Goal: Information Seeking & Learning: Learn about a topic

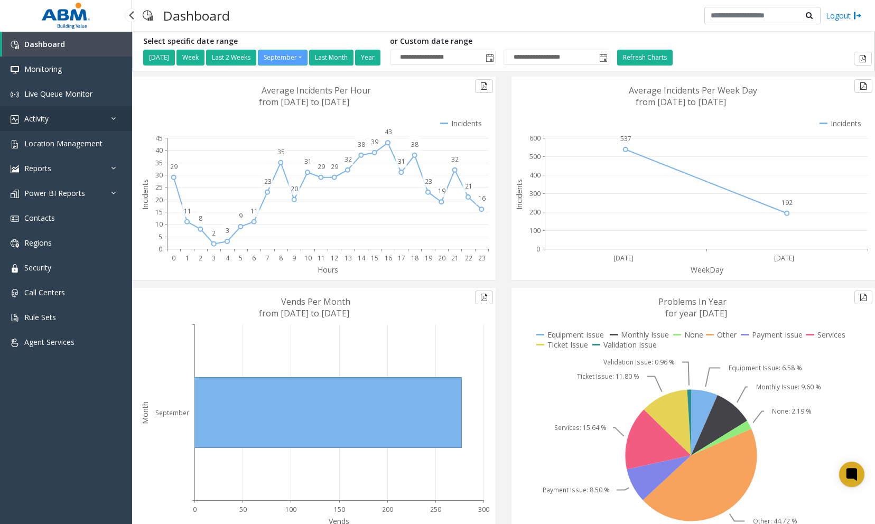
click at [66, 126] on link "Activity" at bounding box center [66, 118] width 132 height 25
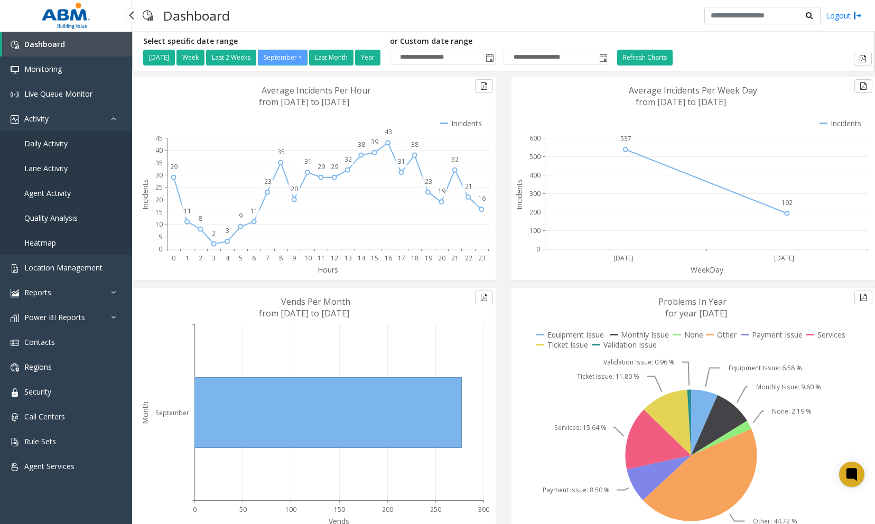
click at [60, 146] on span "Daily Activity" at bounding box center [45, 143] width 43 height 10
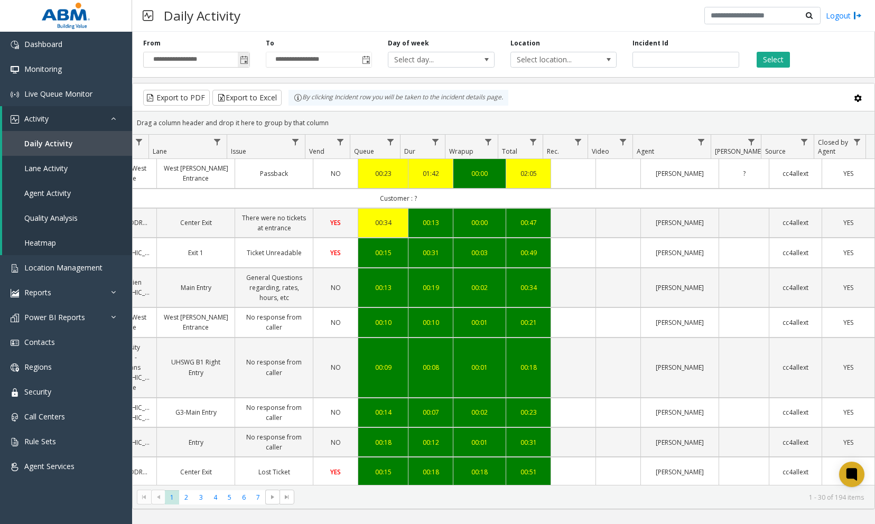
click at [244, 60] on span "Toggle popup" at bounding box center [244, 60] width 8 height 8
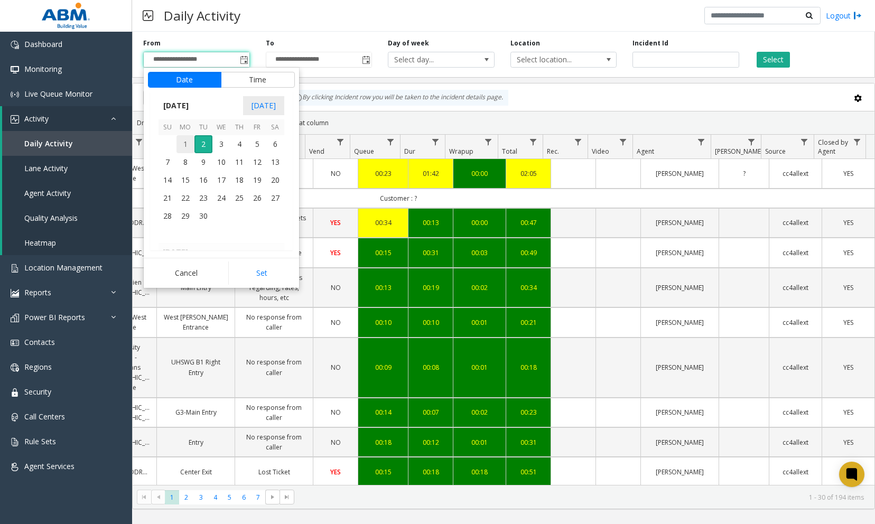
click at [184, 146] on span "1" at bounding box center [185, 144] width 18 height 18
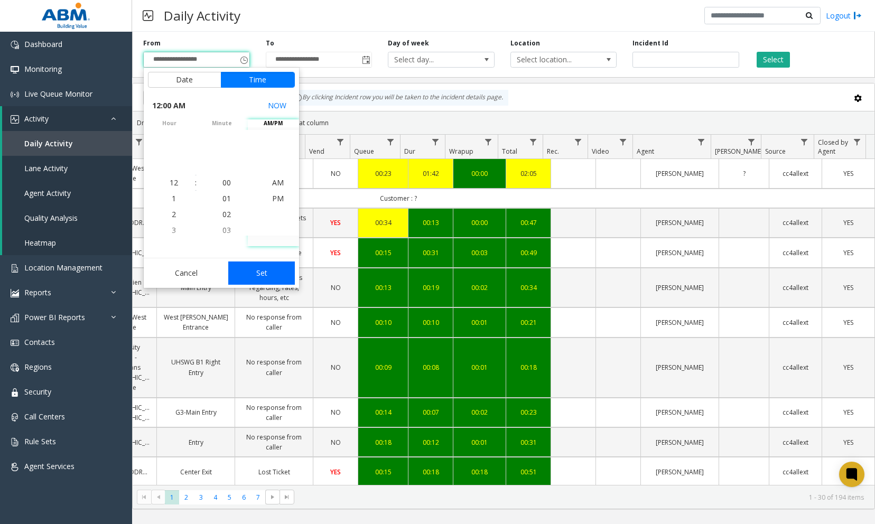
click at [254, 275] on button "Set" at bounding box center [261, 273] width 67 height 23
type input "**********"
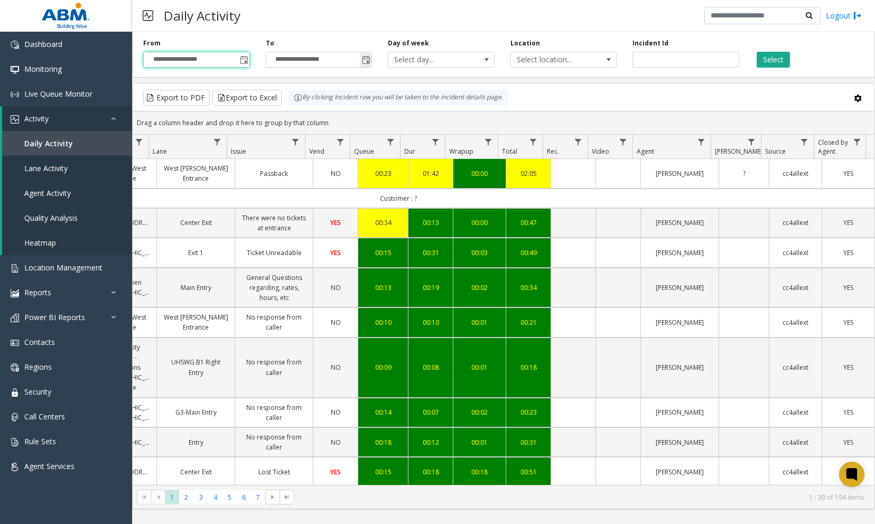
click at [365, 59] on span "Toggle popup" at bounding box center [366, 60] width 8 height 8
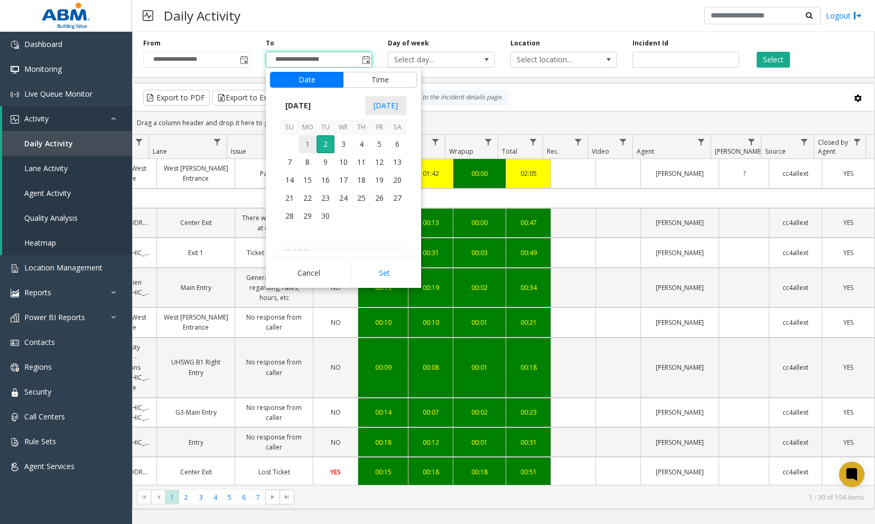
click at [307, 147] on span "1" at bounding box center [308, 144] width 18 height 18
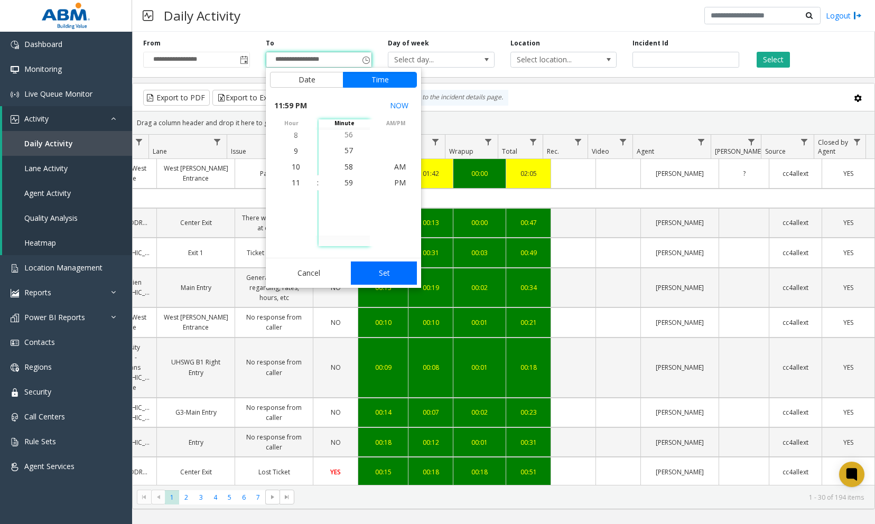
click at [371, 275] on button "Set" at bounding box center [384, 273] width 67 height 23
type input "**********"
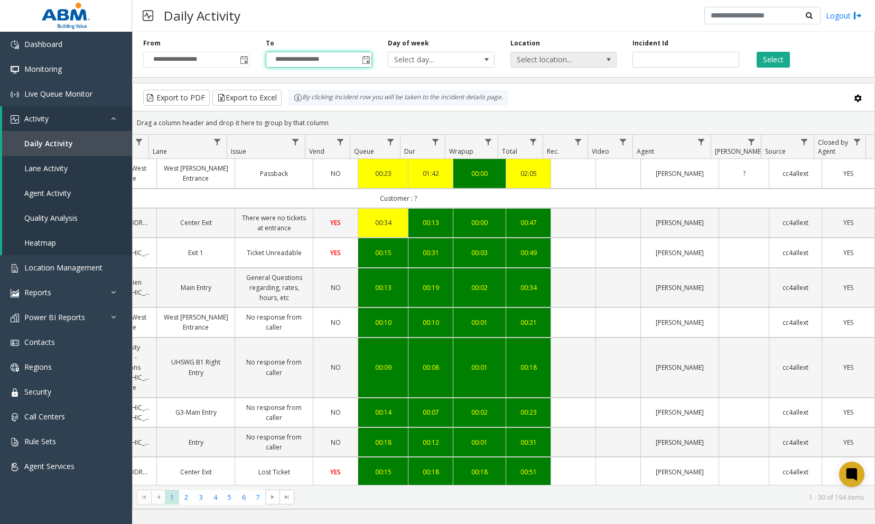
click at [545, 61] on span "Select location..." at bounding box center [553, 59] width 85 height 15
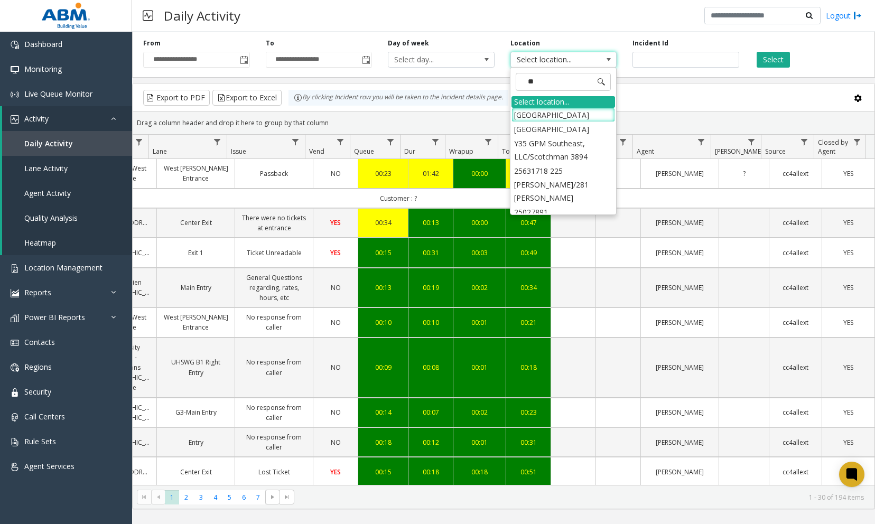
type input "***"
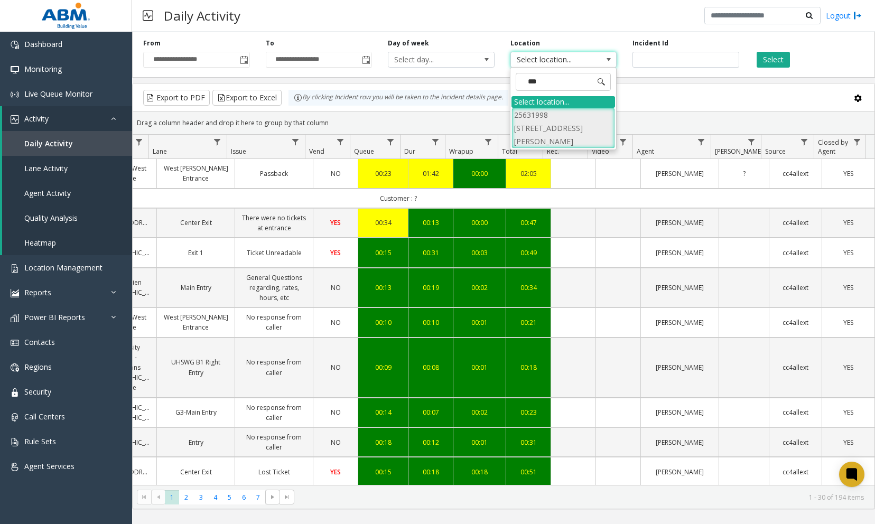
click at [572, 113] on li "25631998 [STREET_ADDRESS][PERSON_NAME]" at bounding box center [563, 128] width 104 height 41
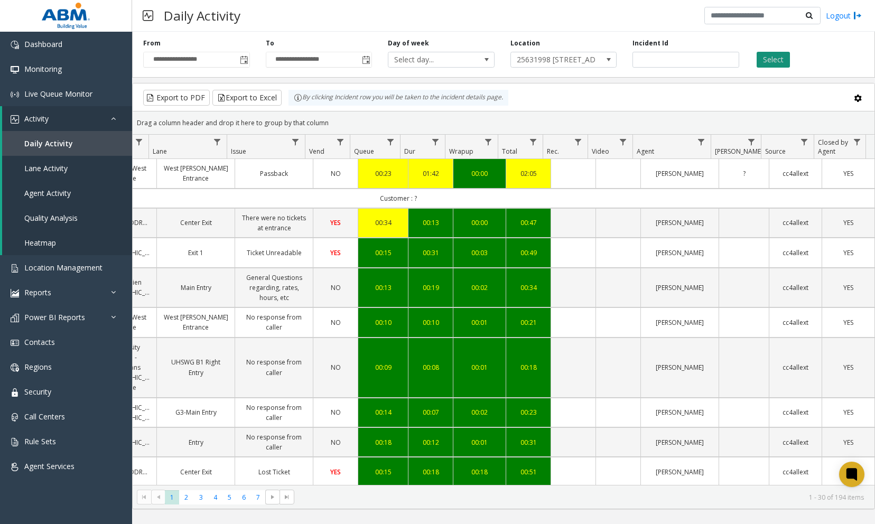
click at [785, 58] on button "Select" at bounding box center [773, 60] width 33 height 16
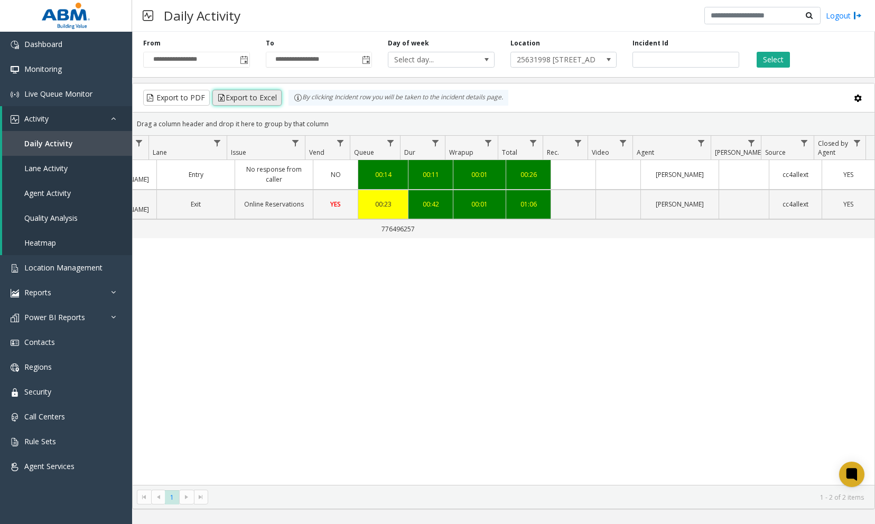
click at [222, 100] on button "Export to Excel" at bounding box center [246, 98] width 69 height 16
click at [412, 278] on div "1670821 [DATE] 09:54:55 AM 9 25631998 590 [PERSON_NAME] Entry No response from …" at bounding box center [504, 322] width 742 height 325
click at [173, 428] on div "1670821 [DATE] 09:54:55 AM 9 25631998 590 [PERSON_NAME] Entry No response from …" at bounding box center [504, 322] width 742 height 325
click at [55, 148] on link "Daily Activity" at bounding box center [67, 143] width 130 height 25
click at [83, 260] on link "Location Management" at bounding box center [66, 267] width 132 height 25
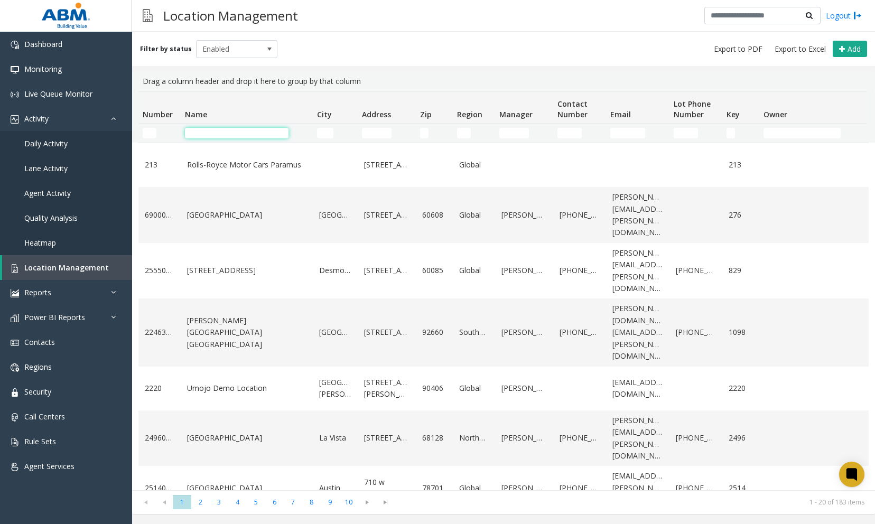
click at [256, 129] on input "Name Filter" at bounding box center [237, 133] width 104 height 11
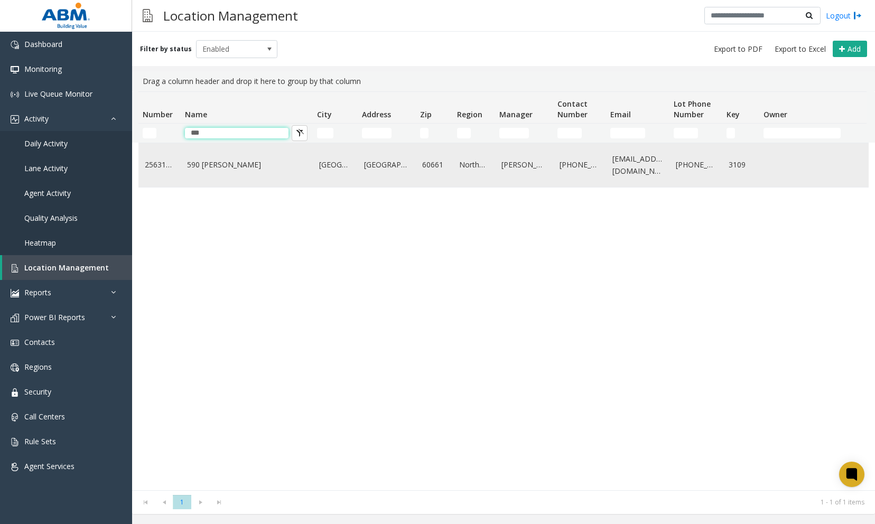
type input "***"
click at [220, 167] on link "590 [PERSON_NAME]" at bounding box center [246, 165] width 119 height 12
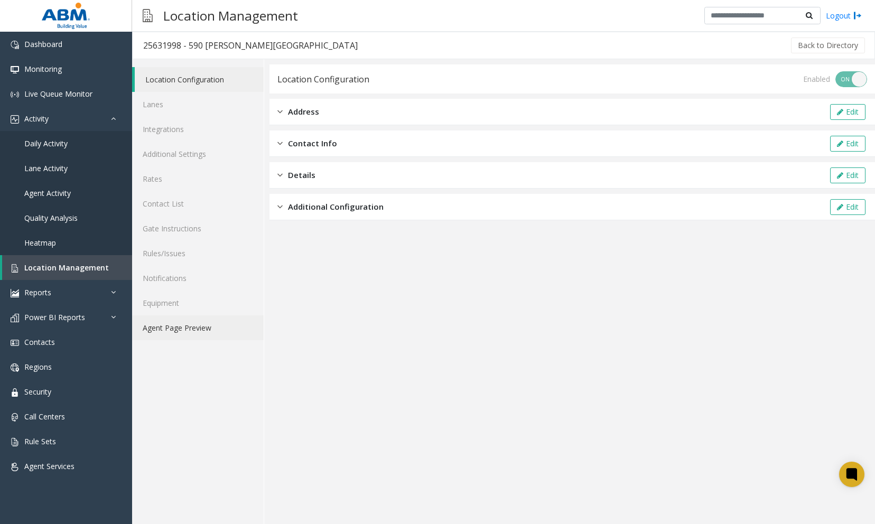
click at [204, 333] on link "Agent Page Preview" at bounding box center [198, 327] width 132 height 25
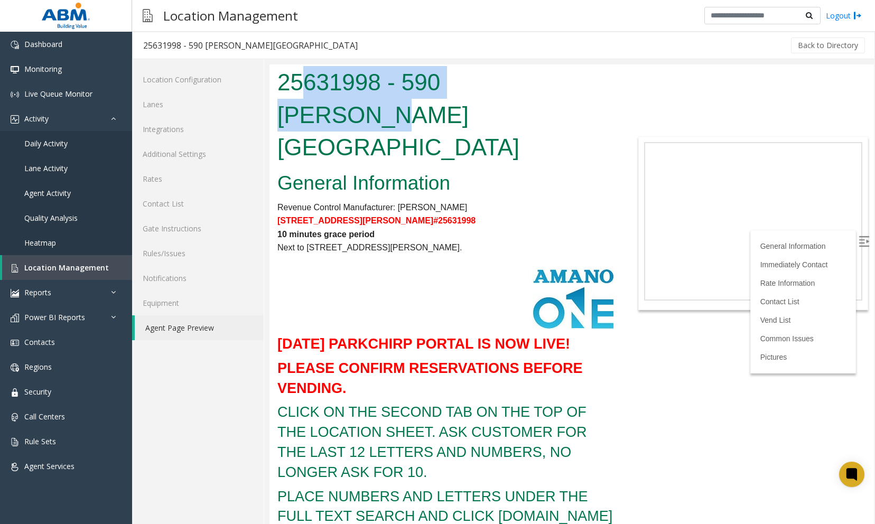
drag, startPoint x: 301, startPoint y: 78, endPoint x: 552, endPoint y: 89, distance: 251.2
click at [552, 89] on h1 "25631998 - 590 [PERSON_NAME][GEOGRAPHIC_DATA]" at bounding box center [445, 115] width 337 height 98
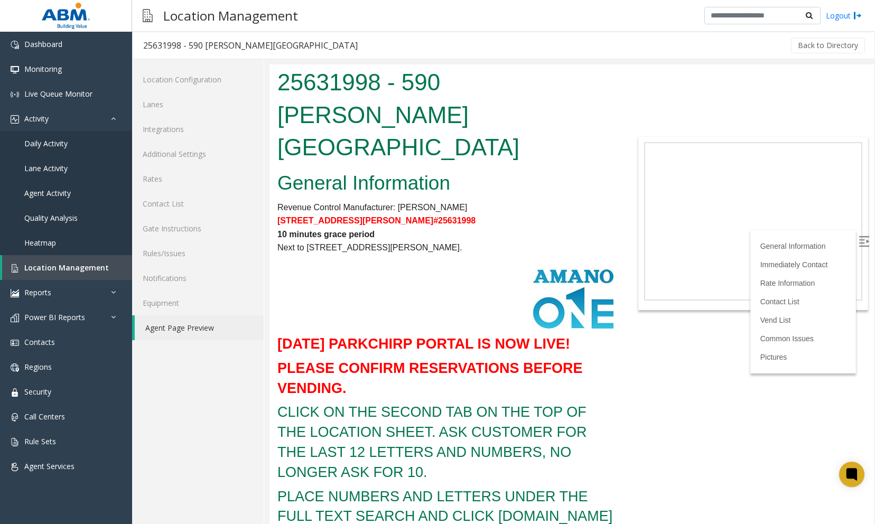
drag, startPoint x: 552, startPoint y: 89, endPoint x: 540, endPoint y: 140, distance: 51.9
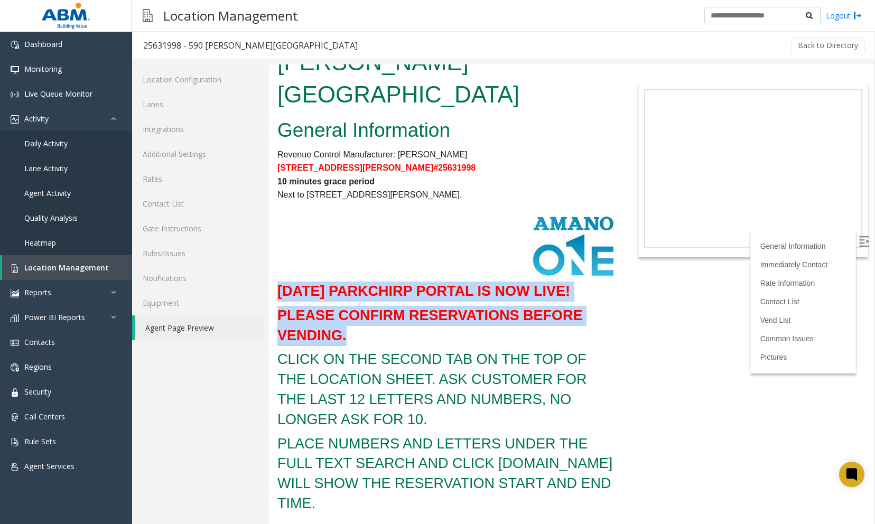
drag, startPoint x: 347, startPoint y: 273, endPoint x: 280, endPoint y: 219, distance: 86.0
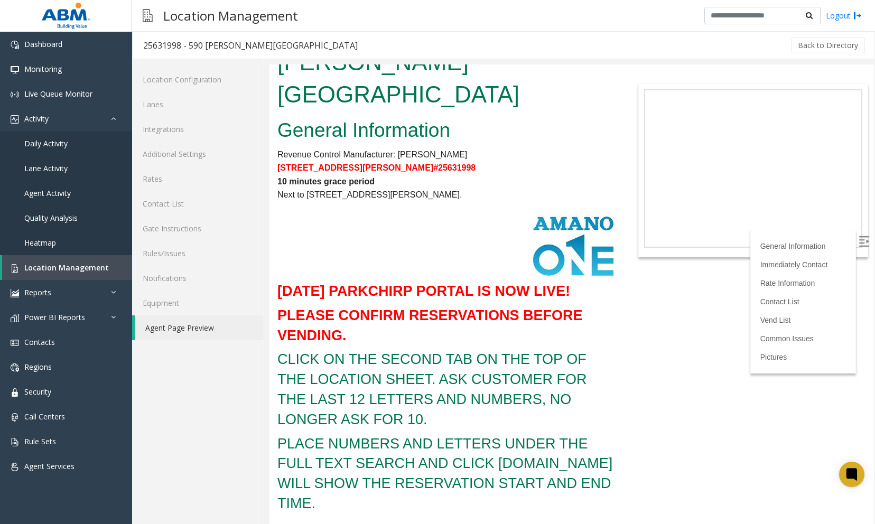
click at [360, 350] on h3 "CLICK ON THE SECOND TAB ON THE TOP OF THE LOCATION SHEET. ASK CUSTOMER FOR THE …" at bounding box center [445, 390] width 337 height 80
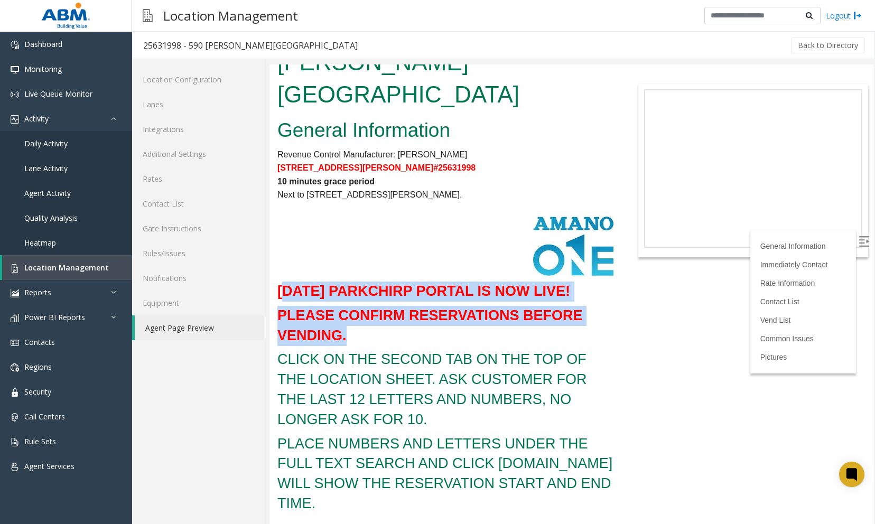
drag, startPoint x: 359, startPoint y: 268, endPoint x: 281, endPoint y: 224, distance: 89.7
drag, startPoint x: 281, startPoint y: 224, endPoint x: 368, endPoint y: 267, distance: 96.9
click at [368, 306] on h3 "PLEASE CONFIRM RESERVATIONS BEFORE VENDING." at bounding box center [445, 326] width 337 height 40
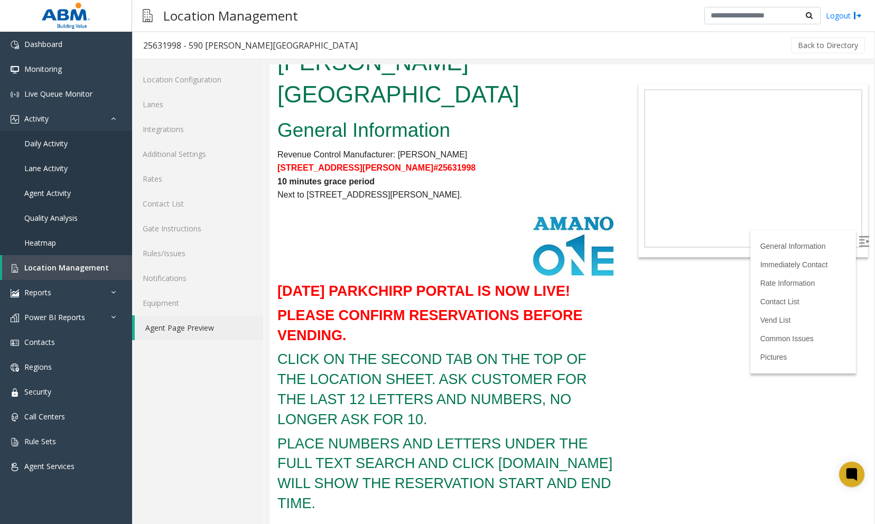
click at [290, 307] on b "PLEASE CONFIRM RESERVATIONS BEFORE VENDING." at bounding box center [429, 325] width 305 height 36
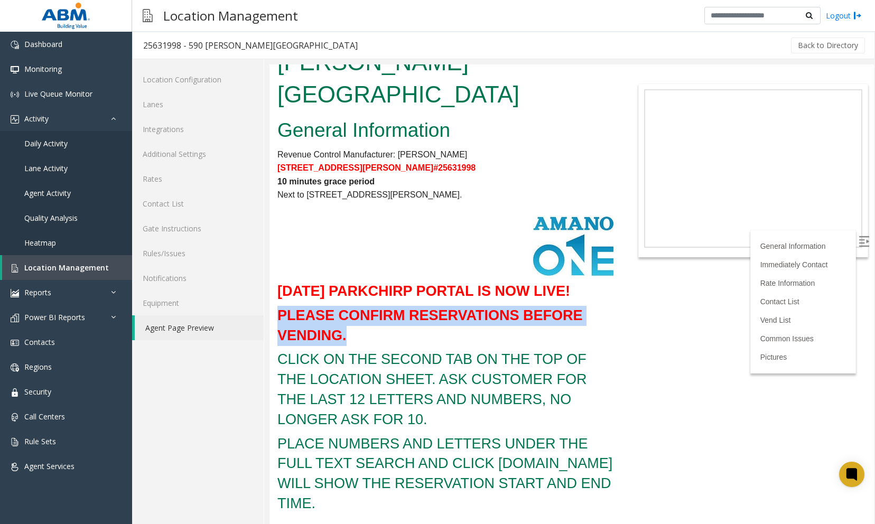
drag, startPoint x: 277, startPoint y: 245, endPoint x: 375, endPoint y: 272, distance: 101.3
click at [375, 306] on h3 "PLEASE CONFIRM RESERVATIONS BEFORE VENDING." at bounding box center [445, 326] width 337 height 40
click at [370, 306] on h3 "PLEASE CONFIRM RESERVATIONS BEFORE VENDING." at bounding box center [445, 326] width 337 height 40
drag, startPoint x: 369, startPoint y: 275, endPoint x: 341, endPoint y: 254, distance: 34.7
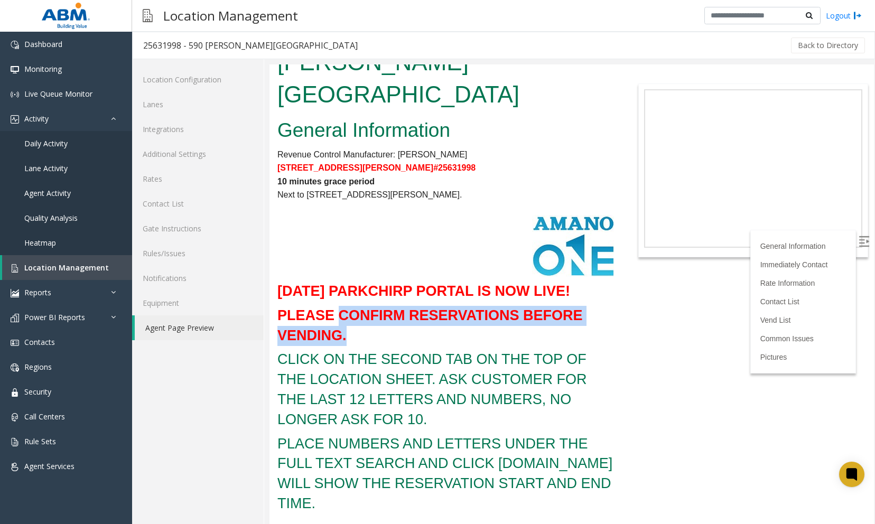
click at [341, 306] on h3 "PLEASE CONFIRM RESERVATIONS BEFORE VENDING." at bounding box center [445, 326] width 337 height 40
drag, startPoint x: 341, startPoint y: 254, endPoint x: 350, endPoint y: 276, distance: 24.4
click at [350, 306] on h3 "PLEASE CONFIRM RESERVATIONS BEFORE VENDING." at bounding box center [445, 326] width 337 height 40
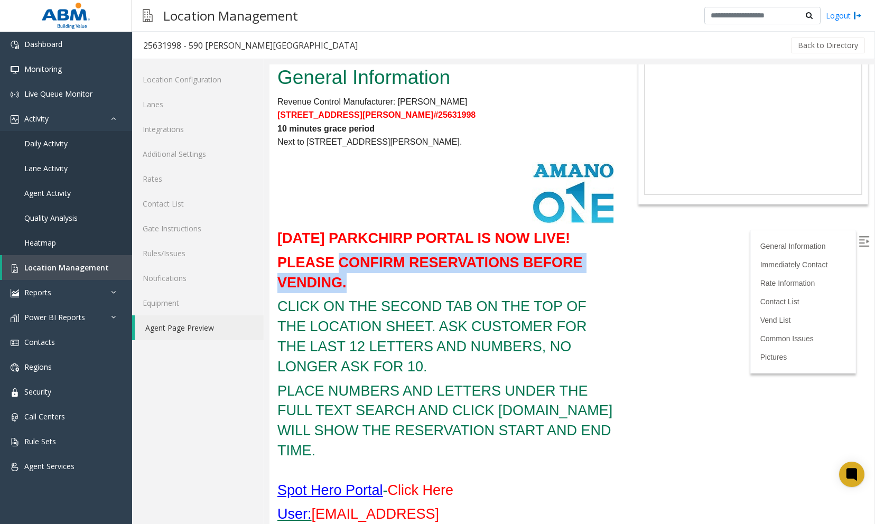
scroll to position [159, 0]
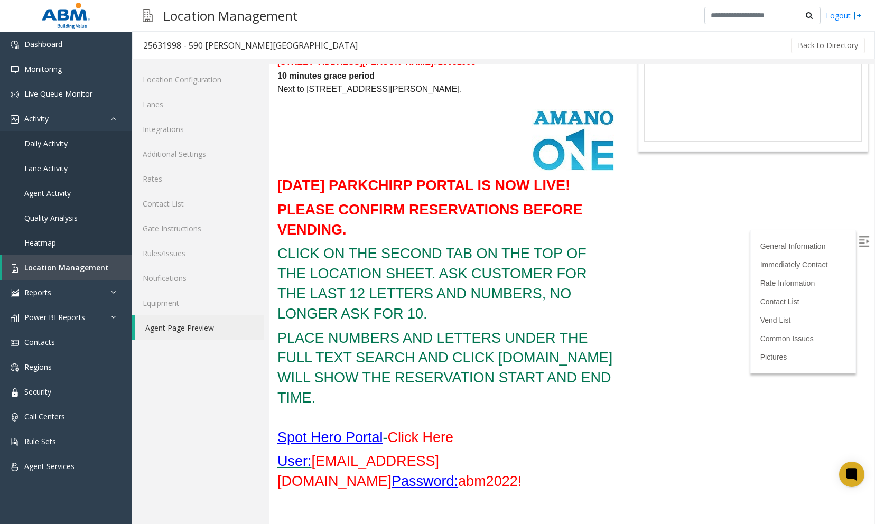
drag, startPoint x: 397, startPoint y: 284, endPoint x: 388, endPoint y: 282, distance: 9.9
click at [396, 329] on h3 "PLACE NUMBERS AND LETTERS UNDER THE FULL TEXT SEARCH AND CLICK [DOMAIN_NAME] WI…" at bounding box center [445, 369] width 337 height 80
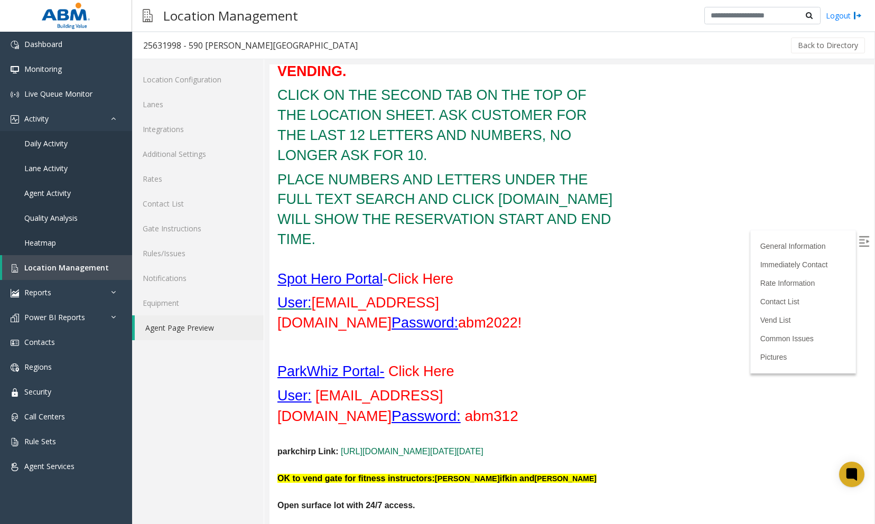
click at [369, 271] on u "Spot Hero Portal" at bounding box center [330, 279] width 106 height 16
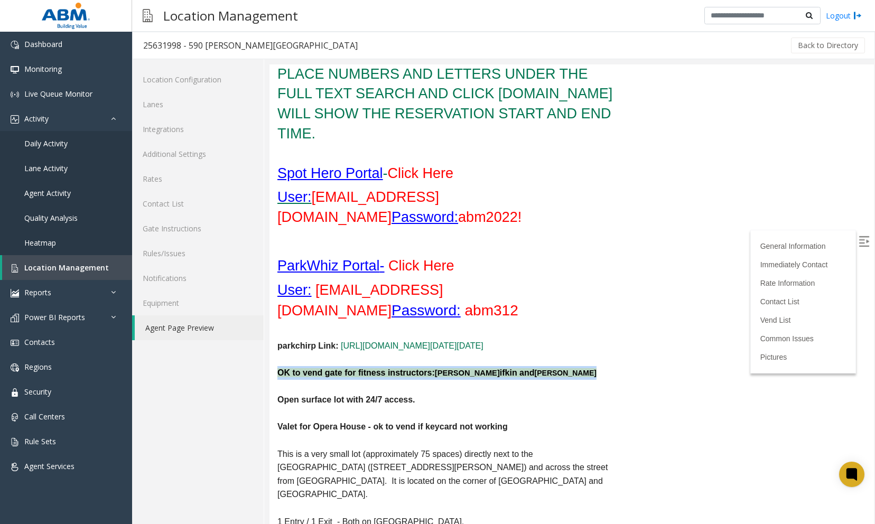
drag, startPoint x: 278, startPoint y: 301, endPoint x: 529, endPoint y: 305, distance: 251.0
click at [529, 305] on div "General Information Revenue Control Manufacturer: [PERSON_NAME] [STREET_ADDRESS…" at bounding box center [445, 339] width 352 height 1189
click at [529, 380] on p at bounding box center [445, 387] width 337 height 14
click at [532, 380] on p at bounding box center [445, 387] width 337 height 14
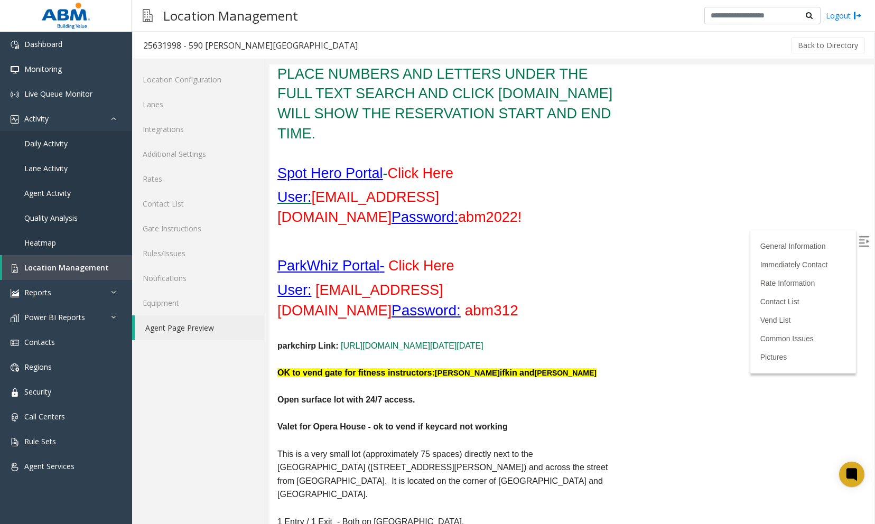
scroll to position [476, 0]
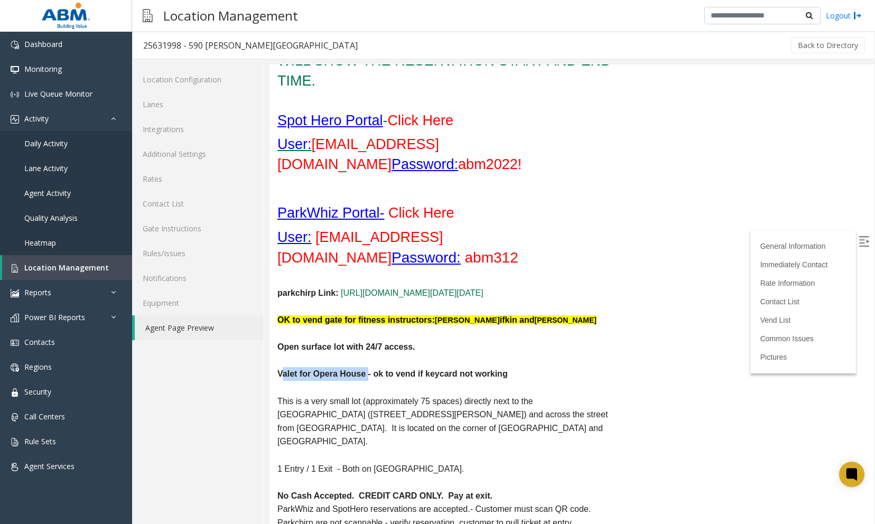
drag, startPoint x: 280, startPoint y: 300, endPoint x: 367, endPoint y: 302, distance: 86.7
click at [367, 367] on p "Valet for Opera House - ok to vend if keycard not working" at bounding box center [445, 374] width 337 height 14
drag, startPoint x: 367, startPoint y: 302, endPoint x: 401, endPoint y: 315, distance: 36.8
click at [401, 381] on p at bounding box center [445, 388] width 337 height 14
click at [412, 381] on p at bounding box center [445, 388] width 337 height 14
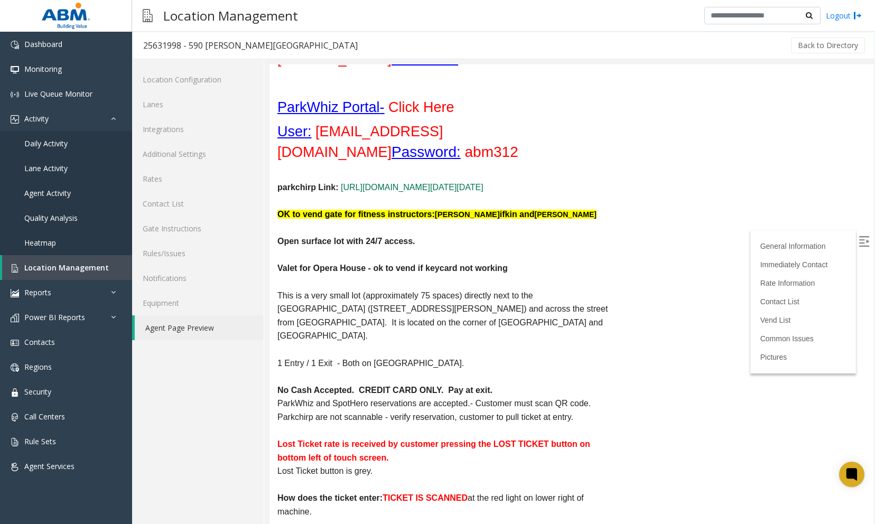
scroll to position [634, 0]
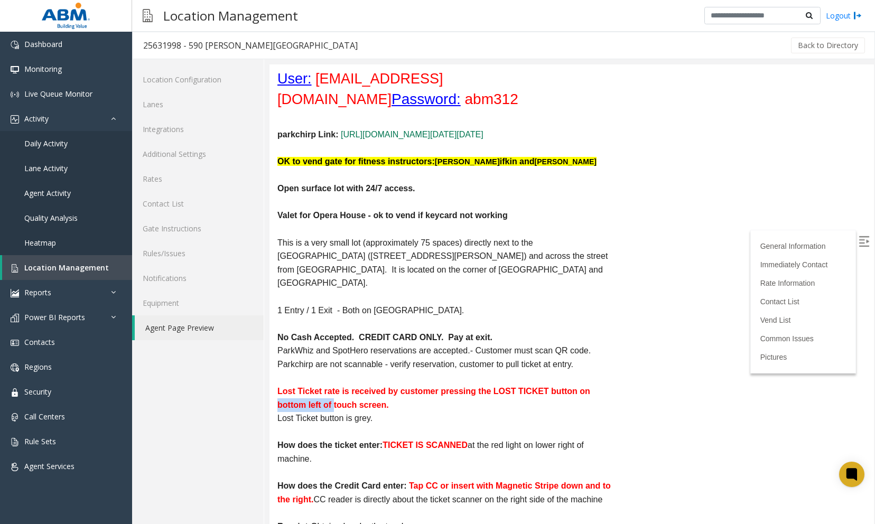
drag, startPoint x: 279, startPoint y: 309, endPoint x: 334, endPoint y: 306, distance: 55.0
click at [334, 385] on p "Lost Ticket rate is received by customer pressing the LOST TICKET button on bot…" at bounding box center [445, 398] width 337 height 27
click at [500, 385] on p "Lost Ticket rate is received by customer pressing the LOST TICKET button on bot…" at bounding box center [445, 398] width 337 height 27
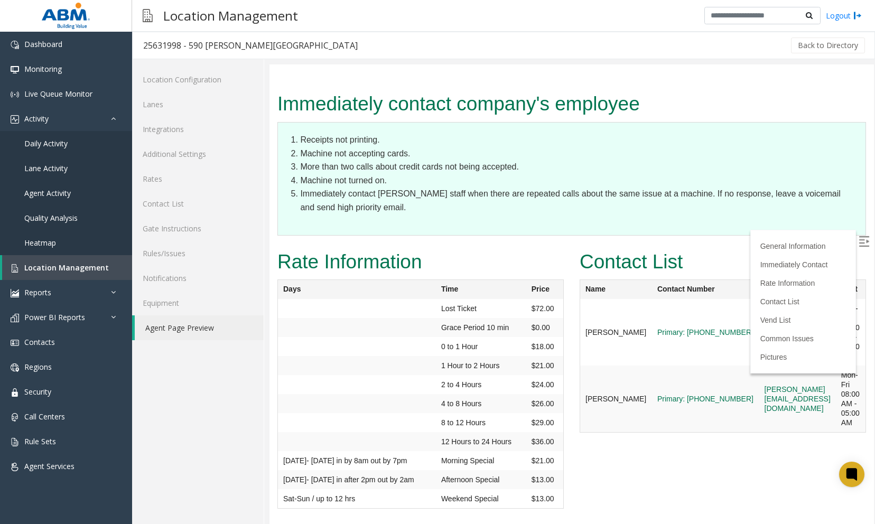
scroll to position [1374, 0]
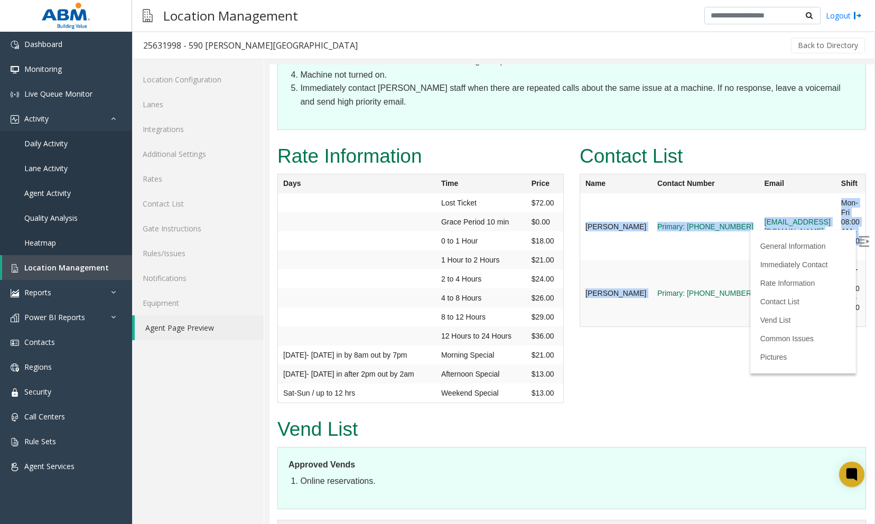
drag, startPoint x: 577, startPoint y: 118, endPoint x: 631, endPoint y: 239, distance: 132.2
click at [631, 239] on tbody "[PERSON_NAME] Primary: [PHONE_NUMBER] [EMAIL_ADDRESS][DOMAIN_NAME] Mon-Fri 08:0…" at bounding box center [723, 260] width 286 height 134
drag, startPoint x: 631, startPoint y: 239, endPoint x: 638, endPoint y: 257, distance: 19.4
click at [638, 257] on div "Contact List Name Contact Number Email Shift [PERSON_NAME][GEOGRAPHIC_DATA] Pri…" at bounding box center [723, 239] width 302 height 197
click at [609, 193] on td "[PERSON_NAME]" at bounding box center [616, 226] width 72 height 67
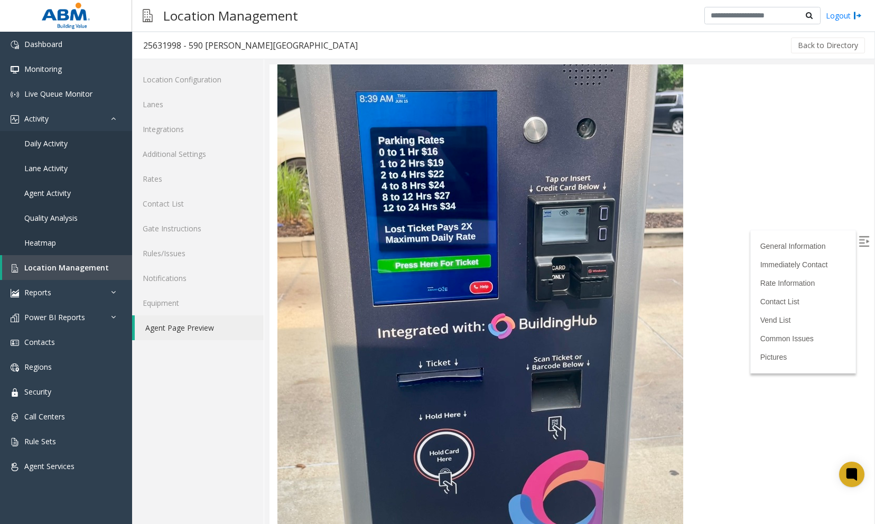
scroll to position [1955, 0]
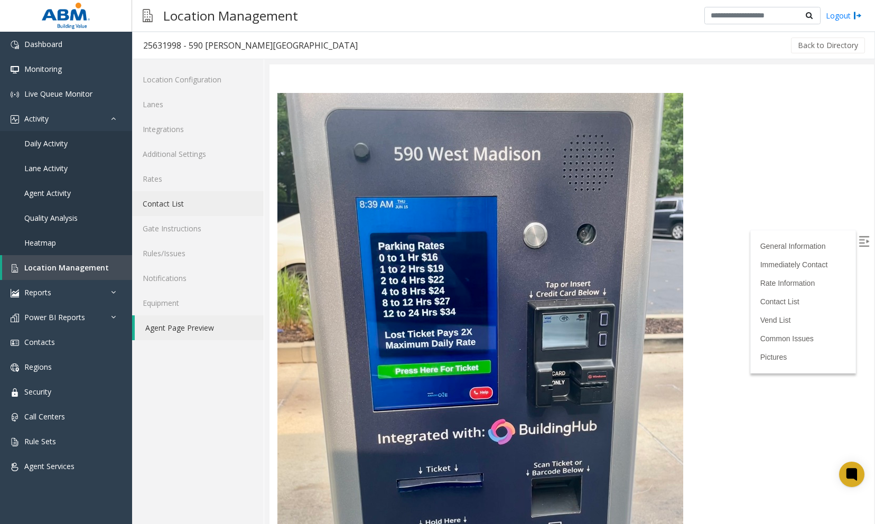
click at [155, 204] on link "Contact List" at bounding box center [198, 203] width 132 height 25
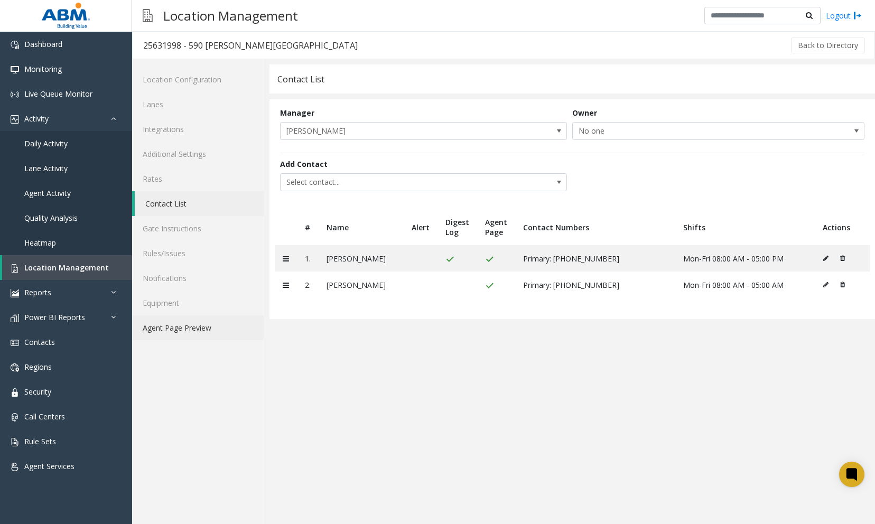
click at [190, 323] on link "Agent Page Preview" at bounding box center [198, 327] width 132 height 25
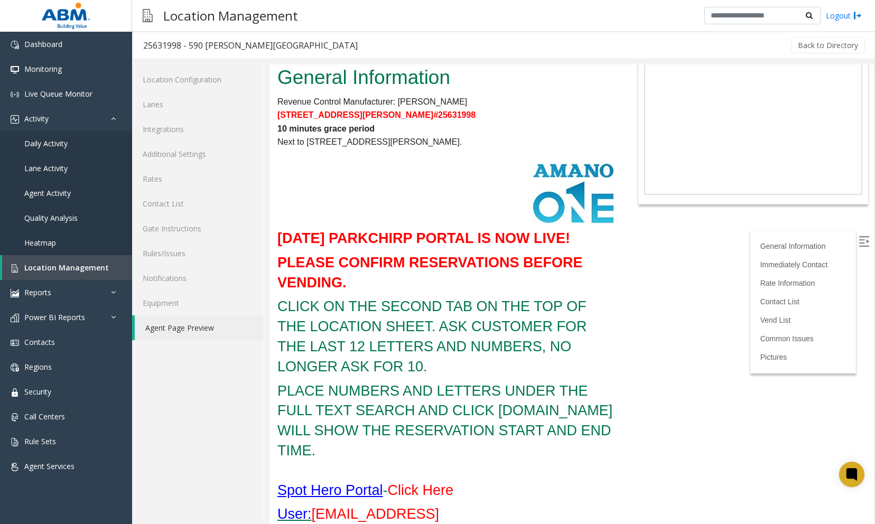
scroll to position [211, 0]
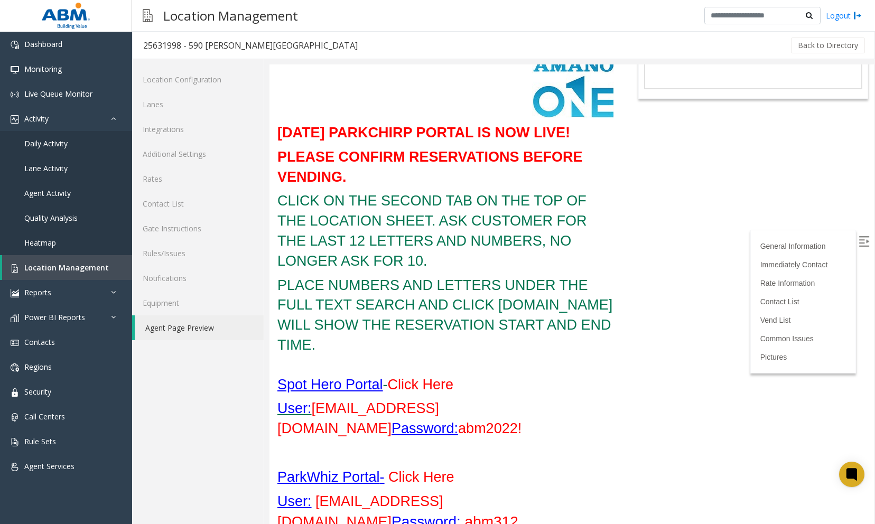
click at [312, 443] on h3 at bounding box center [445, 453] width 337 height 20
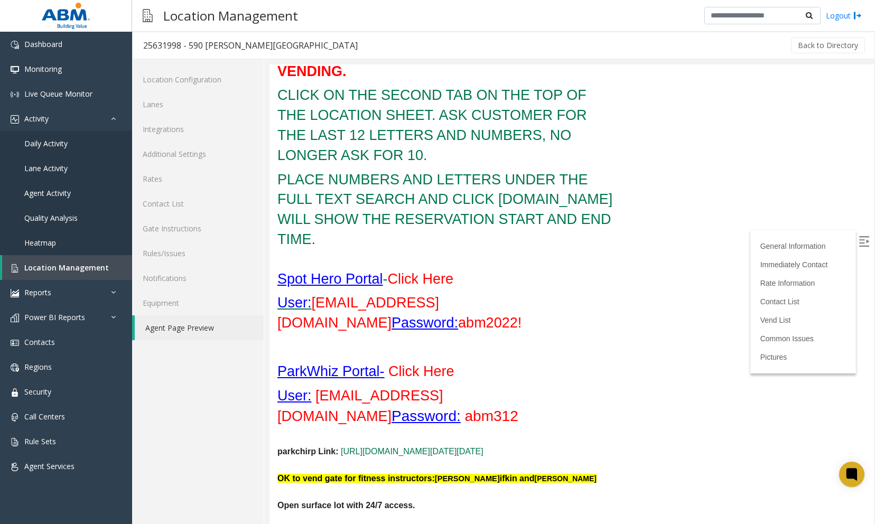
scroll to position [973, 0]
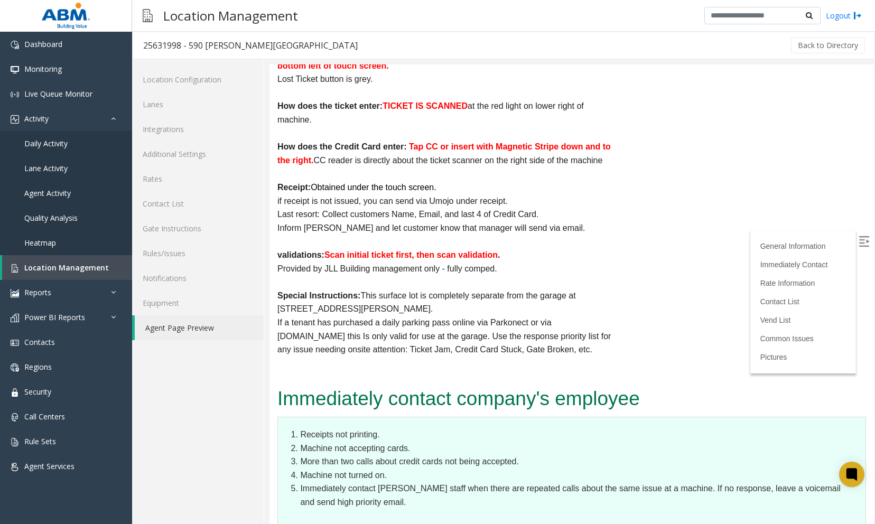
click at [190, 330] on link "Agent Page Preview" at bounding box center [199, 327] width 129 height 25
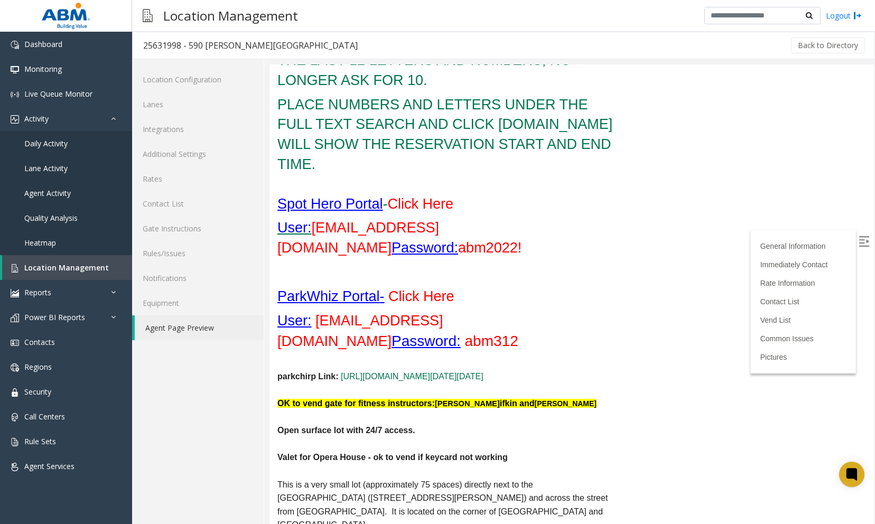
scroll to position [75, 0]
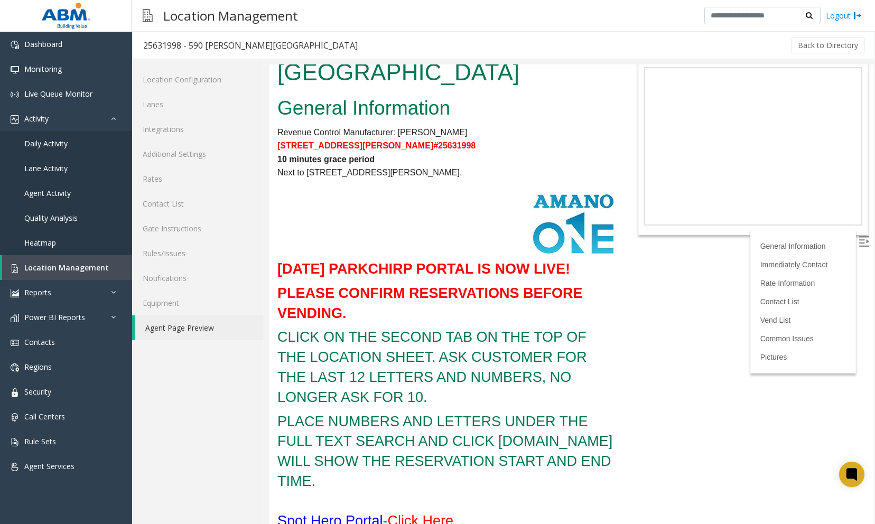
click at [173, 325] on link "Agent Page Preview" at bounding box center [199, 327] width 129 height 25
click at [160, 205] on link "Contact List" at bounding box center [198, 203] width 132 height 25
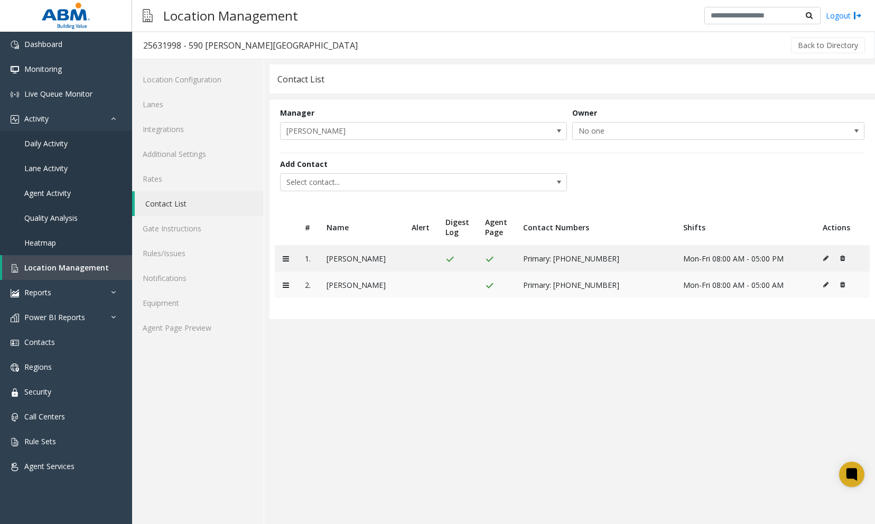
click at [825, 284] on icon at bounding box center [825, 285] width 5 height 6
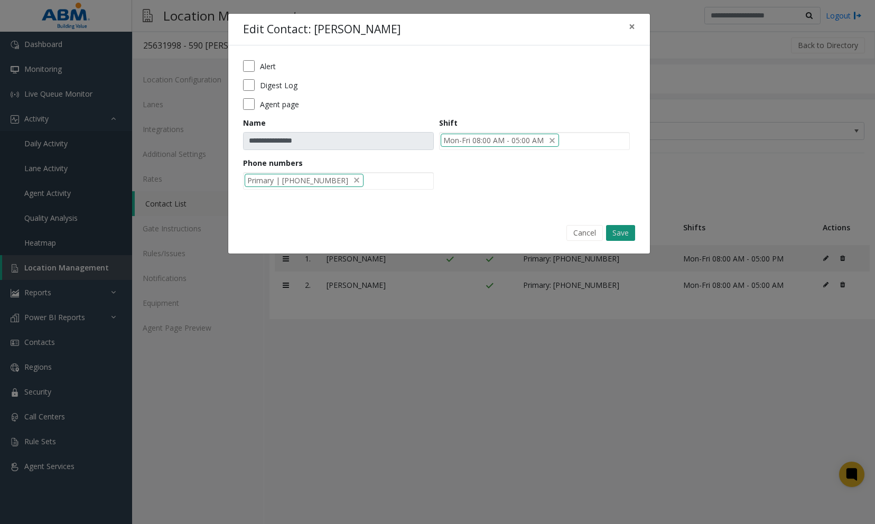
click at [628, 232] on button "Save" at bounding box center [620, 233] width 29 height 16
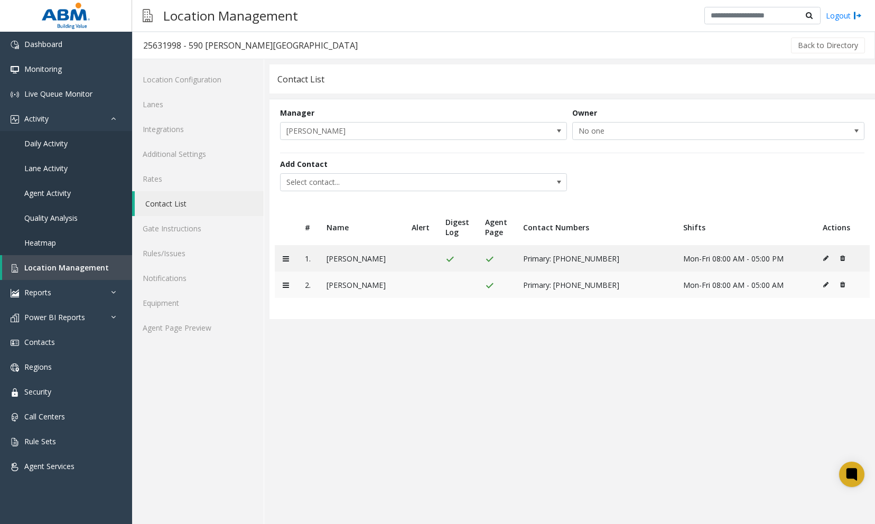
click at [823, 284] on icon at bounding box center [825, 285] width 5 height 6
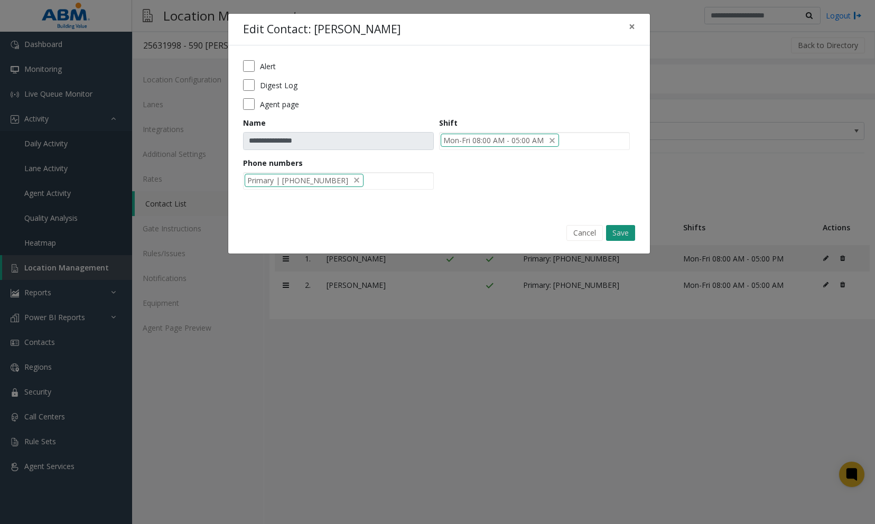
click at [623, 227] on button "Save" at bounding box center [620, 233] width 29 height 16
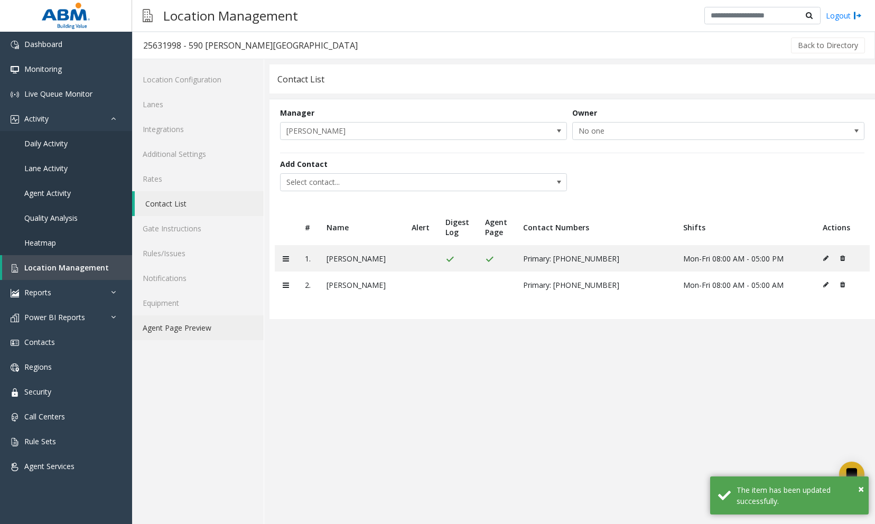
click at [157, 331] on link "Agent Page Preview" at bounding box center [198, 327] width 132 height 25
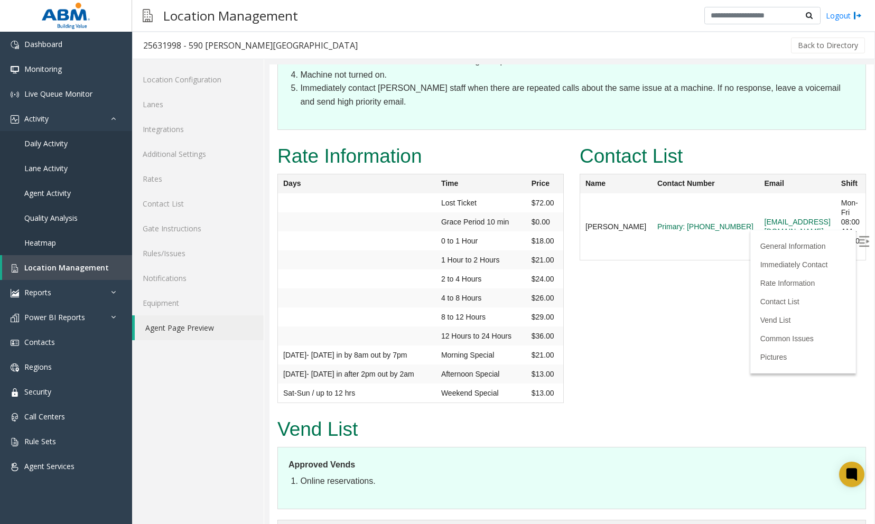
scroll to position [1321, 0]
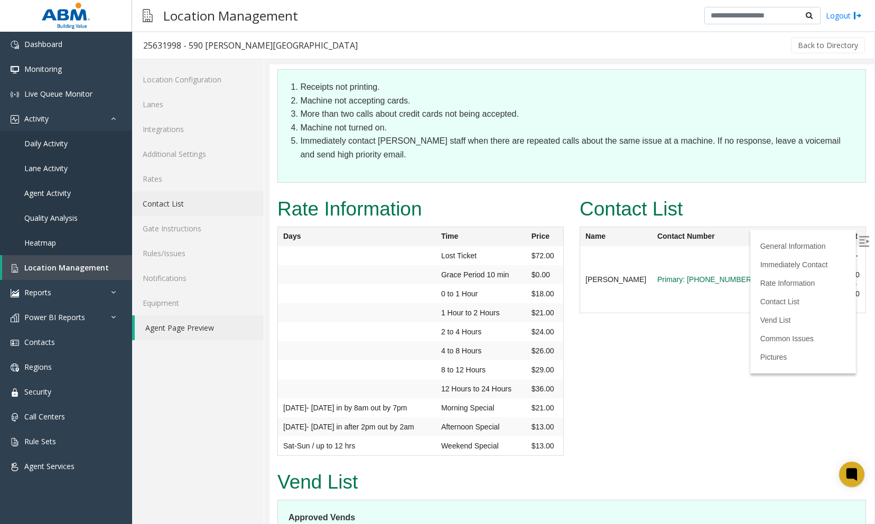
click at [158, 208] on link "Contact List" at bounding box center [198, 203] width 132 height 25
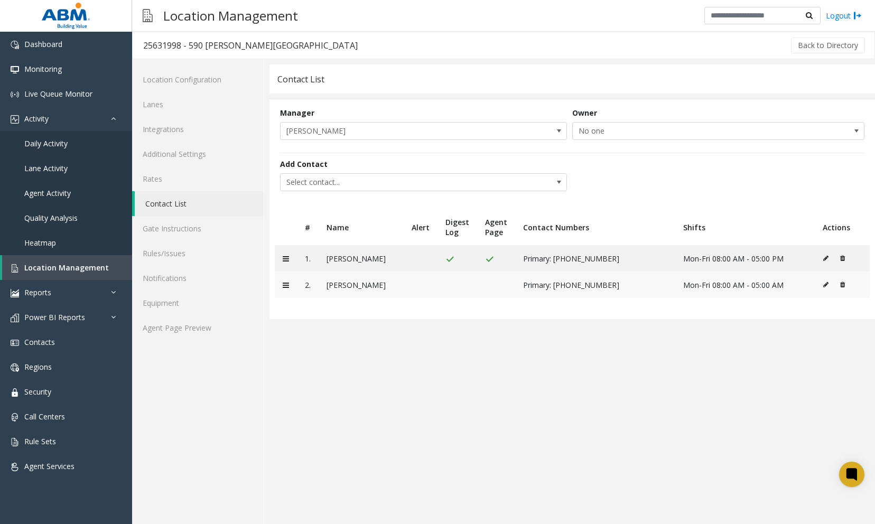
click at [827, 285] on icon at bounding box center [825, 285] width 5 height 6
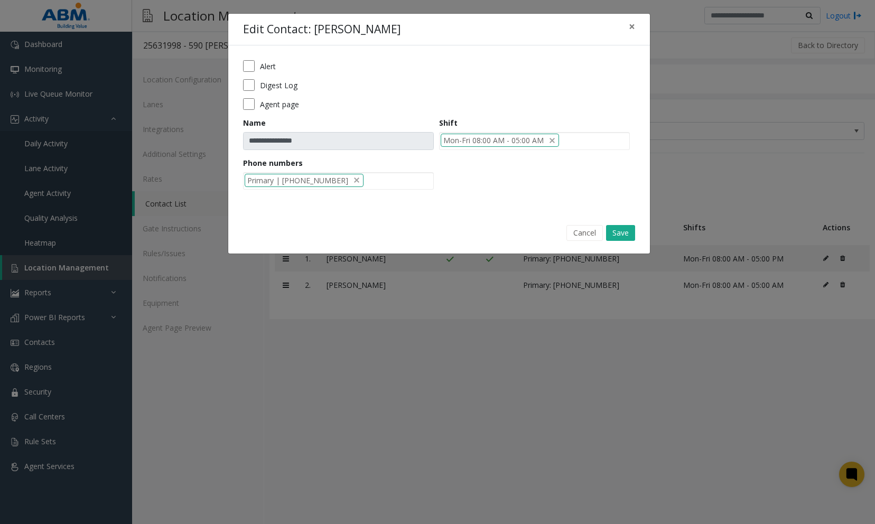
click at [277, 102] on label "Agent page" at bounding box center [279, 104] width 39 height 11
click at [622, 230] on button "Save" at bounding box center [620, 233] width 29 height 16
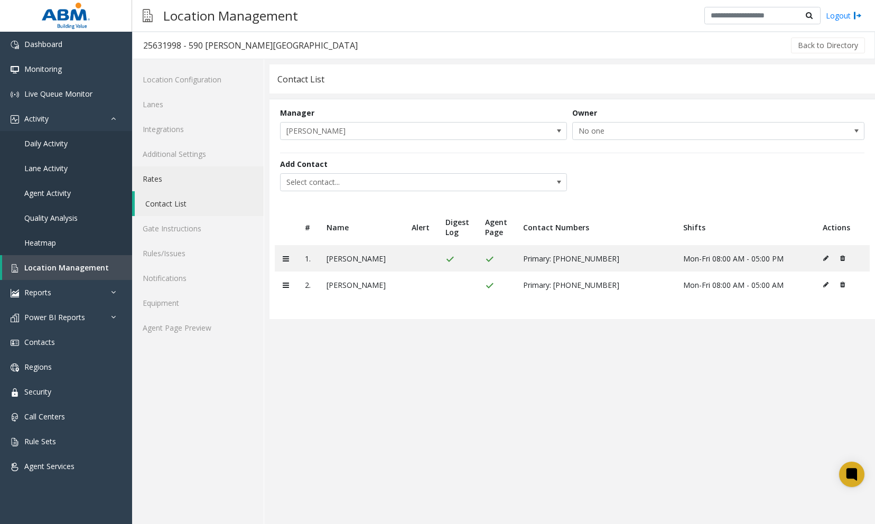
click at [156, 182] on link "Rates" at bounding box center [198, 178] width 132 height 25
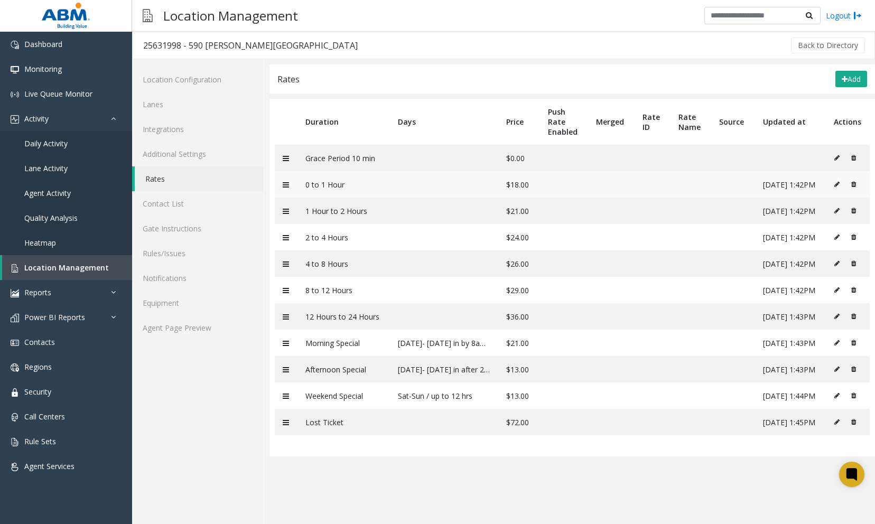
click at [835, 182] on icon at bounding box center [836, 184] width 5 height 6
type input "**********"
type input "**"
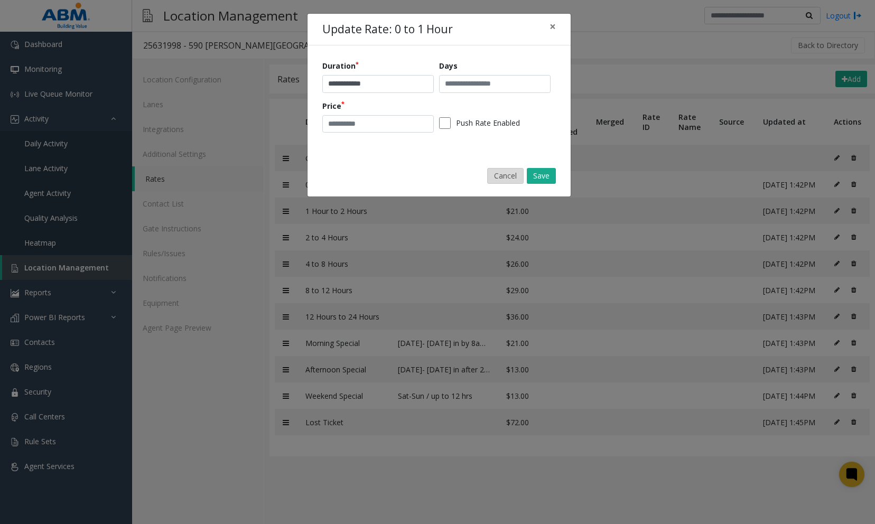
click at [499, 173] on button "Cancel" at bounding box center [505, 176] width 36 height 16
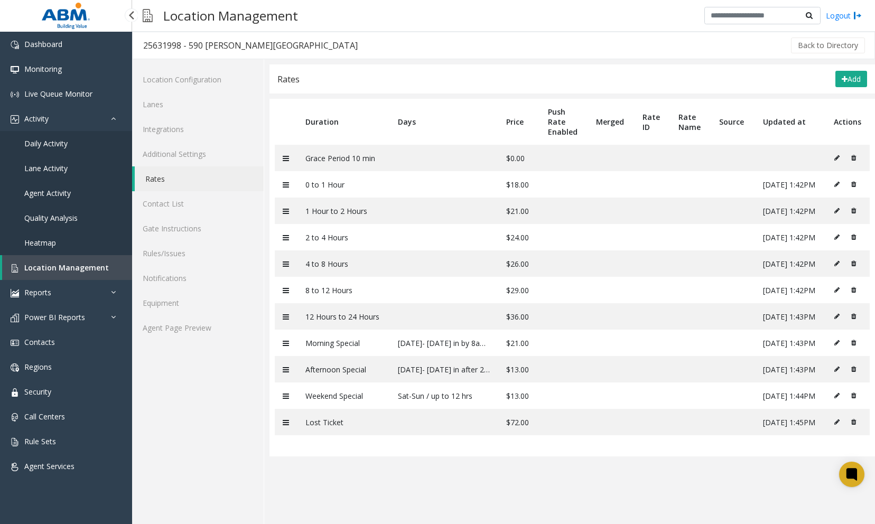
click at [48, 145] on span "Daily Activity" at bounding box center [45, 143] width 43 height 10
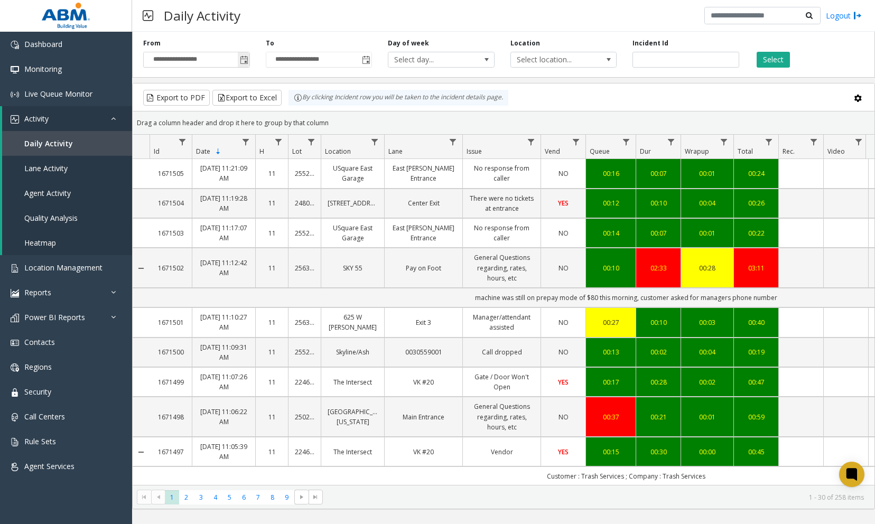
click at [242, 63] on span "Toggle popup" at bounding box center [244, 60] width 8 height 8
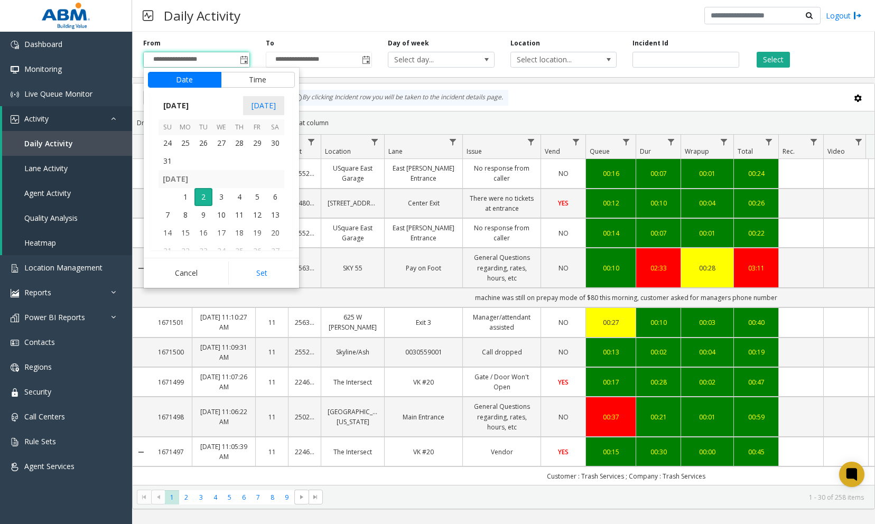
scroll to position [189518, 0]
click at [165, 216] on span "31" at bounding box center [168, 214] width 18 height 18
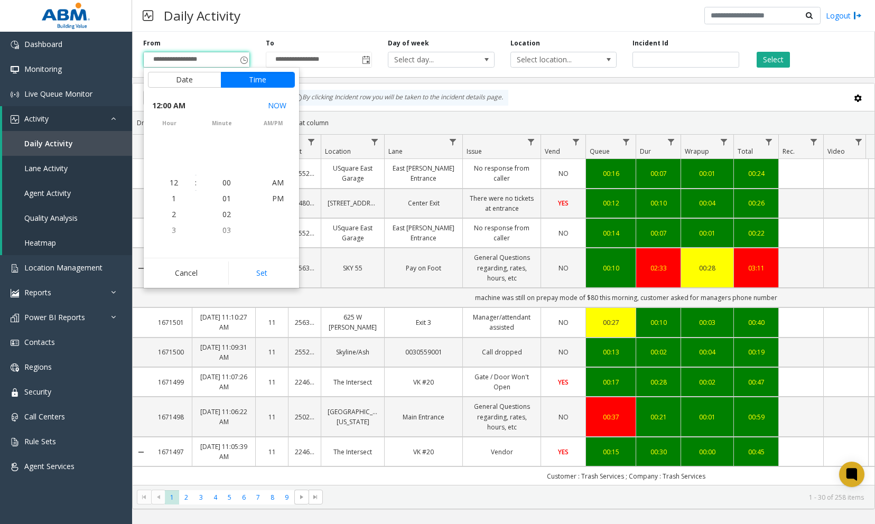
scroll to position [189498, 0]
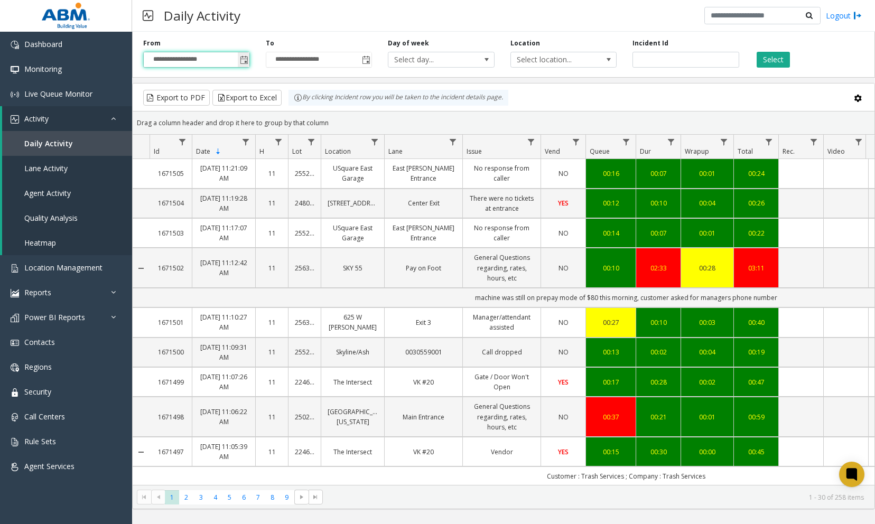
drag, startPoint x: 244, startPoint y: 61, endPoint x: 239, endPoint y: 60, distance: 5.5
click at [241, 61] on span "Toggle popup" at bounding box center [244, 60] width 8 height 8
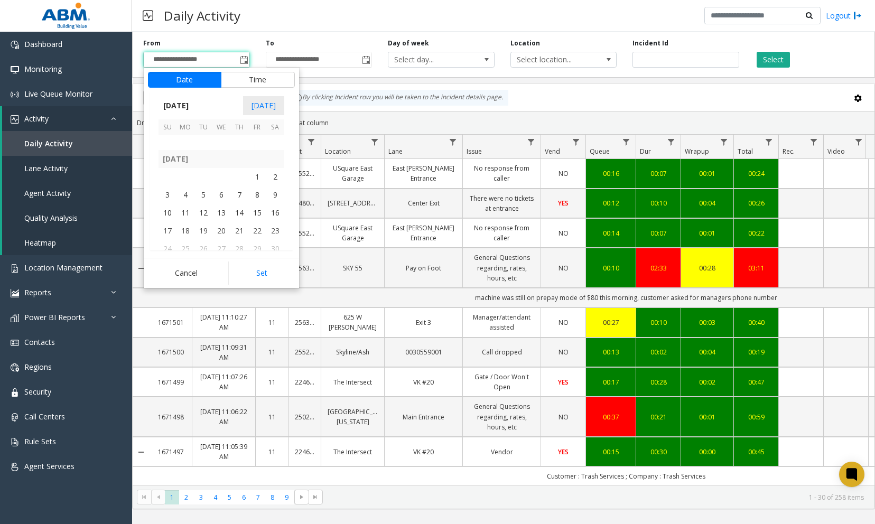
scroll to position [189518, 0]
click at [168, 212] on span "31" at bounding box center [168, 214] width 18 height 18
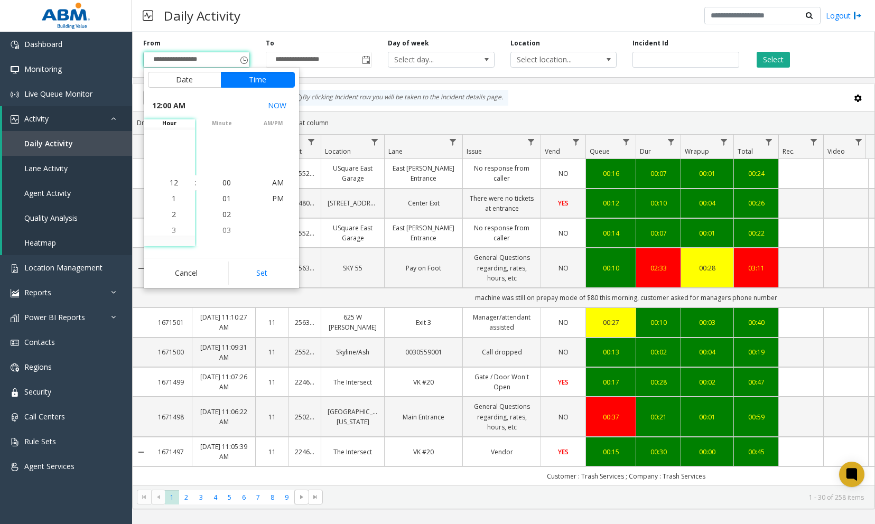
scroll to position [63, 0]
click at [172, 195] on li "5" at bounding box center [173, 199] width 37 height 16
click at [260, 267] on button "Set" at bounding box center [261, 273] width 67 height 23
type input "**********"
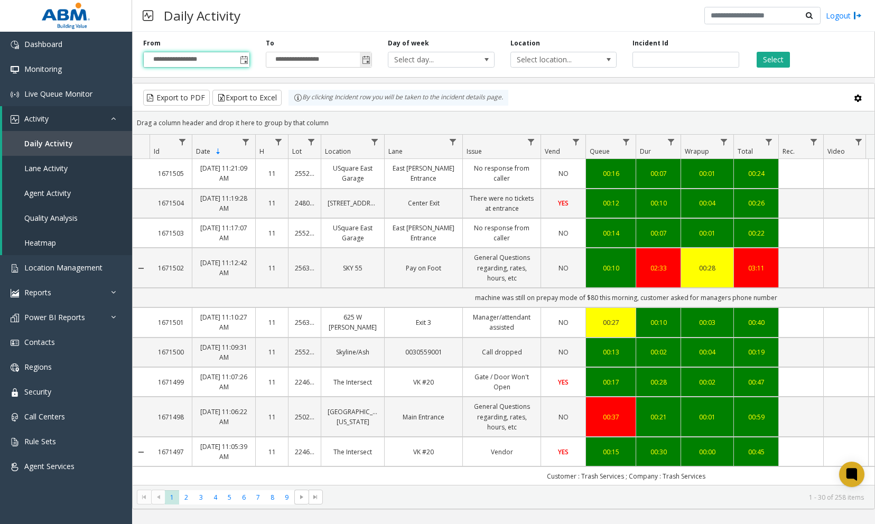
click at [317, 61] on input "**********" at bounding box center [319, 59] width 106 height 15
click at [363, 60] on span "Toggle popup" at bounding box center [366, 60] width 8 height 8
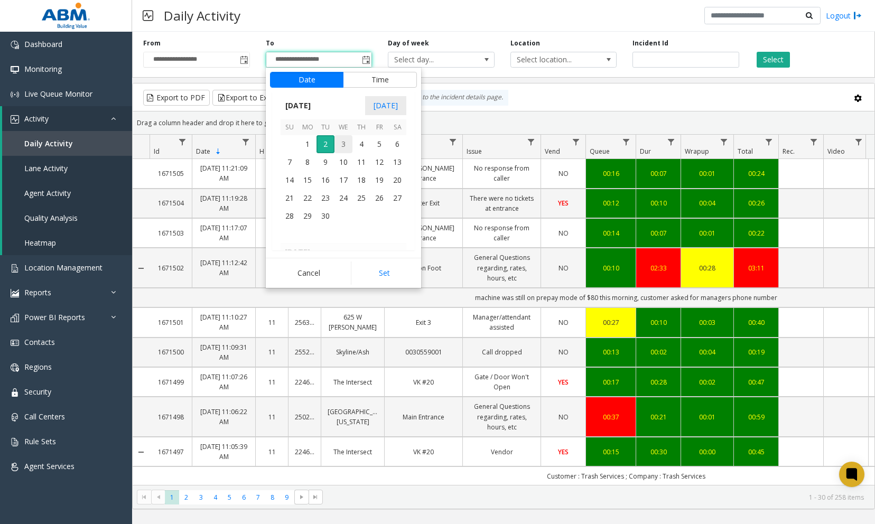
scroll to position [189571, 0]
click at [295, 159] on span "31" at bounding box center [290, 161] width 18 height 18
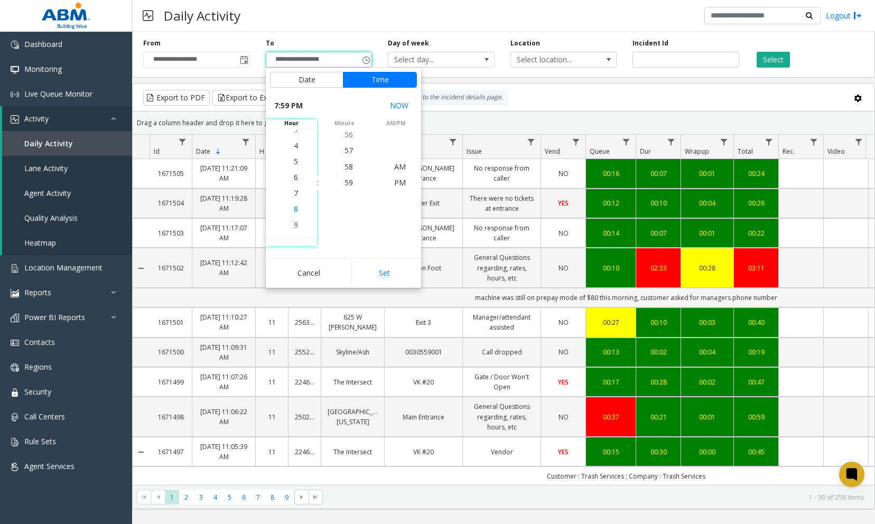
scroll to position [301, 0]
click at [294, 168] on li "6" at bounding box center [295, 167] width 37 height 16
click at [346, 182] on span "19" at bounding box center [348, 183] width 8 height 10
drag, startPoint x: 392, startPoint y: 166, endPoint x: 400, endPoint y: 212, distance: 46.6
click at [394, 166] on span "AM" at bounding box center [400, 167] width 12 height 10
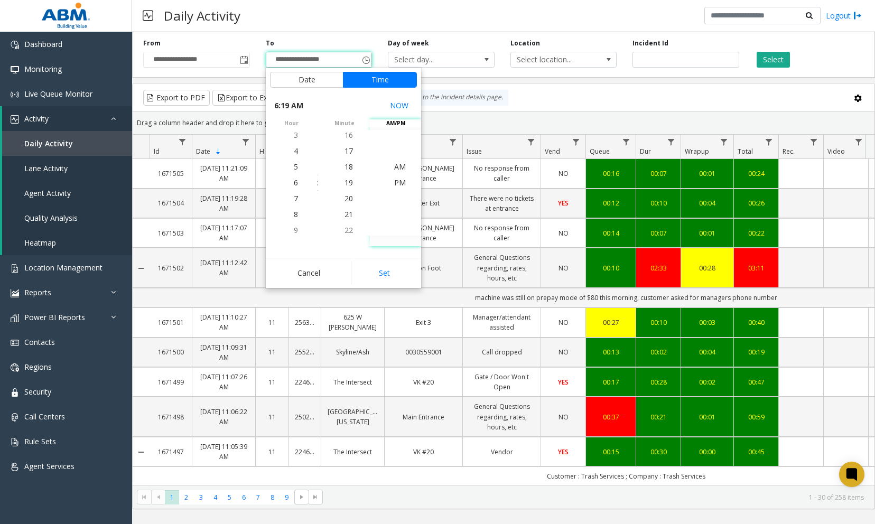
scroll to position [0, 0]
click at [386, 271] on button "Set" at bounding box center [384, 273] width 67 height 23
type input "**********"
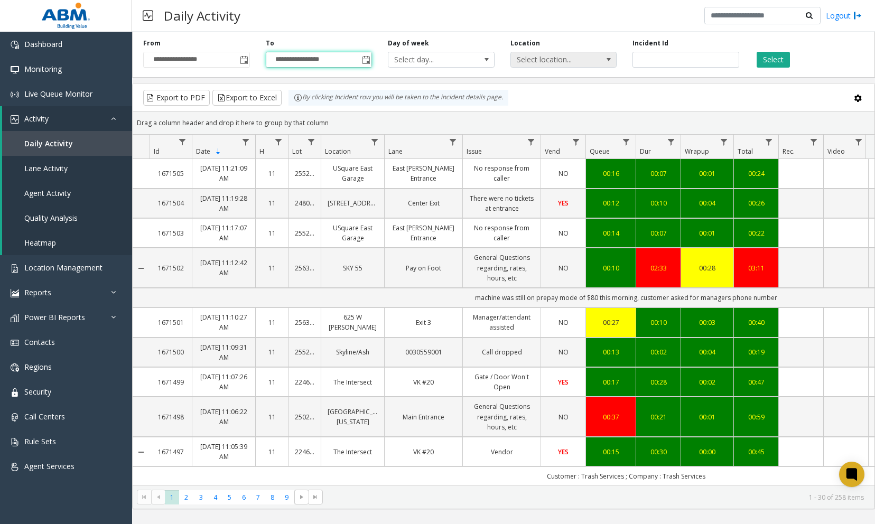
click at [552, 61] on span "Select location..." at bounding box center [553, 59] width 85 height 15
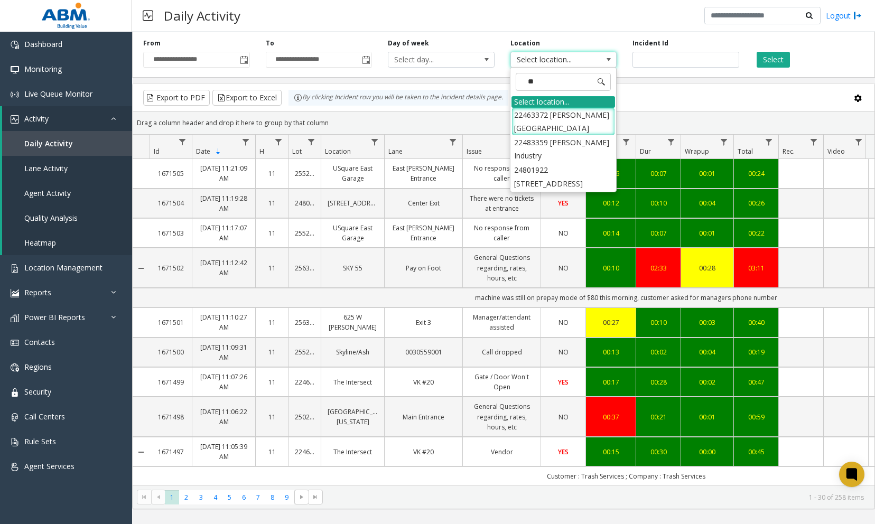
type input "*"
type input "*****"
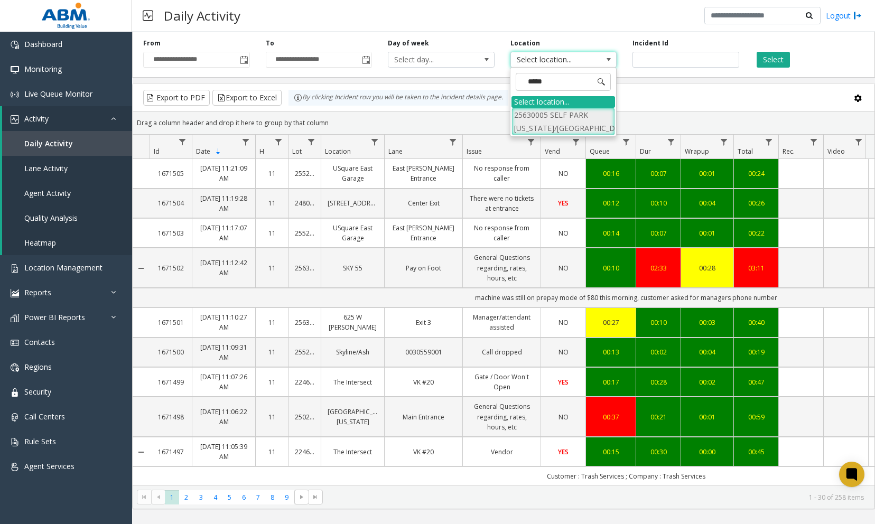
click at [557, 118] on li "25630005 SELF PARK [US_STATE]/[GEOGRAPHIC_DATA]" at bounding box center [563, 121] width 104 height 27
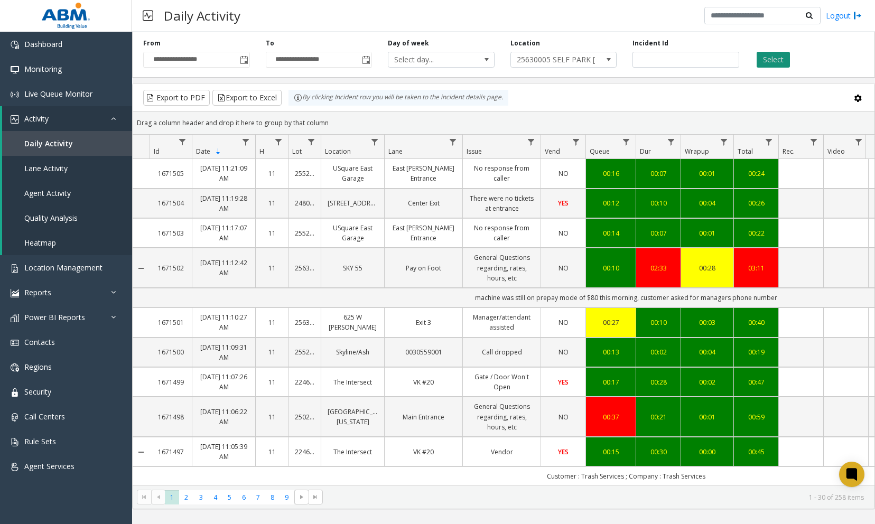
click at [778, 58] on button "Select" at bounding box center [773, 60] width 33 height 16
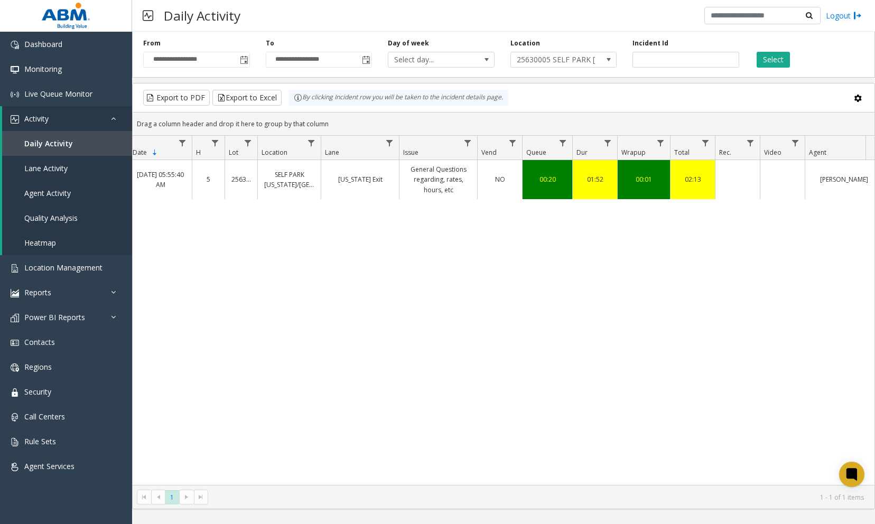
scroll to position [0, 190]
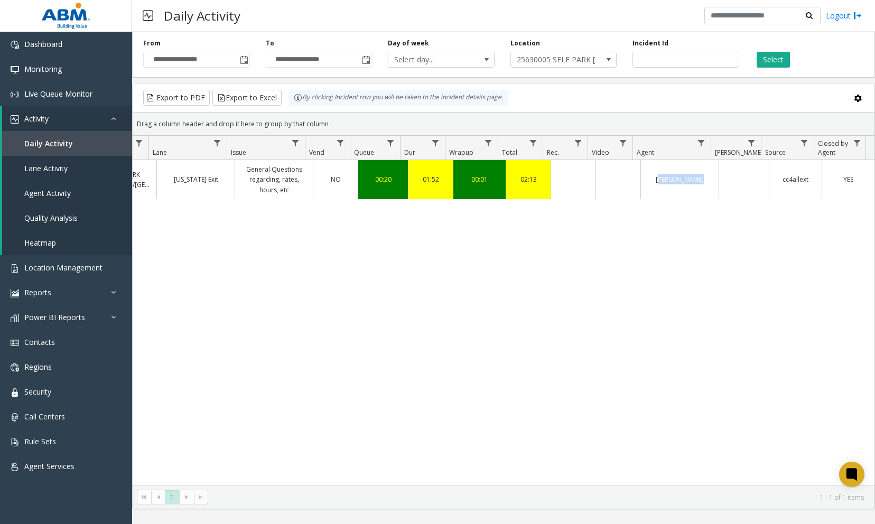
drag, startPoint x: 642, startPoint y: 186, endPoint x: 714, endPoint y: 181, distance: 72.0
click at [714, 181] on tr "1669999 [DATE] 05:55:40 AM 5 25630005 [GEOGRAPHIC_DATA] [US_STATE]/[GEOGRAPHIC_…" at bounding box center [390, 179] width 970 height 39
drag, startPoint x: 714, startPoint y: 181, endPoint x: 715, endPoint y: 267, distance: 86.1
click at [715, 267] on div "1669999 [DATE] 05:55:40 AM 5 25630005 [GEOGRAPHIC_DATA] [US_STATE]/[GEOGRAPHIC_…" at bounding box center [504, 322] width 742 height 325
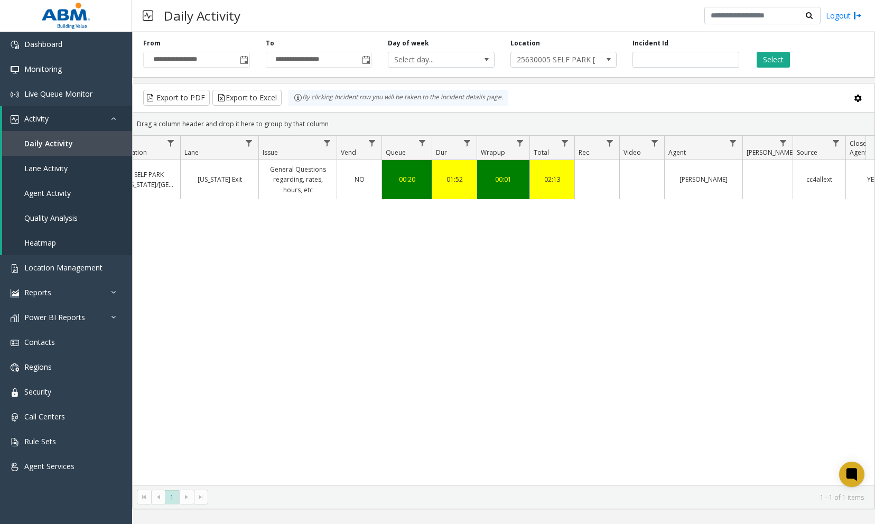
scroll to position [0, 203]
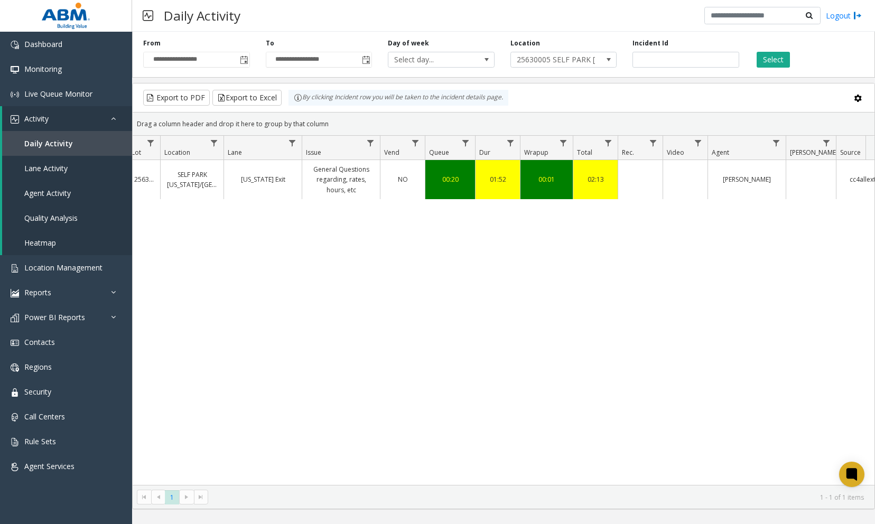
drag, startPoint x: 303, startPoint y: 476, endPoint x: 495, endPoint y: 376, distance: 215.5
click at [434, 474] on div "1669999 [DATE] 05:55:40 AM 5 25630005 [GEOGRAPHIC_DATA] [US_STATE]/[GEOGRAPHIC_…" at bounding box center [504, 322] width 742 height 325
click at [236, 96] on button "Export to Excel" at bounding box center [246, 98] width 69 height 16
click at [344, 282] on div "1669999 [DATE] 05:55:40 AM 5 25630005 [GEOGRAPHIC_DATA] [US_STATE]/[GEOGRAPHIC_…" at bounding box center [504, 322] width 742 height 325
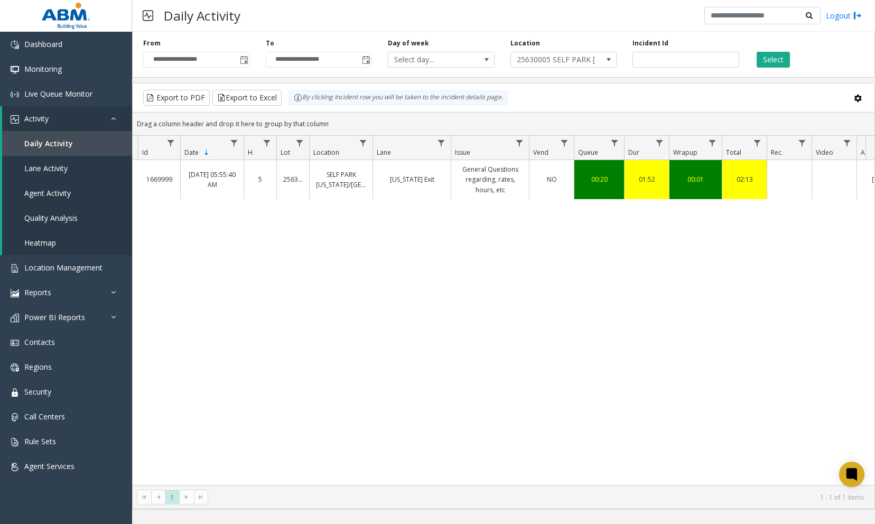
scroll to position [0, 0]
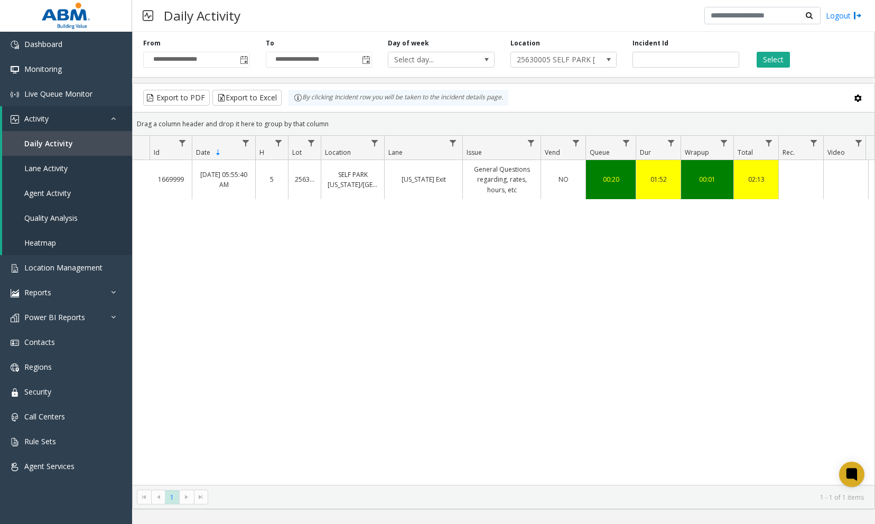
click at [481, 388] on div "1669999 [DATE] 05:55:40 AM 5 25630005 [GEOGRAPHIC_DATA] [US_STATE]/[GEOGRAPHIC_…" at bounding box center [504, 322] width 742 height 325
click at [324, 417] on div "1669999 [DATE] 05:55:40 AM 5 25630005 [GEOGRAPHIC_DATA] [US_STATE]/[GEOGRAPHIC_…" at bounding box center [504, 322] width 742 height 325
drag, startPoint x: 230, startPoint y: 361, endPoint x: 230, endPoint y: 337, distance: 24.3
click at [231, 361] on div "1669999 [DATE] 05:55:40 AM 5 25630005 [GEOGRAPHIC_DATA] [US_STATE]/[GEOGRAPHIC_…" at bounding box center [504, 322] width 742 height 325
click at [53, 269] on span "Location Management" at bounding box center [63, 268] width 78 height 10
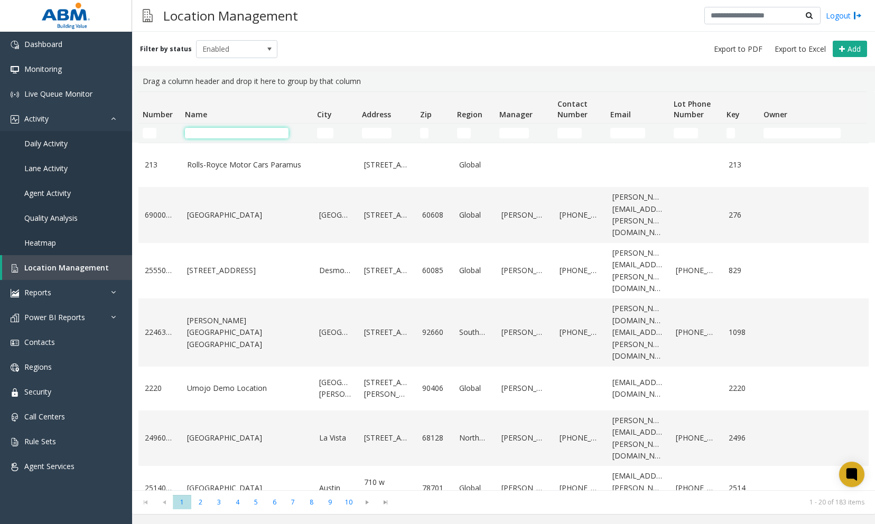
click at [223, 134] on input "Name Filter" at bounding box center [237, 133] width 104 height 11
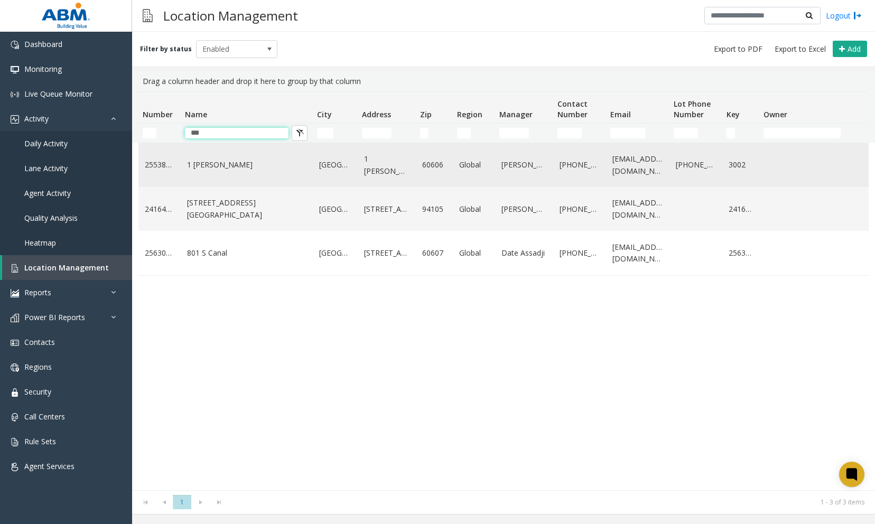
type input "***"
click at [218, 150] on td "1 [PERSON_NAME]" at bounding box center [247, 165] width 132 height 44
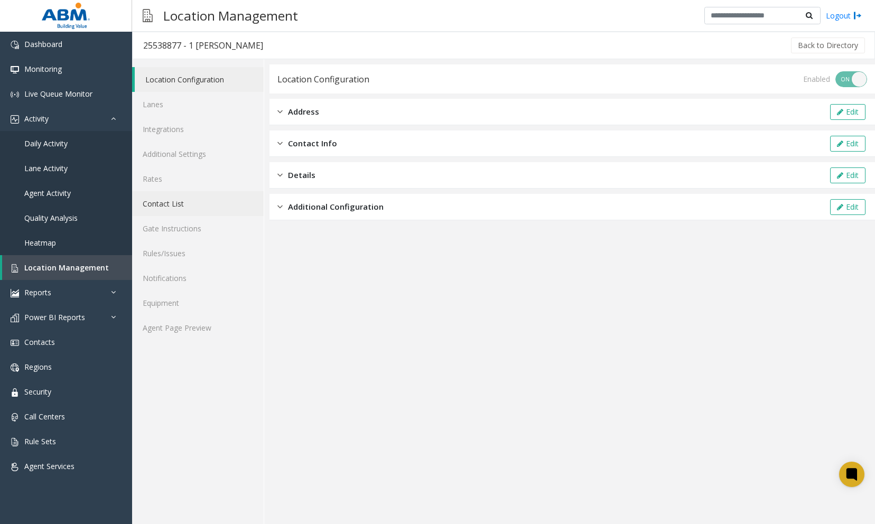
click at [193, 203] on link "Contact List" at bounding box center [198, 203] width 132 height 25
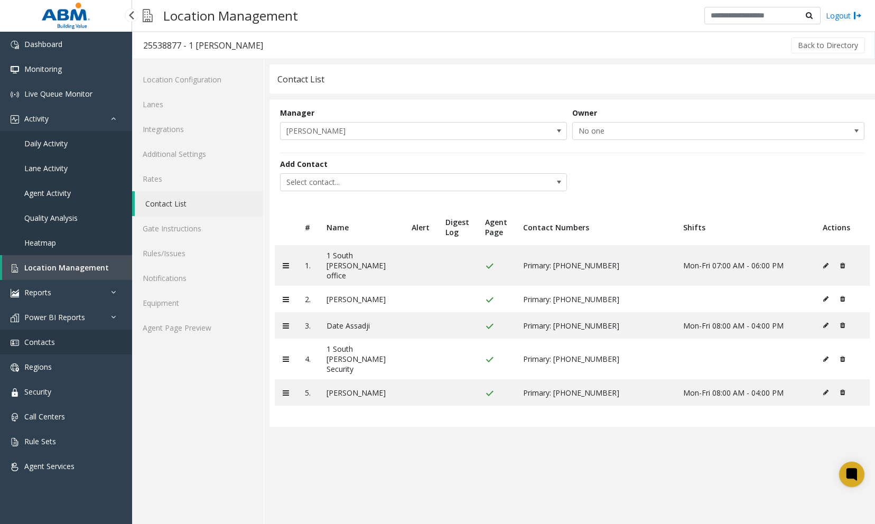
click at [44, 342] on span "Contacts" at bounding box center [39, 342] width 31 height 10
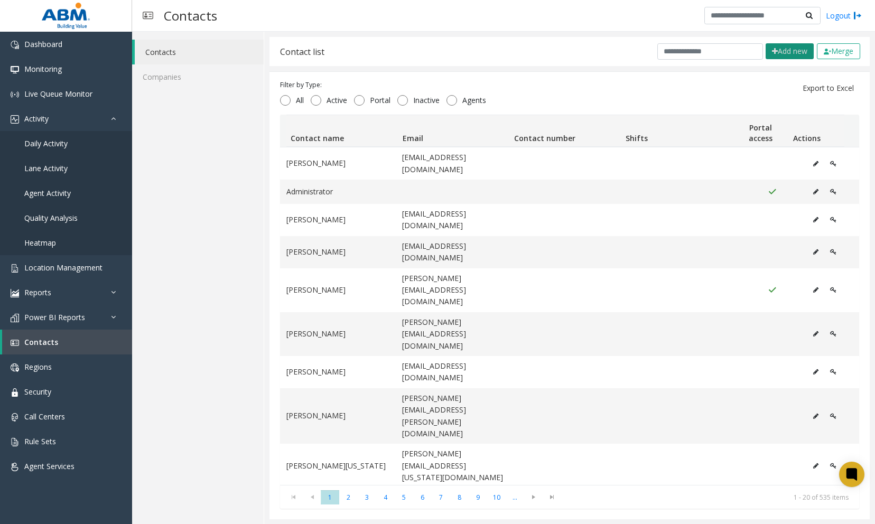
click at [782, 50] on button "Add new" at bounding box center [790, 51] width 48 height 16
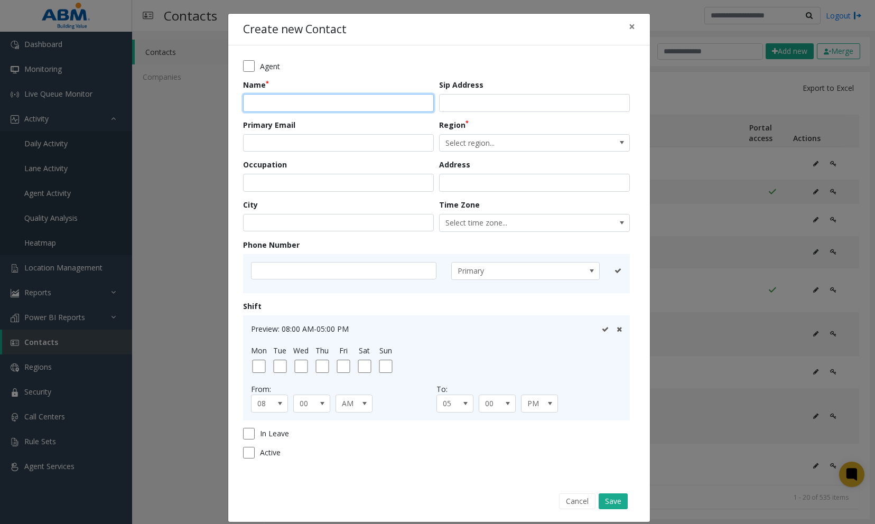
click at [260, 108] on input "text" at bounding box center [338, 103] width 191 height 18
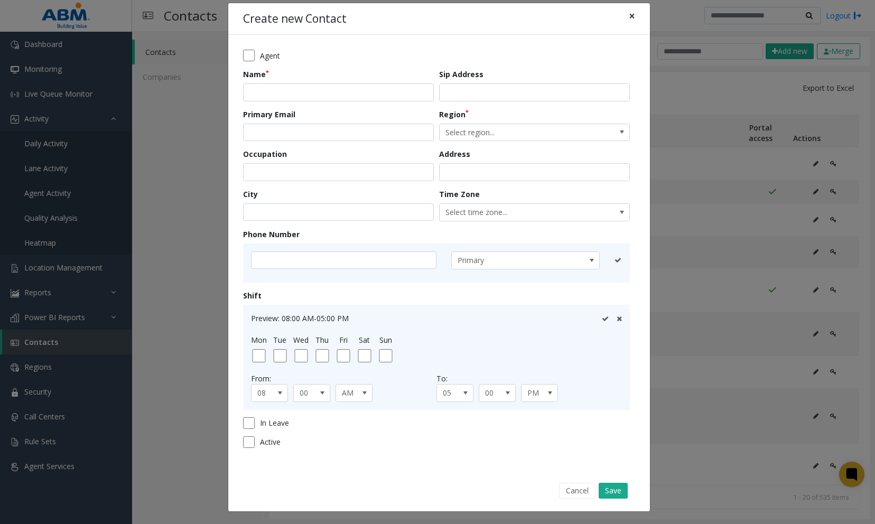
click at [629, 17] on span "×" at bounding box center [632, 15] width 6 height 15
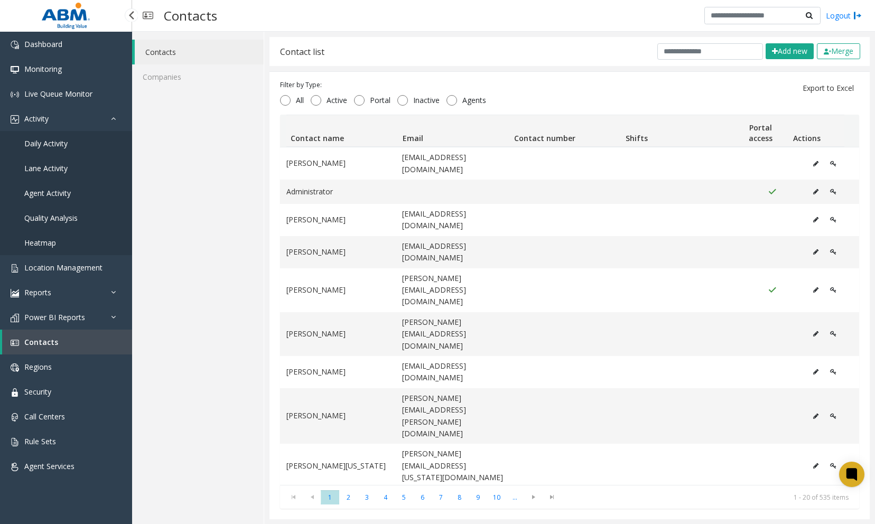
click at [58, 340] on link "Contacts" at bounding box center [67, 342] width 130 height 25
click at [783, 54] on button "Add new" at bounding box center [790, 51] width 48 height 16
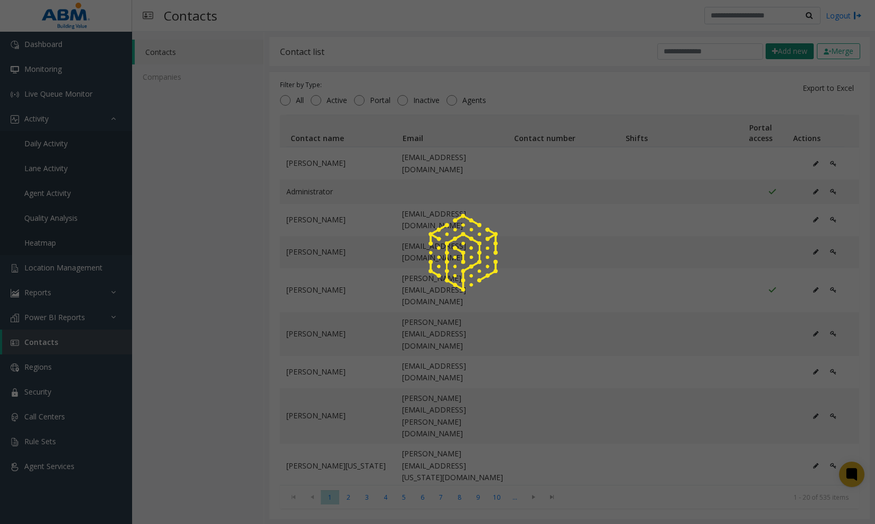
scroll to position [0, 0]
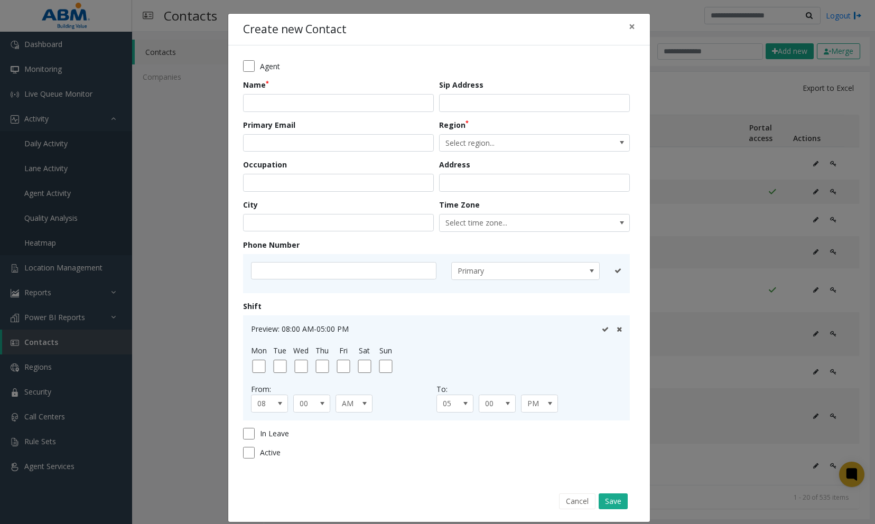
click at [283, 114] on form "Agent Name Sip Address Primary Email Region Select region... Occupation Address…" at bounding box center [439, 263] width 392 height 406
click at [286, 93] on div "Name" at bounding box center [341, 95] width 196 height 33
click at [281, 153] on form "Agent Name Sip Address Primary Email Region Select region... Occupation Address…" at bounding box center [439, 263] width 392 height 406
click at [293, 281] on div "Primary" at bounding box center [436, 273] width 387 height 39
click at [177, 341] on div "Create new Contact × Agent Name Sip Address Primary Email Region Select region.…" at bounding box center [437, 262] width 875 height 524
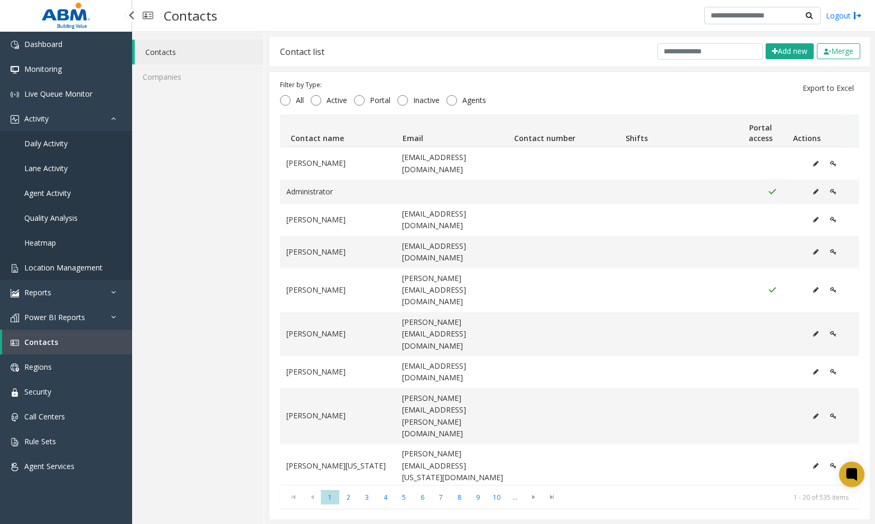
click at [63, 267] on span "Location Management" at bounding box center [63, 268] width 78 height 10
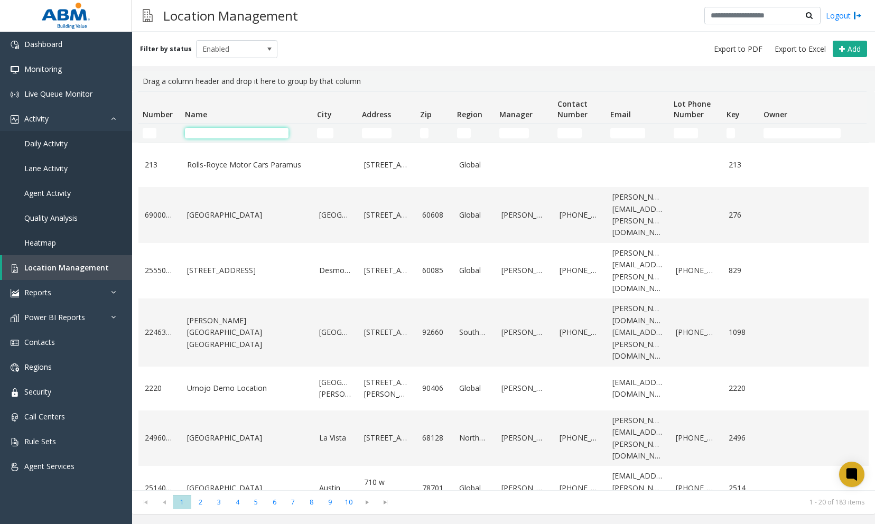
click at [258, 136] on input "Name Filter" at bounding box center [237, 133] width 104 height 11
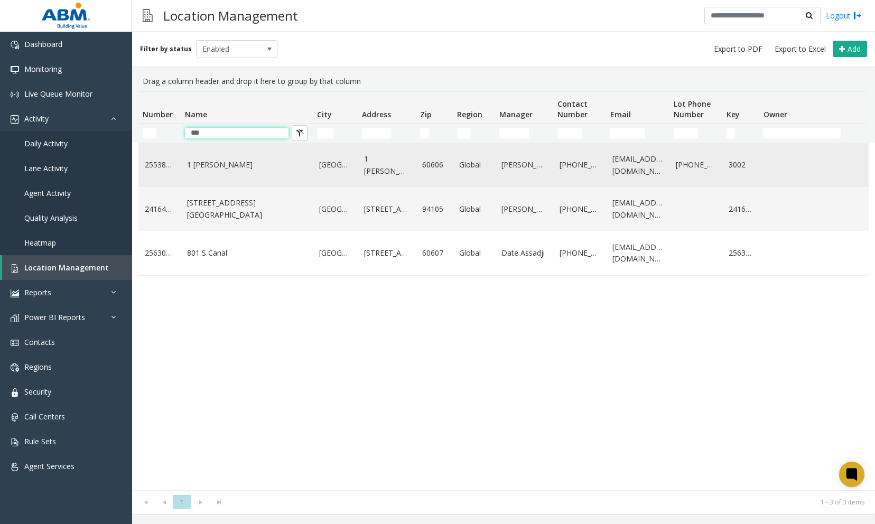
type input "***"
click at [261, 172] on td "1 [PERSON_NAME]" at bounding box center [247, 165] width 132 height 44
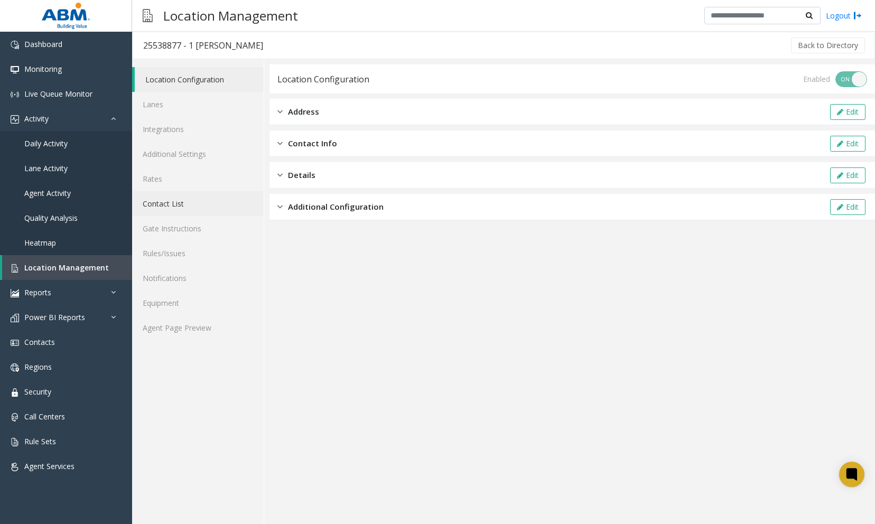
click at [151, 208] on link "Contact List" at bounding box center [198, 203] width 132 height 25
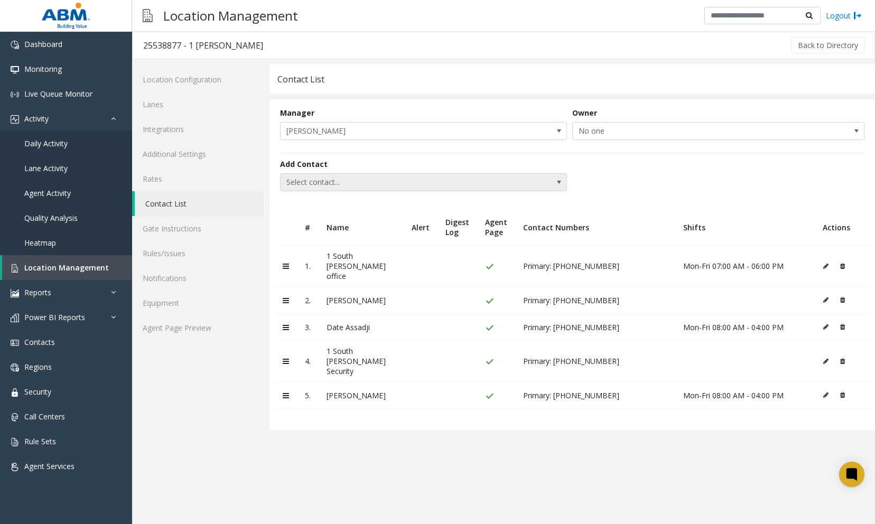
click at [351, 181] on span "Select contact..." at bounding box center [395, 182] width 229 height 17
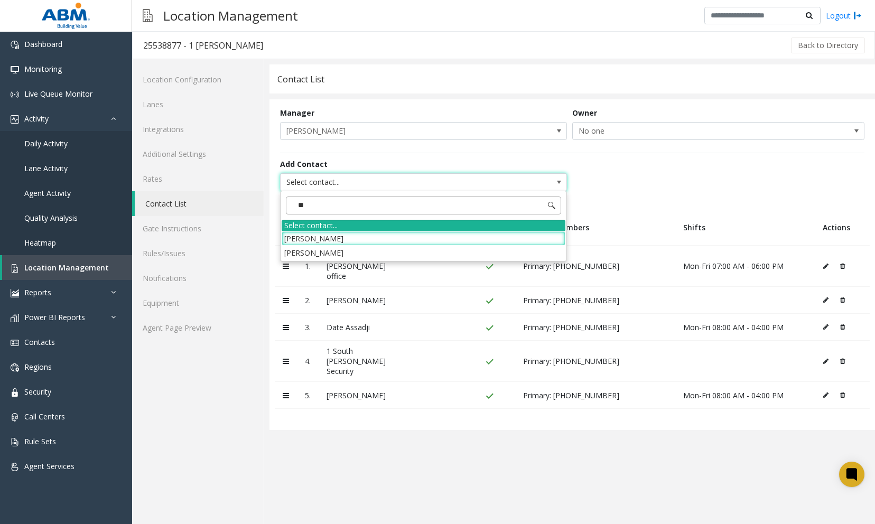
type input "***"
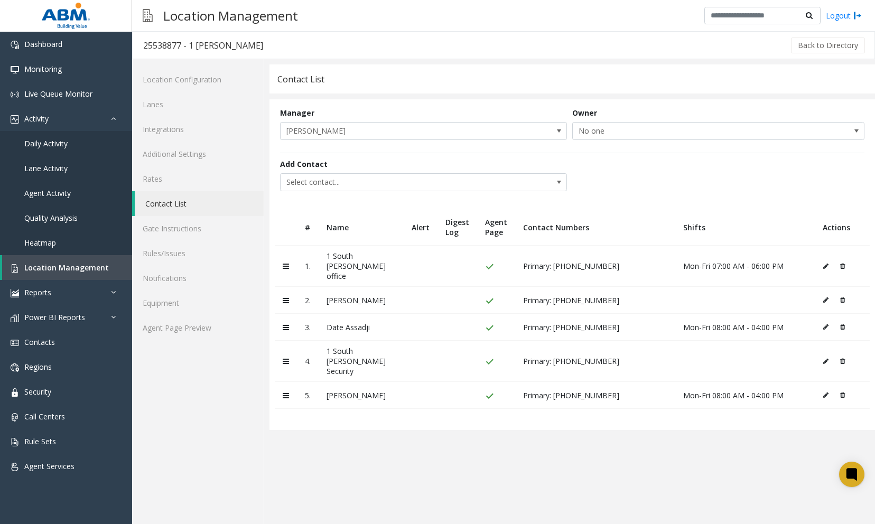
click at [636, 162] on div "Add Contact Select contact..." at bounding box center [572, 176] width 584 height 46
click at [61, 296] on link "Reports" at bounding box center [66, 292] width 132 height 25
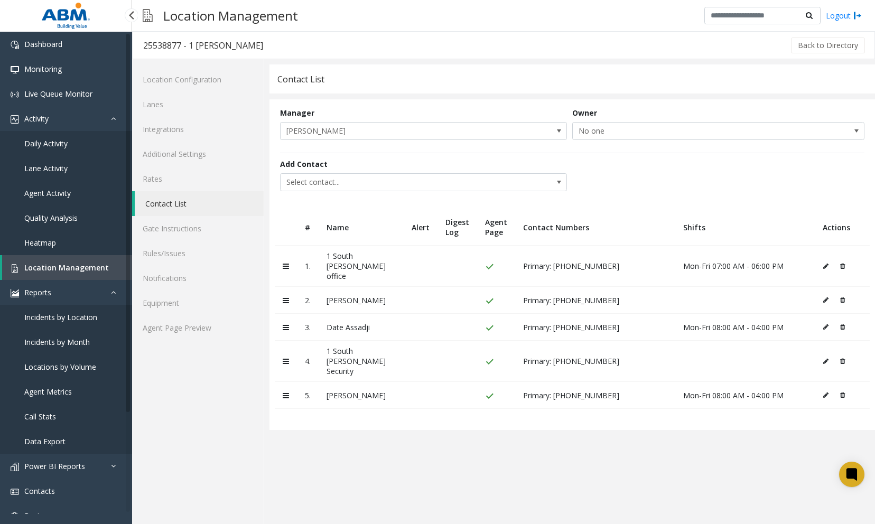
click at [45, 312] on span "Incidents by Location" at bounding box center [60, 317] width 73 height 10
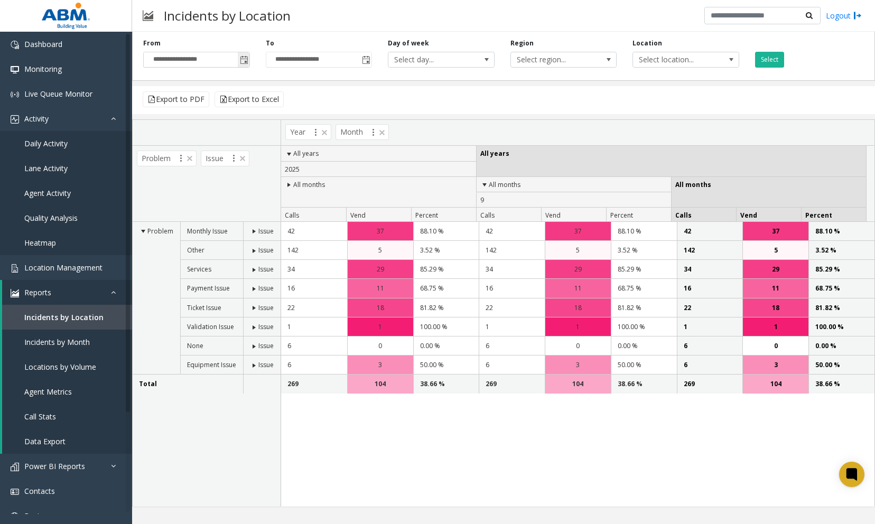
click at [244, 57] on span "Toggle popup" at bounding box center [244, 60] width 8 height 8
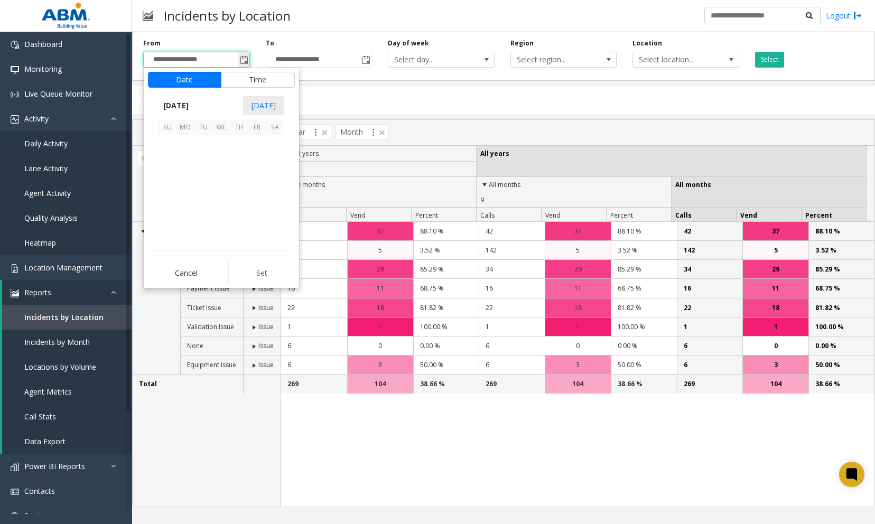
scroll to position [189624, 0]
drag, startPoint x: 462, startPoint y: 136, endPoint x: 455, endPoint y: 141, distance: 7.6
click at [462, 136] on div "Year Month" at bounding box center [577, 133] width 593 height 26
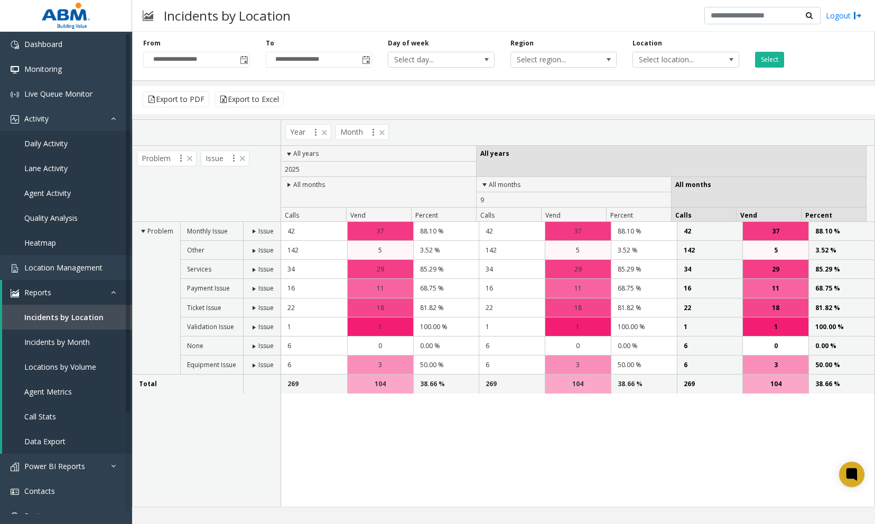
click at [253, 231] on span at bounding box center [254, 231] width 8 height 8
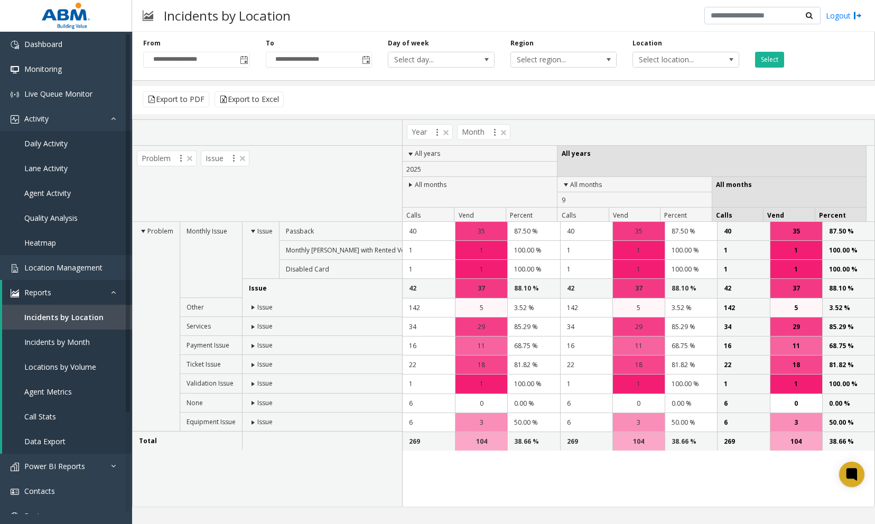
click at [257, 306] on span at bounding box center [253, 307] width 8 height 8
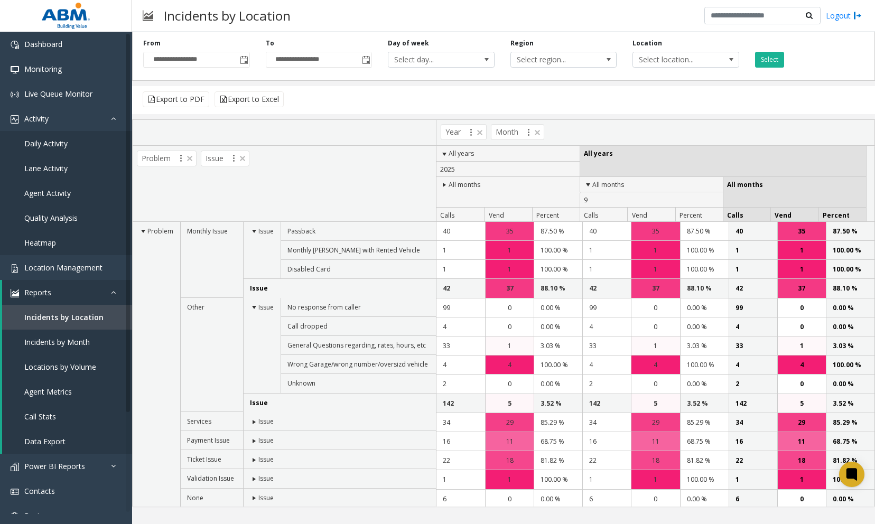
click at [262, 414] on td "Issue" at bounding box center [339, 421] width 193 height 19
click at [264, 419] on span "Issue" at bounding box center [265, 421] width 15 height 9
click at [255, 421] on span at bounding box center [254, 422] width 8 height 8
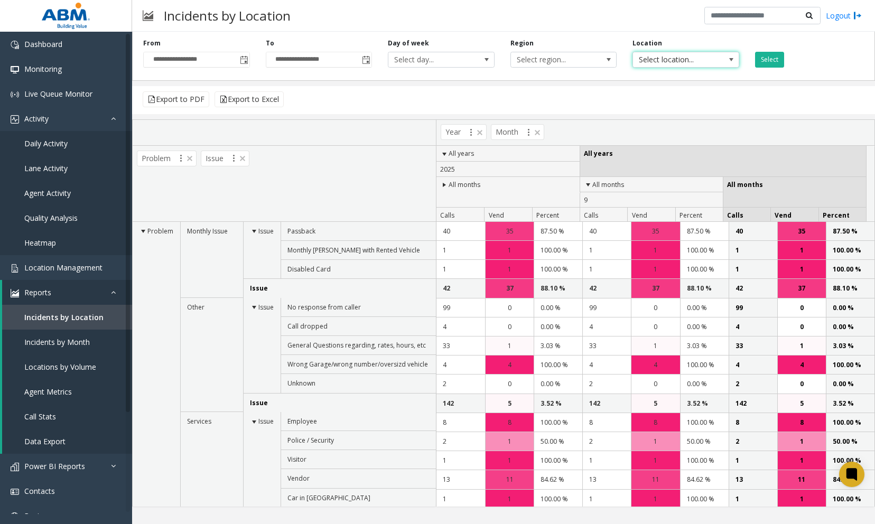
click at [688, 56] on span "Select location..." at bounding box center [675, 59] width 85 height 15
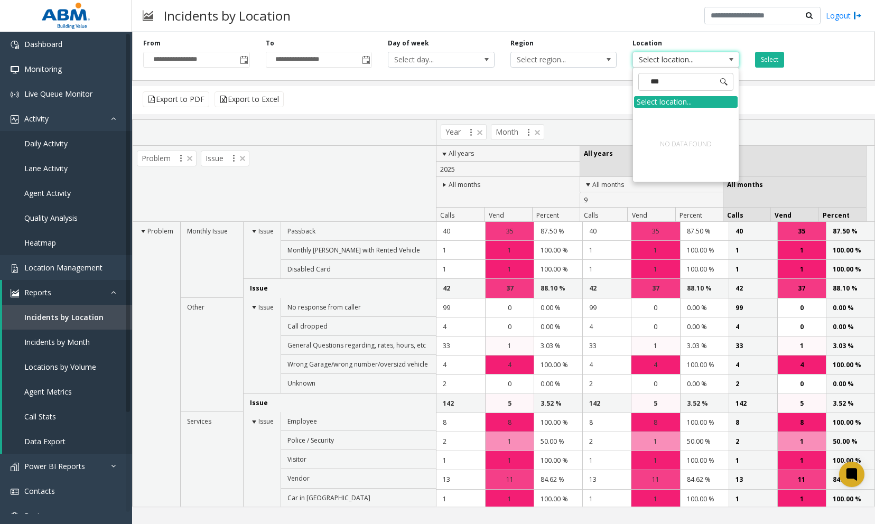
type input "**"
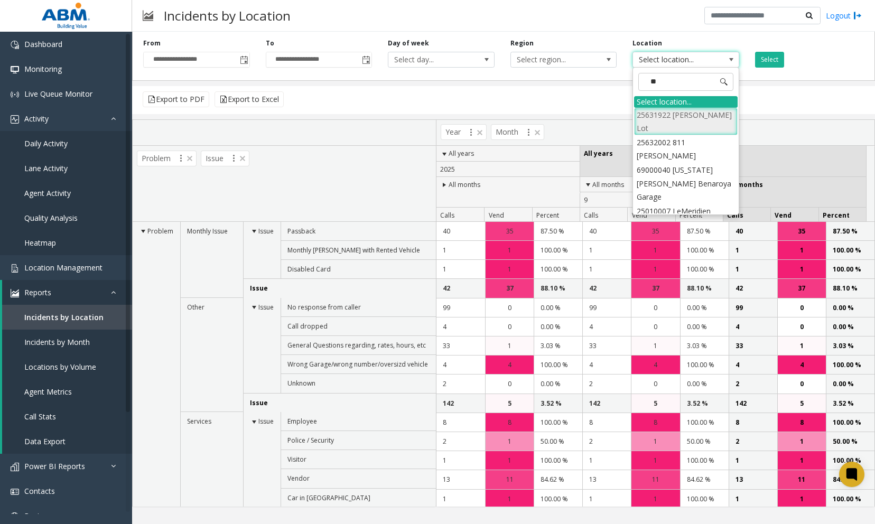
click at [687, 113] on li "25631922 [PERSON_NAME] Lot" at bounding box center [686, 121] width 104 height 27
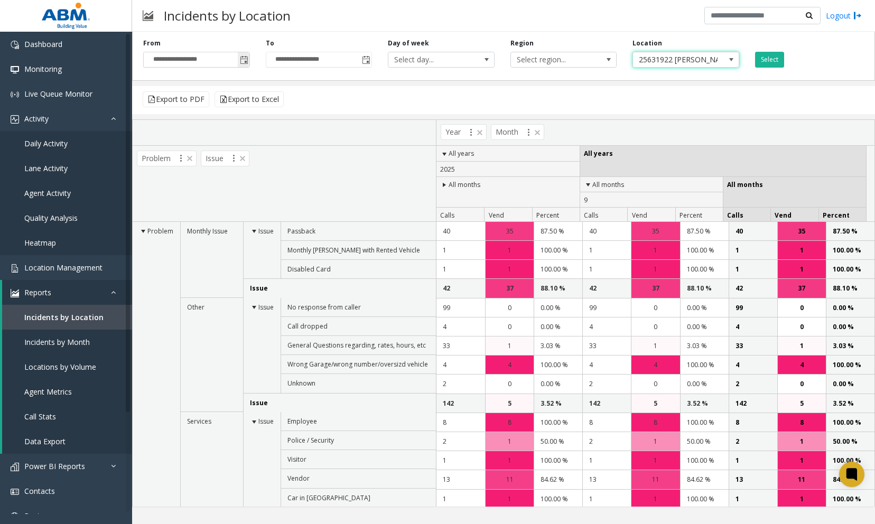
click at [243, 62] on span "Toggle popup" at bounding box center [244, 60] width 8 height 8
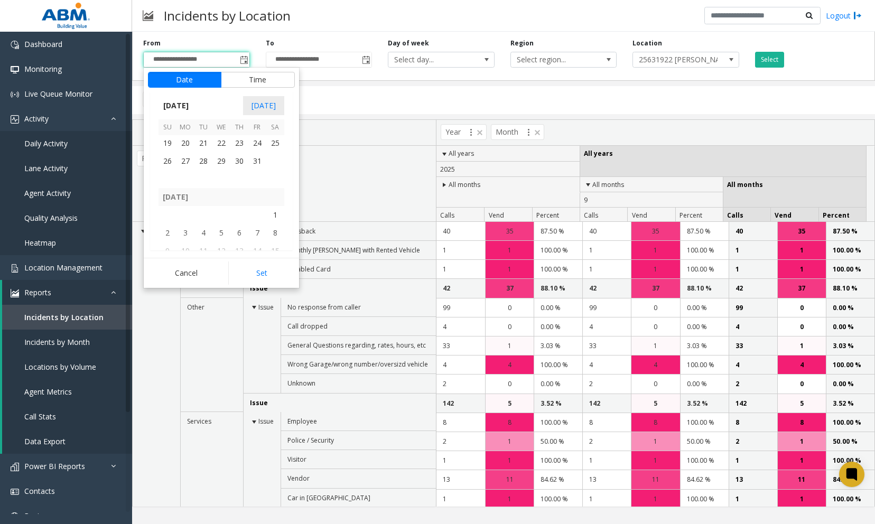
scroll to position [188620, 0]
click at [221, 142] on span "1" at bounding box center [221, 142] width 18 height 18
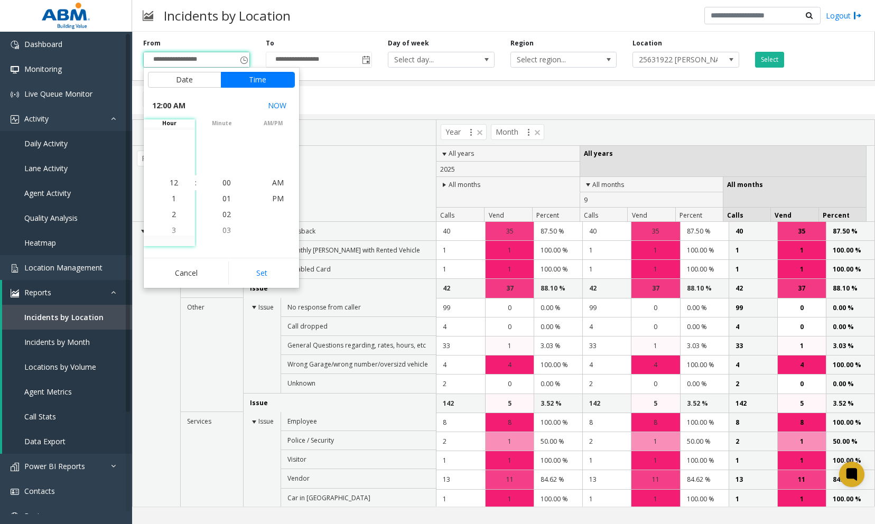
click at [267, 284] on div "Cancel Set" at bounding box center [221, 273] width 155 height 30
click at [269, 273] on button "Set" at bounding box center [261, 273] width 67 height 23
type input "**********"
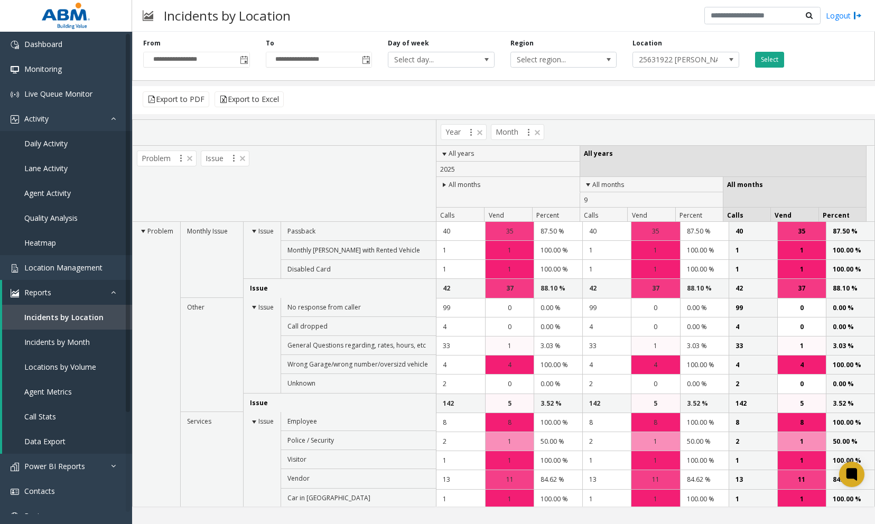
click at [771, 60] on button "Select" at bounding box center [769, 60] width 29 height 16
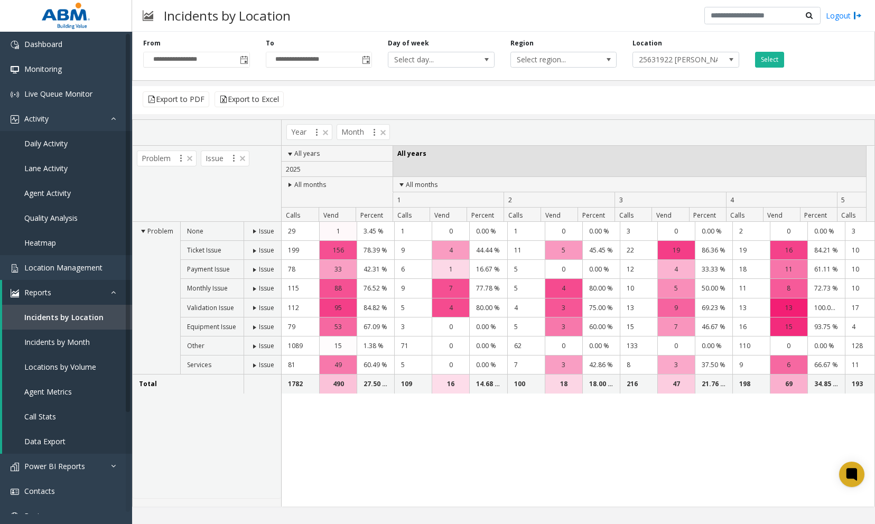
click at [399, 195] on span "1" at bounding box center [399, 199] width 4 height 9
drag, startPoint x: 288, startPoint y: 385, endPoint x: 303, endPoint y: 389, distance: 15.2
click at [303, 389] on td "1782" at bounding box center [301, 384] width 38 height 18
drag, startPoint x: 303, startPoint y: 389, endPoint x: 302, endPoint y: 407, distance: 18.0
click at [302, 407] on div "29 1 3.45 % 1 0 0.00 % 1 0 0.00 % 3 0 0.00 % 2 0 0" at bounding box center [578, 364] width 593 height 285
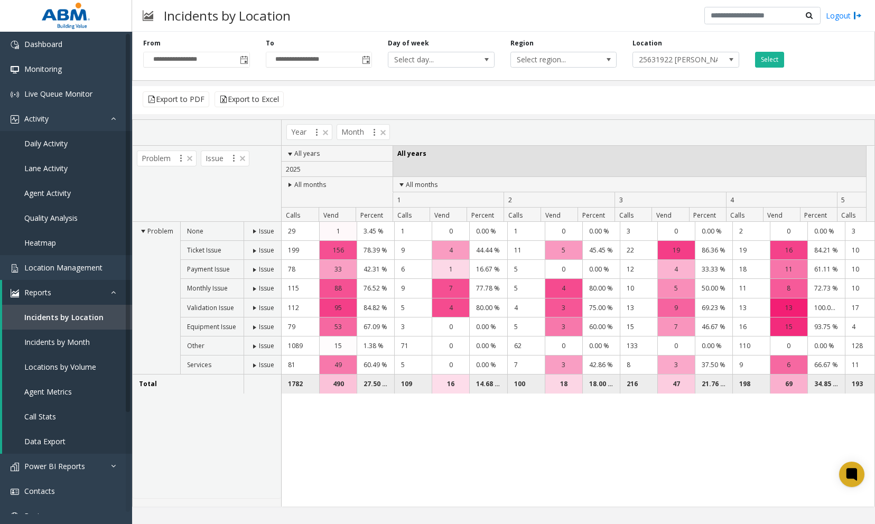
click at [300, 387] on td "1782" at bounding box center [301, 384] width 38 height 18
click at [343, 387] on div "490" at bounding box center [338, 384] width 37 height 18
drag, startPoint x: 251, startPoint y: 230, endPoint x: 253, endPoint y: 237, distance: 6.5
click at [252, 230] on span at bounding box center [254, 231] width 8 height 8
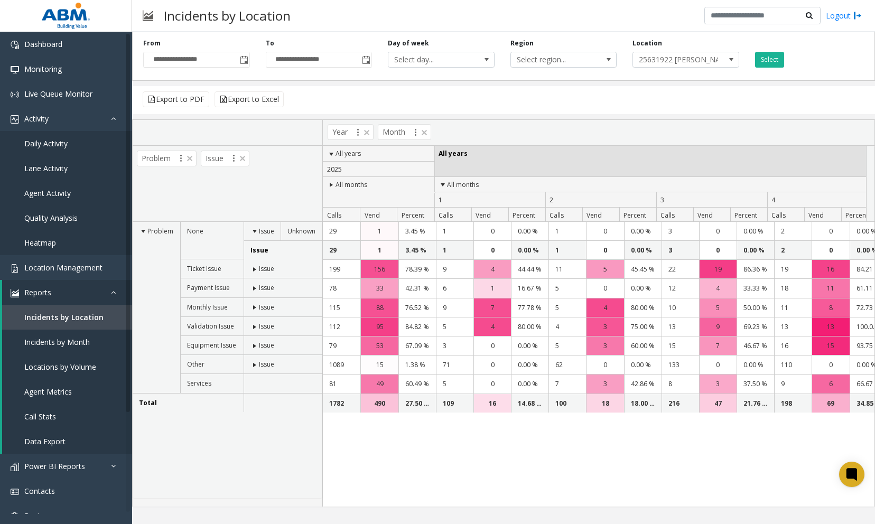
click at [255, 269] on span at bounding box center [254, 269] width 8 height 8
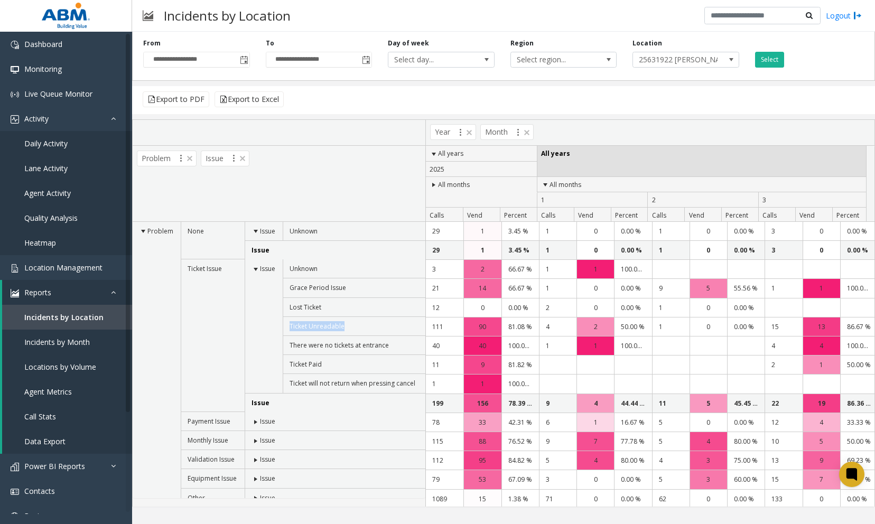
drag, startPoint x: 284, startPoint y: 327, endPoint x: 358, endPoint y: 325, distance: 74.0
click at [357, 325] on td "Ticket Unreadable" at bounding box center [354, 326] width 143 height 19
drag, startPoint x: 358, startPoint y: 325, endPoint x: 426, endPoint y: 332, distance: 68.0
click at [426, 332] on td "111" at bounding box center [445, 327] width 38 height 19
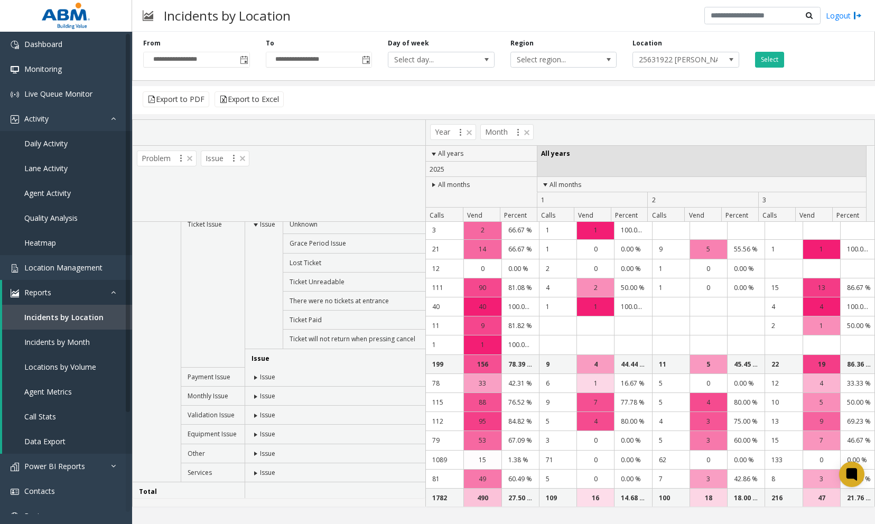
click at [263, 374] on span "Issue" at bounding box center [267, 376] width 15 height 9
click at [255, 374] on span at bounding box center [255, 378] width 8 height 8
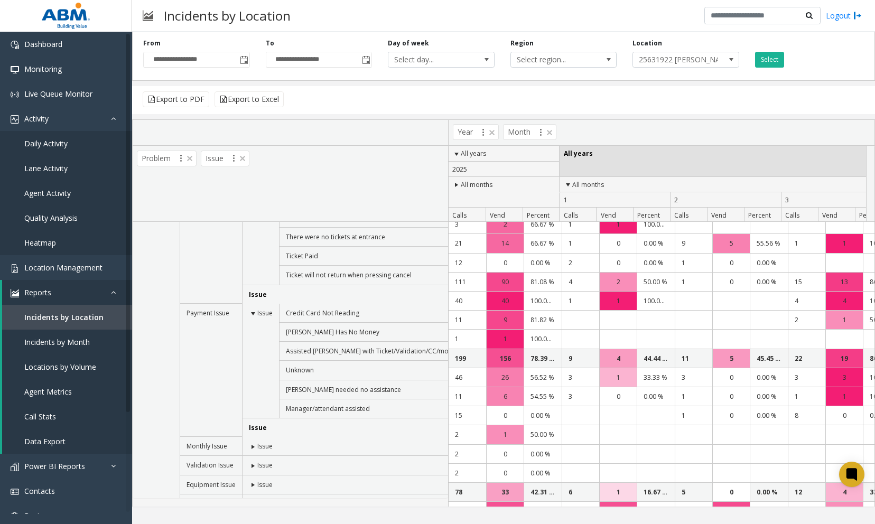
scroll to position [108, 0]
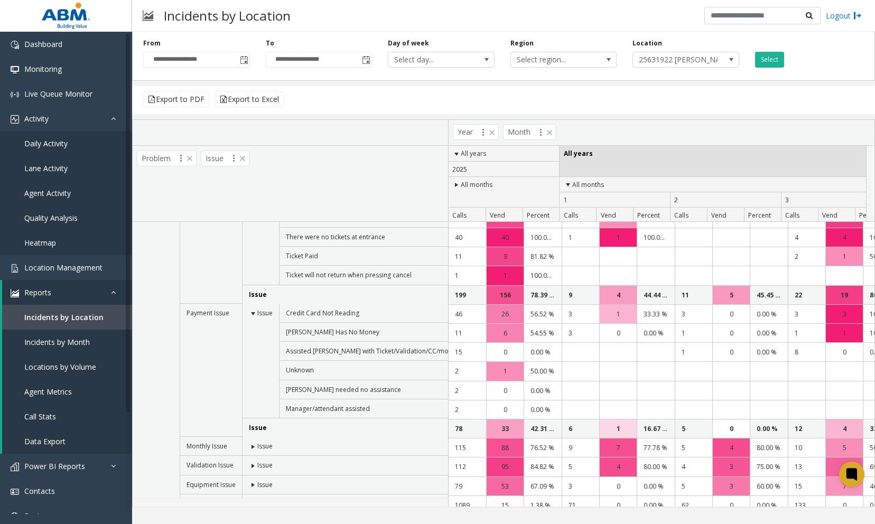
click at [253, 446] on span at bounding box center [253, 447] width 8 height 8
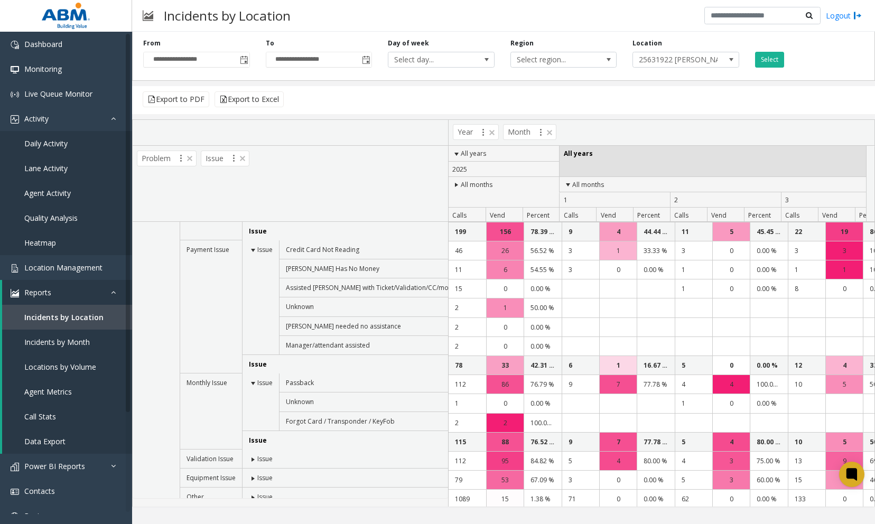
scroll to position [216, 0]
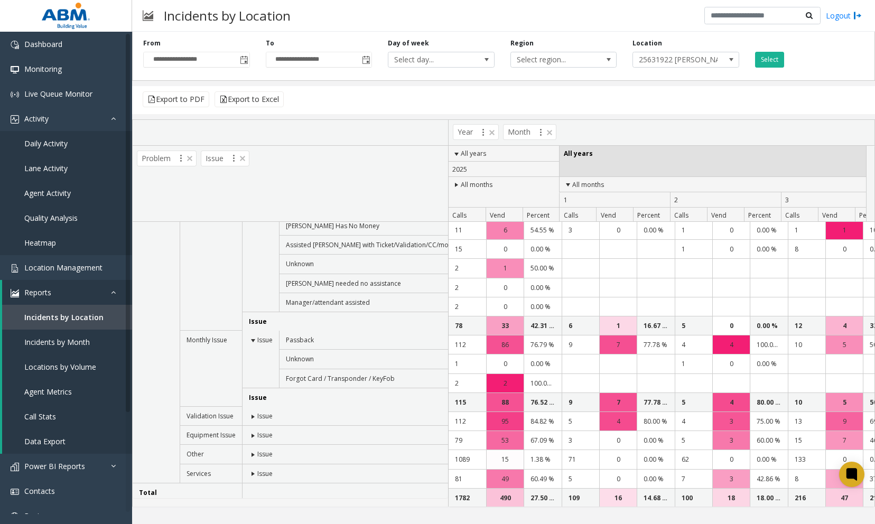
click at [256, 413] on span at bounding box center [253, 417] width 8 height 8
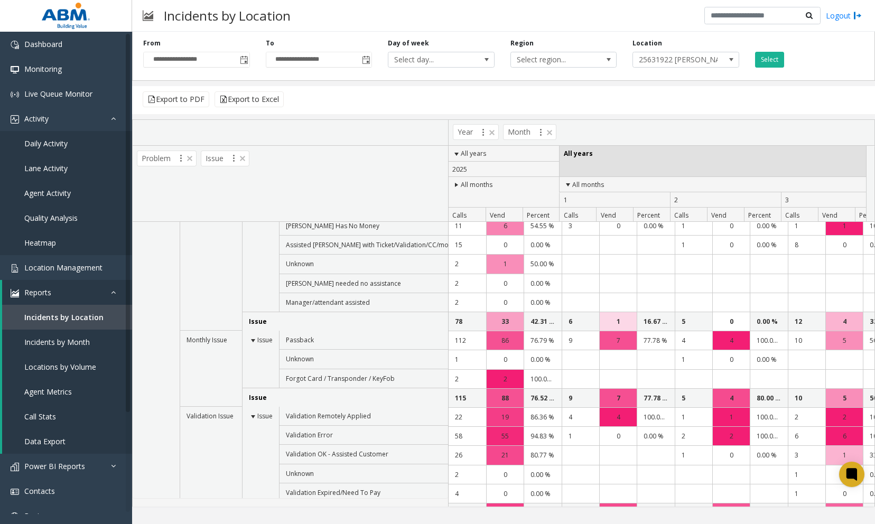
scroll to position [279, 0]
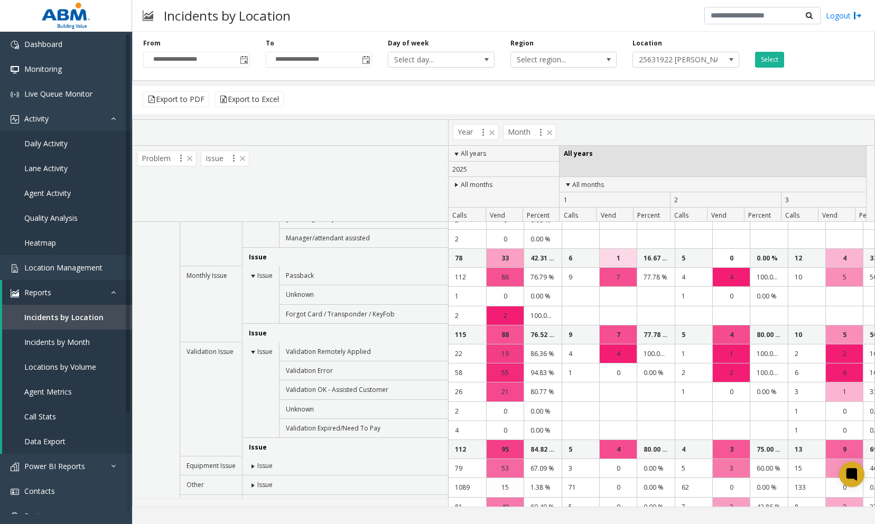
click at [255, 462] on span at bounding box center [253, 466] width 8 height 8
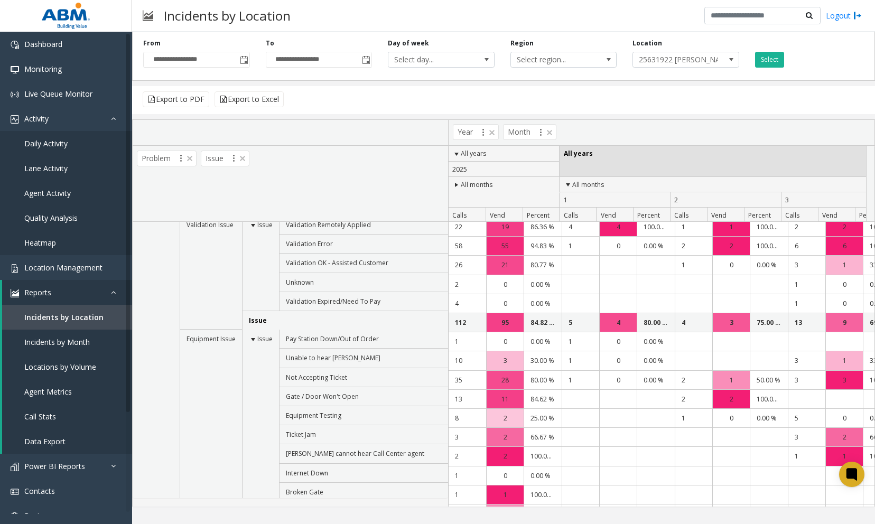
scroll to position [342, 0]
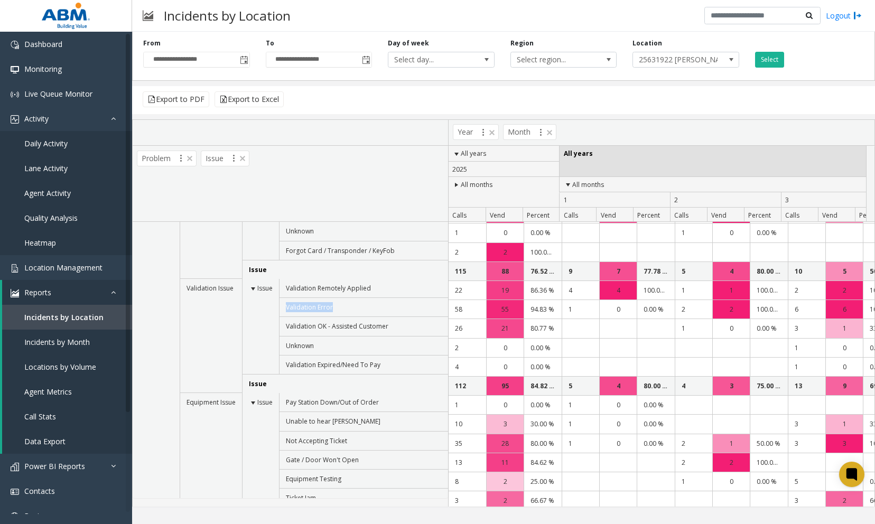
drag, startPoint x: 287, startPoint y: 303, endPoint x: 362, endPoint y: 305, distance: 74.5
click at [362, 305] on td "Validation Error" at bounding box center [374, 307] width 190 height 19
click at [322, 455] on span "Gate / Door Won't Open" at bounding box center [322, 459] width 73 height 9
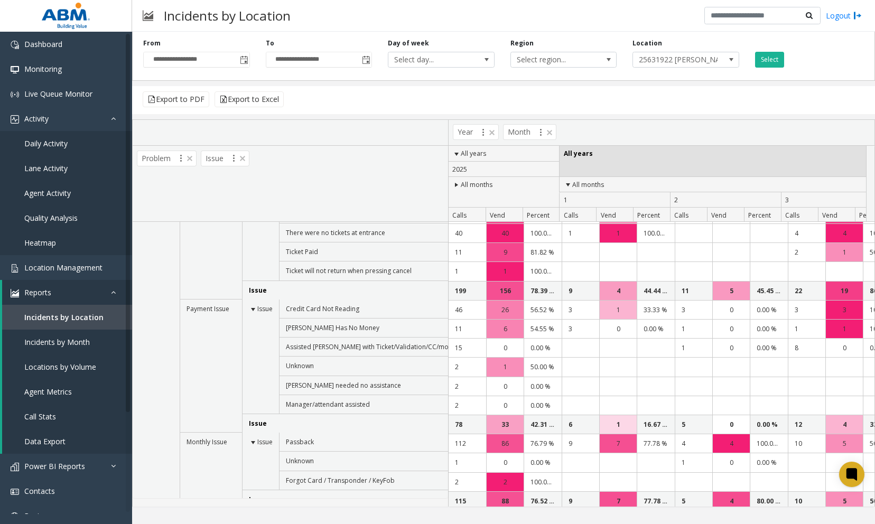
scroll to position [0, 0]
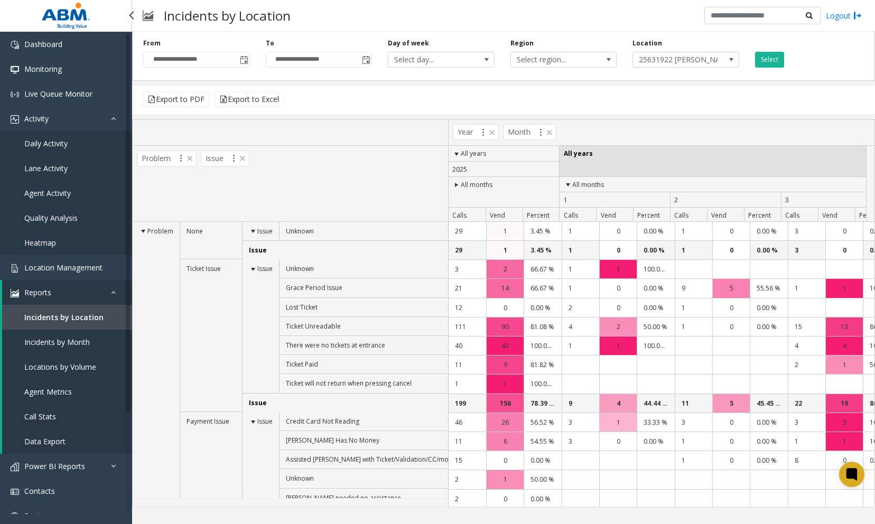
click at [40, 365] on span "Locations by Volume" at bounding box center [60, 367] width 72 height 10
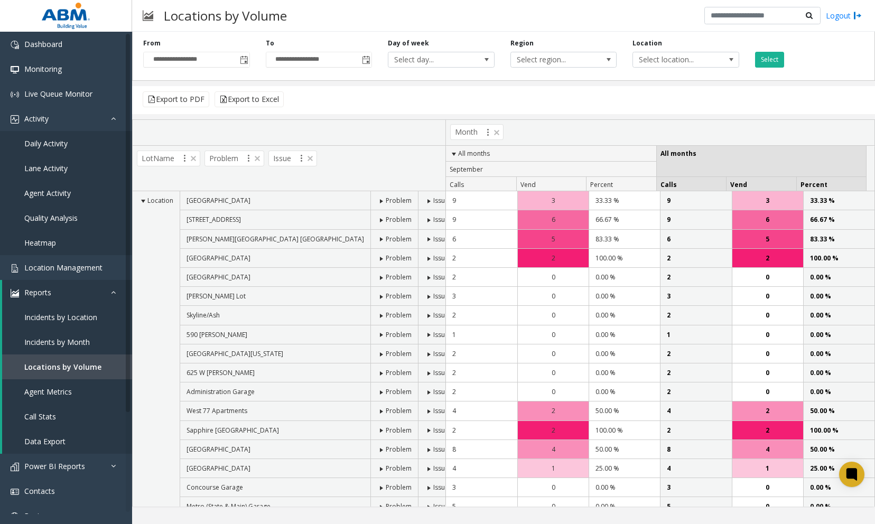
click at [386, 199] on span "Problem" at bounding box center [399, 200] width 26 height 9
click at [370, 194] on td "Problem" at bounding box center [394, 200] width 48 height 19
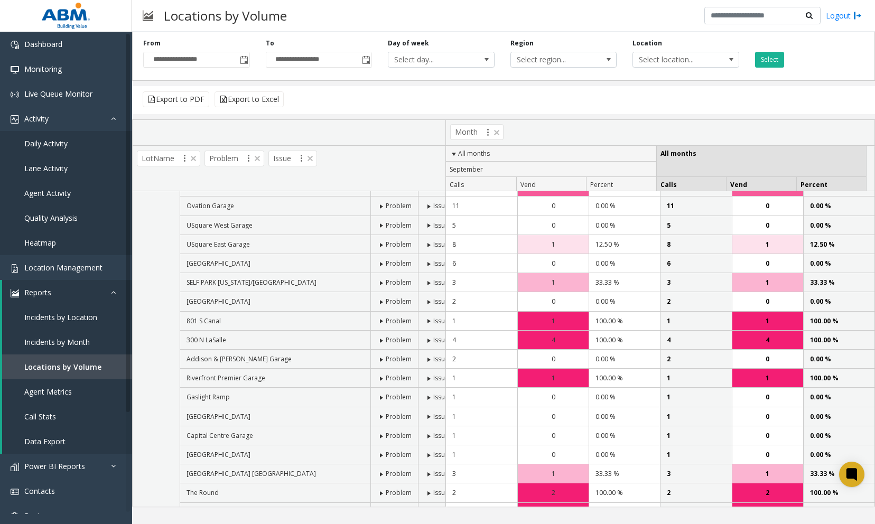
scroll to position [1141, 0]
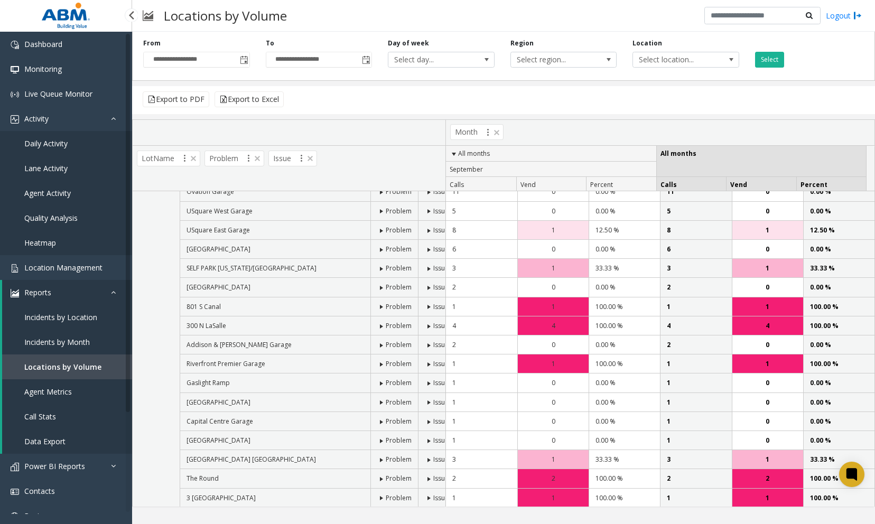
click at [61, 385] on link "Agent Metrics" at bounding box center [67, 391] width 130 height 25
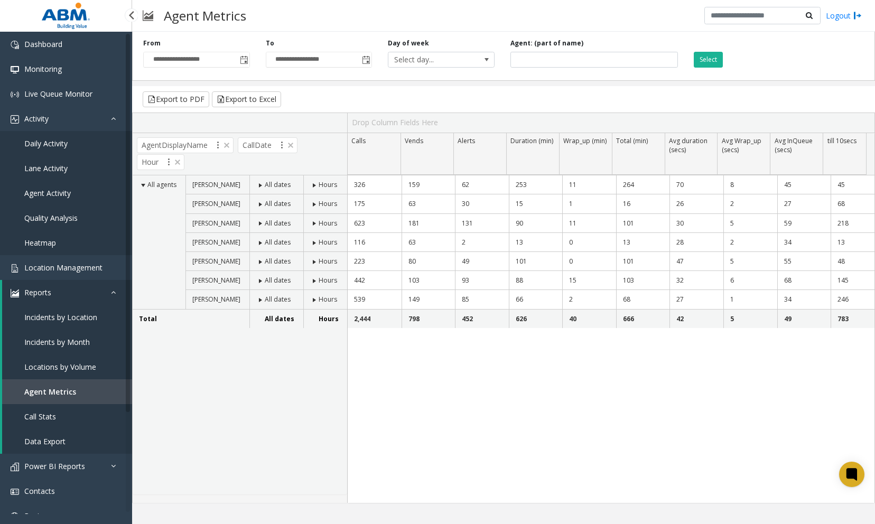
click at [41, 415] on span "Call Stats" at bounding box center [40, 417] width 32 height 10
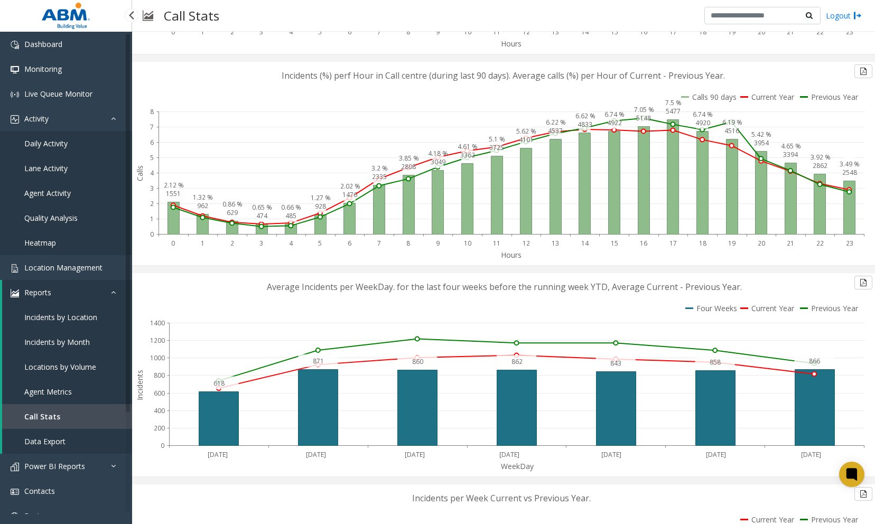
click at [55, 244] on span "Heatmap" at bounding box center [40, 243] width 32 height 10
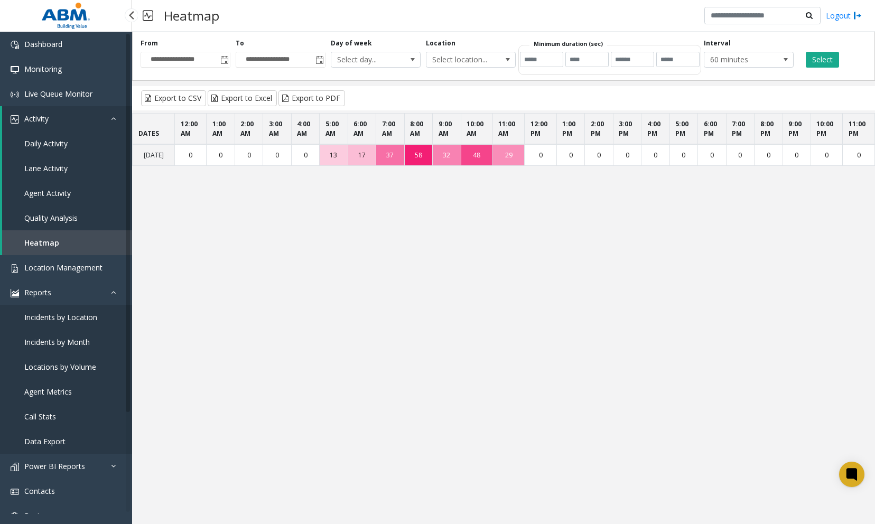
click at [63, 142] on span "Daily Activity" at bounding box center [45, 143] width 43 height 10
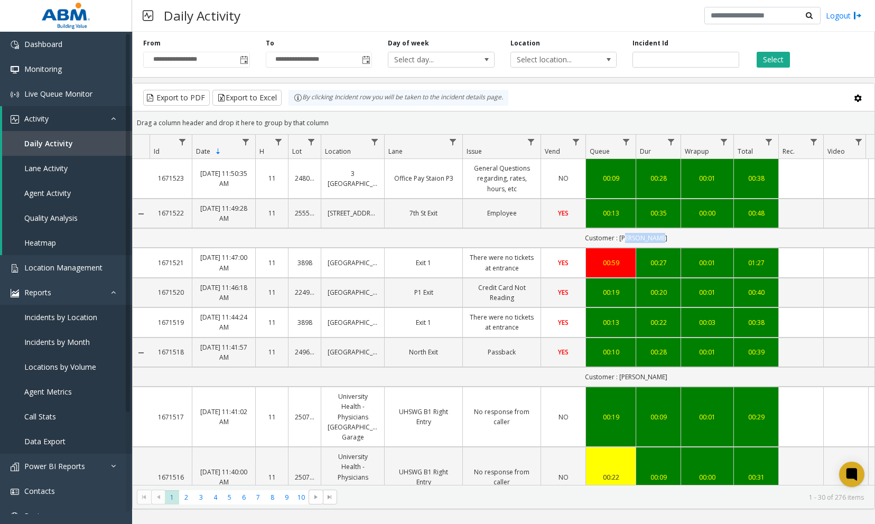
drag, startPoint x: 630, startPoint y: 239, endPoint x: 713, endPoint y: 240, distance: 83.5
click at [713, 240] on td "Customer : [PERSON_NAME]" at bounding box center [626, 238] width 953 height 20
drag, startPoint x: 576, startPoint y: 239, endPoint x: 656, endPoint y: 239, distance: 79.8
click at [656, 239] on td "Customer : [PERSON_NAME]" at bounding box center [626, 238] width 953 height 20
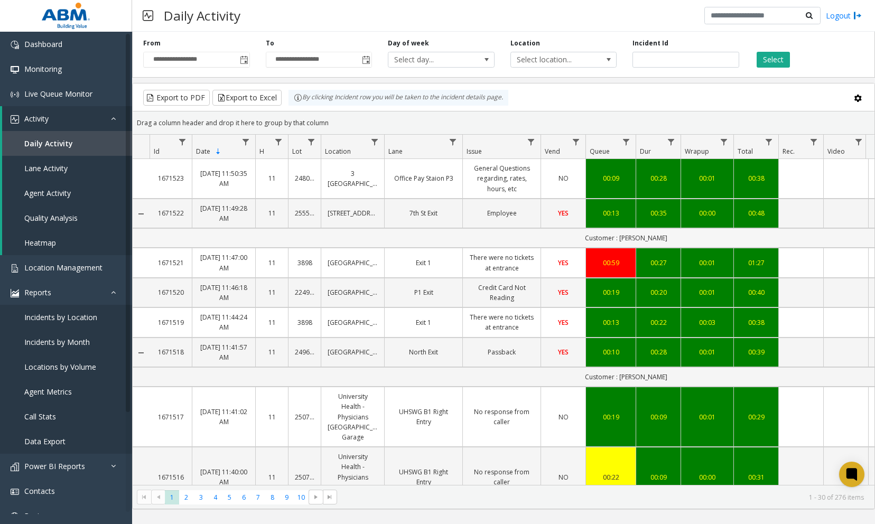
drag, startPoint x: 656, startPoint y: 239, endPoint x: 685, endPoint y: 236, distance: 29.8
click at [685, 236] on td "Customer : [PERSON_NAME]" at bounding box center [626, 238] width 953 height 20
click at [502, 208] on link "Employee" at bounding box center [501, 213] width 65 height 10
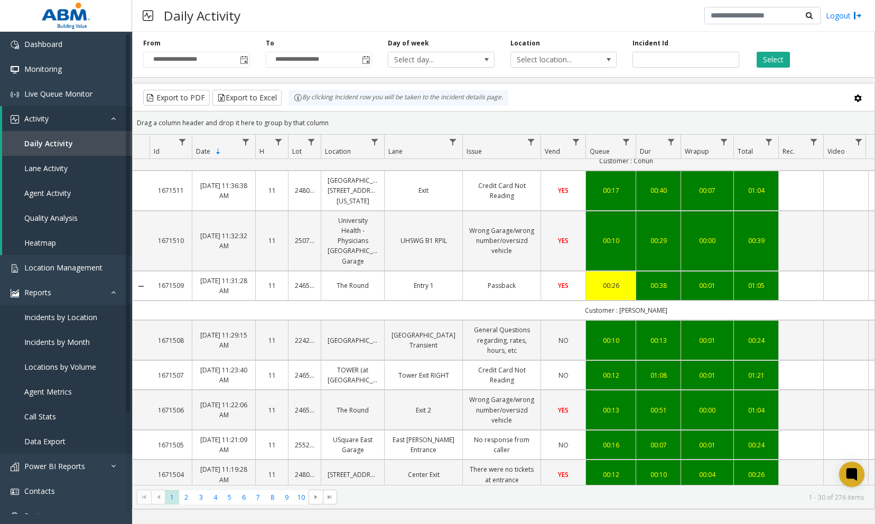
scroll to position [687, 0]
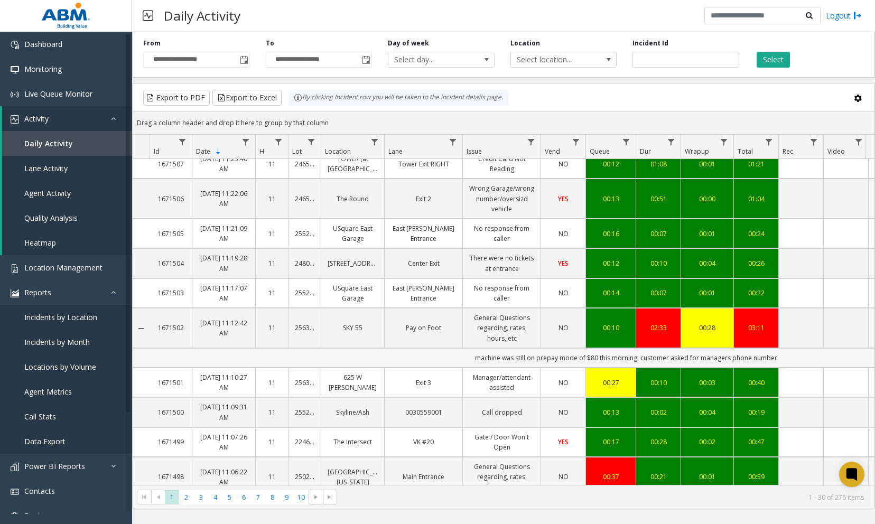
drag, startPoint x: 463, startPoint y: 378, endPoint x: 794, endPoint y: 379, distance: 330.7
click at [794, 368] on td "machine was still on prepay mode of $80 this morning, customer asked for manage…" at bounding box center [626, 358] width 953 height 20
click at [793, 368] on td "machine was still on prepay mode of $80 this morning, customer asked for manage…" at bounding box center [626, 358] width 953 height 20
click at [511, 368] on td "machine was still on prepay mode of $80 this morning, customer asked for manage…" at bounding box center [626, 358] width 953 height 20
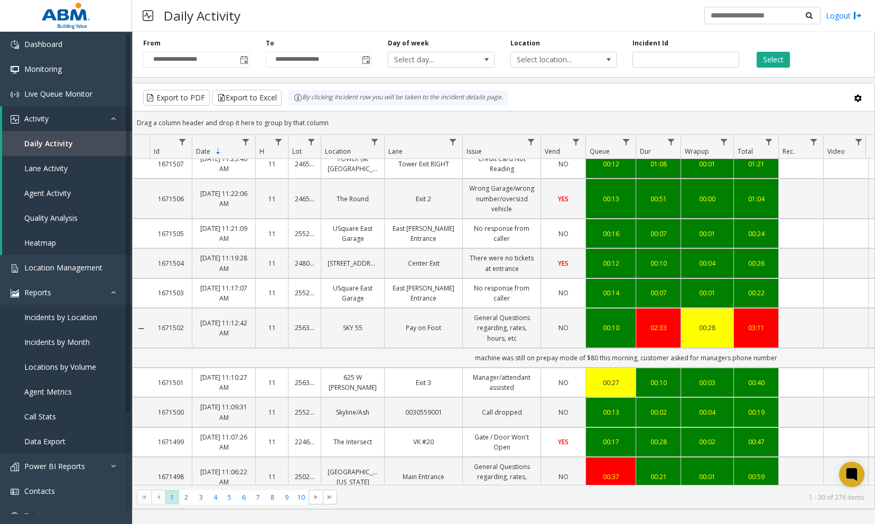
scroll to position [845, 0]
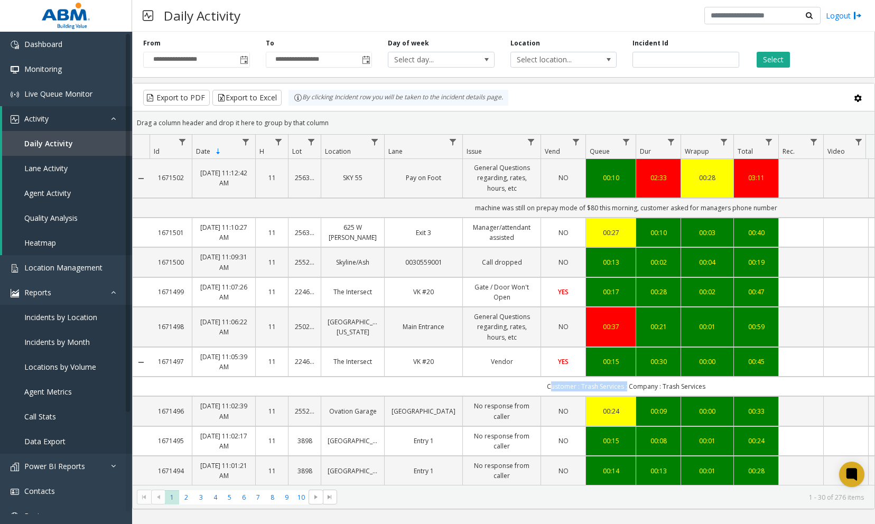
drag, startPoint x: 539, startPoint y: 392, endPoint x: 626, endPoint y: 396, distance: 86.8
click at [626, 396] on td "Customer : Trash Services ; Company : Trash Services" at bounding box center [626, 387] width 953 height 20
drag, startPoint x: 626, startPoint y: 396, endPoint x: 601, endPoint y: 400, distance: 24.6
click at [601, 396] on td "Customer : Trash Services ; Company : Trash Services" at bounding box center [626, 387] width 953 height 20
click at [486, 367] on link "Vendor" at bounding box center [501, 362] width 65 height 10
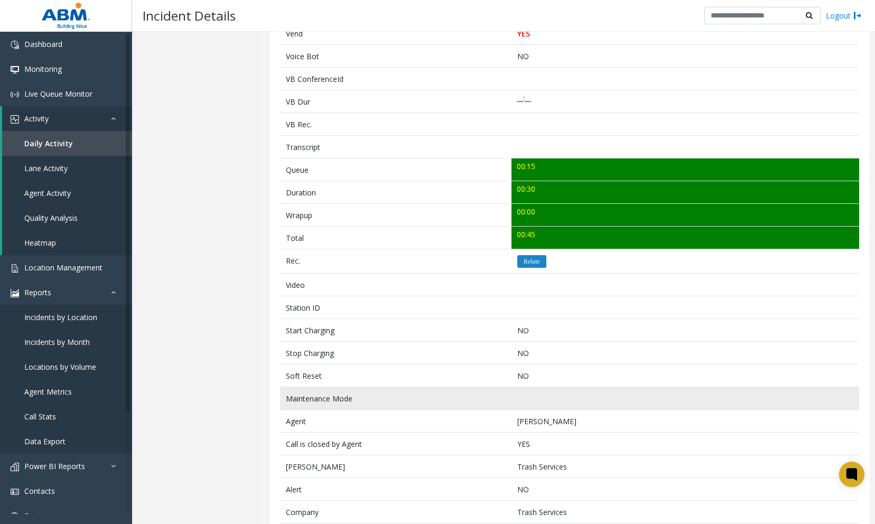
scroll to position [303, 0]
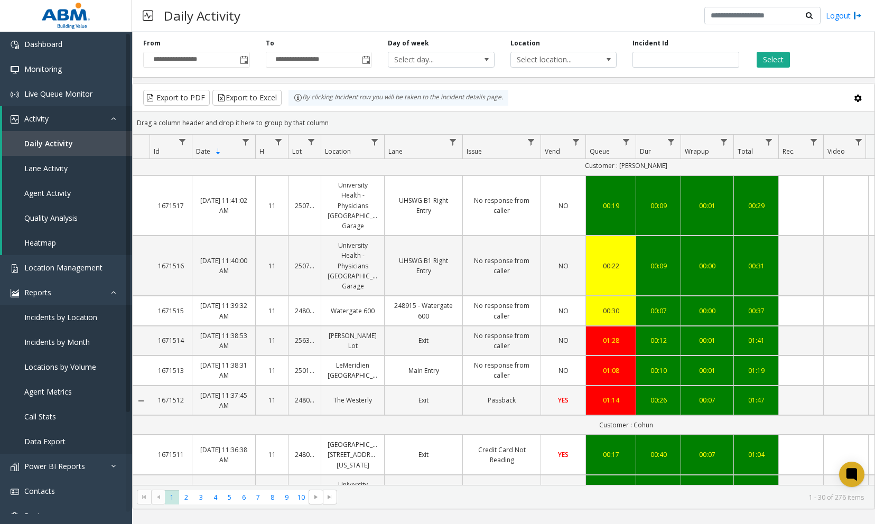
scroll to position [264, 0]
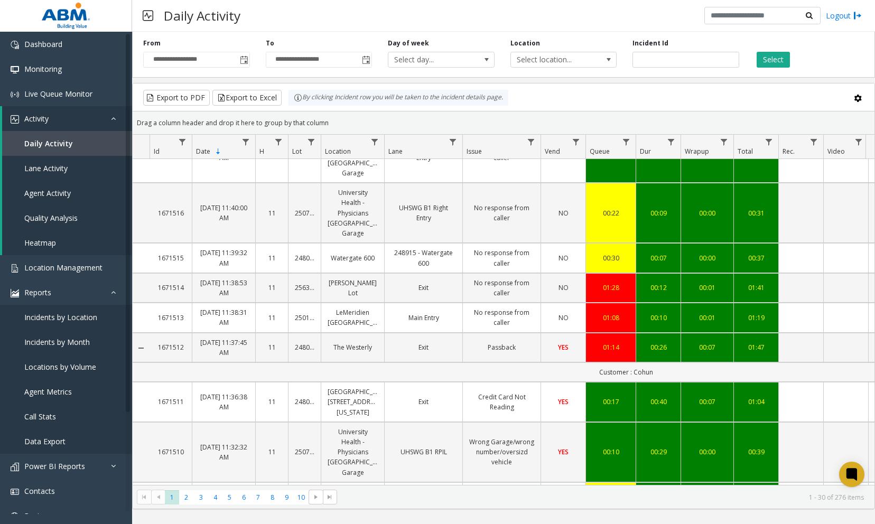
drag, startPoint x: 596, startPoint y: 374, endPoint x: 686, endPoint y: 379, distance: 90.0
click at [686, 379] on td "Customer : Cohun" at bounding box center [626, 372] width 953 height 20
click at [507, 412] on link "Credit Card Not Reading" at bounding box center [501, 402] width 65 height 20
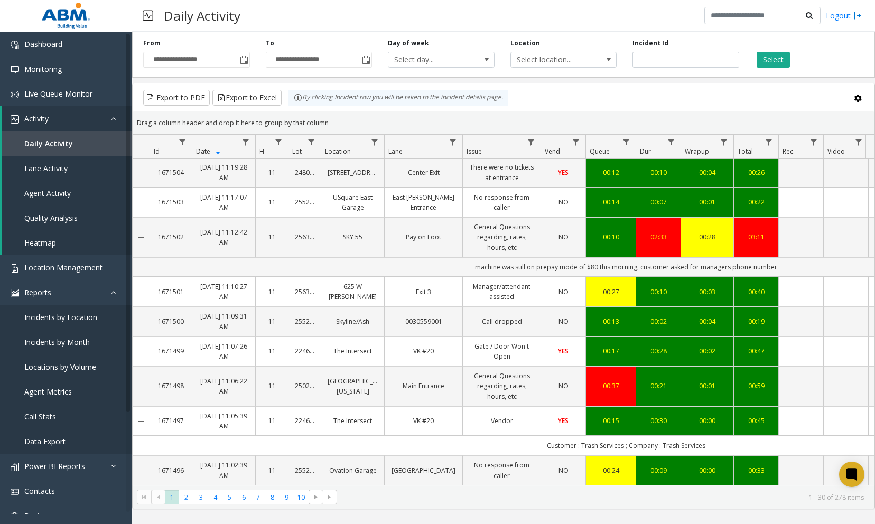
scroll to position [449, 0]
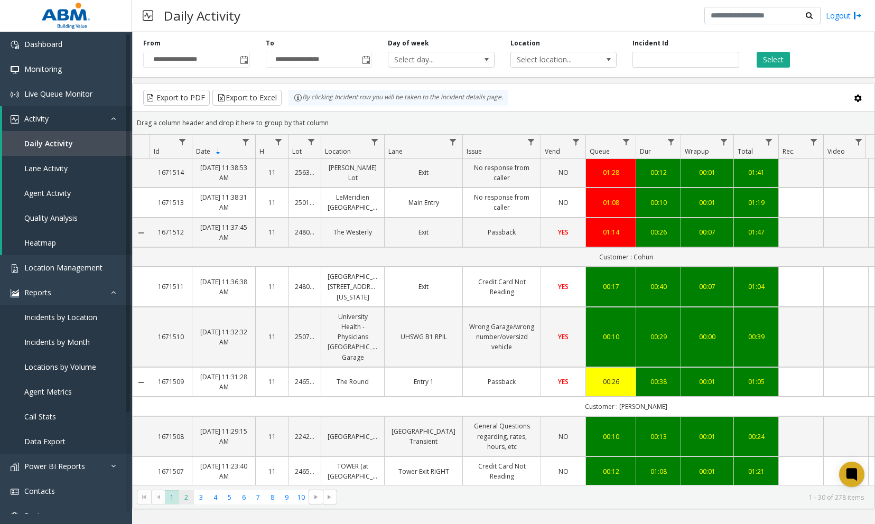
click at [182, 497] on span "2" at bounding box center [186, 497] width 14 height 14
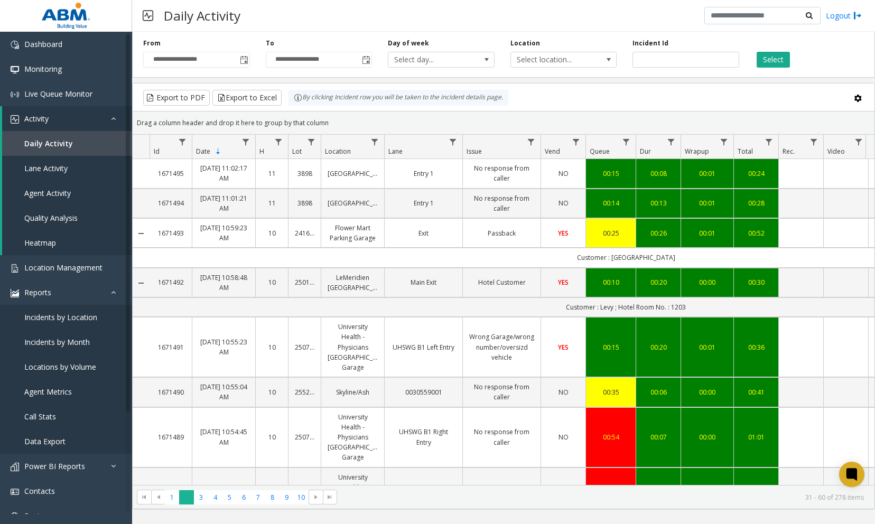
click at [192, 499] on span "2" at bounding box center [186, 497] width 14 height 14
click at [356, 293] on link "LeMeridien [GEOGRAPHIC_DATA]" at bounding box center [353, 283] width 50 height 20
